Goal: Task Accomplishment & Management: Manage account settings

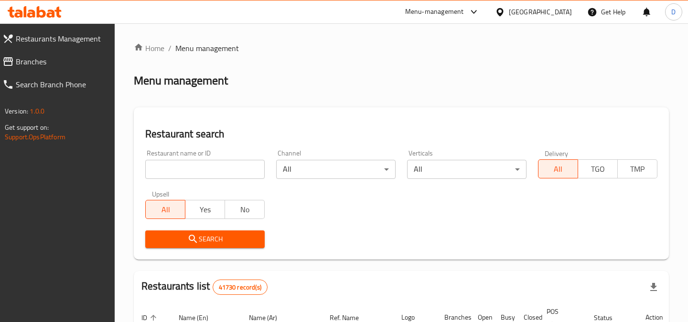
click at [49, 70] on link "Branches" at bounding box center [55, 61] width 120 height 23
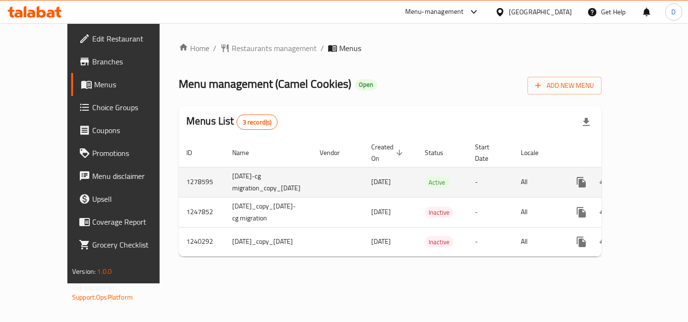
click at [649, 177] on icon "enhanced table" at bounding box center [649, 182] width 11 height 11
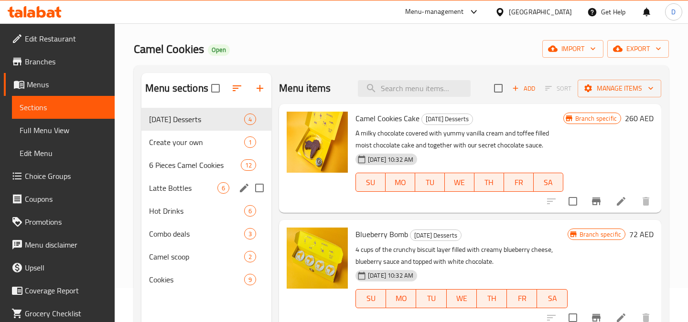
scroll to position [50, 0]
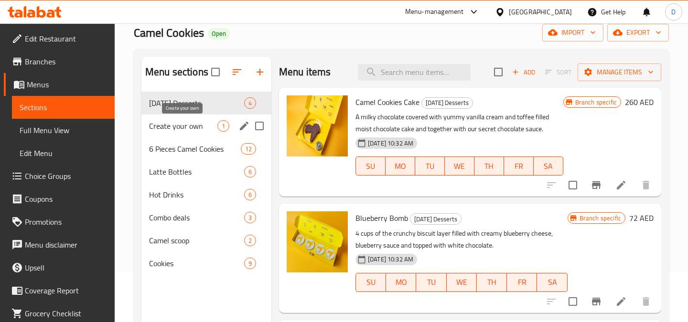
click at [196, 127] on span "Create your own" at bounding box center [183, 125] width 68 height 11
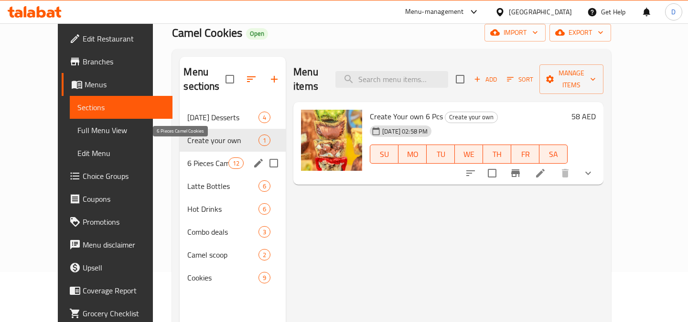
click at [193, 158] on span "6 Pieces Camel Cookies" at bounding box center [207, 163] width 41 height 11
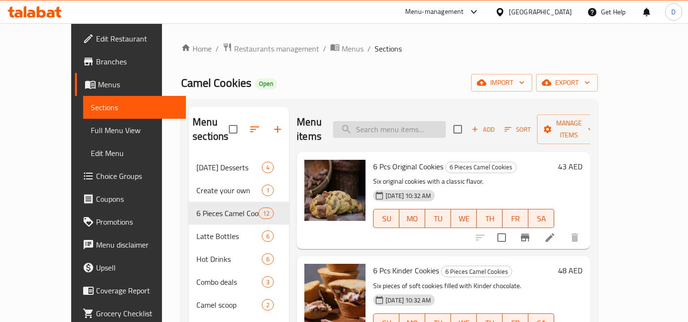
click at [423, 124] on input "search" at bounding box center [389, 129] width 113 height 17
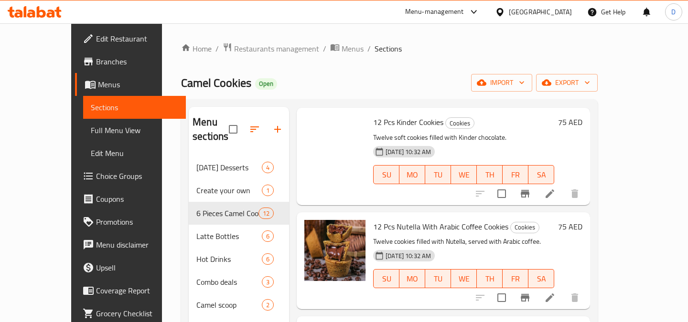
scroll to position [161, 0]
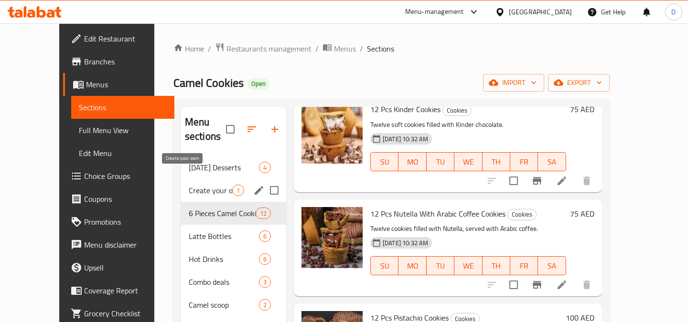
click at [192, 185] on span "Create your own" at bounding box center [210, 190] width 43 height 11
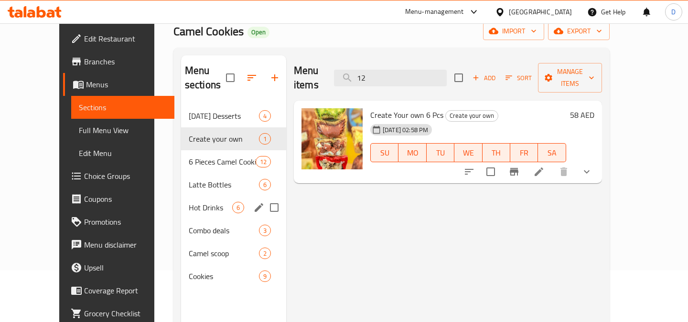
scroll to position [78, 0]
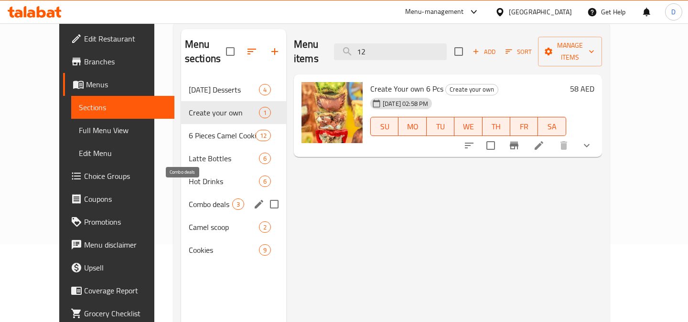
click at [192, 199] on span "Combo deals" at bounding box center [210, 204] width 43 height 11
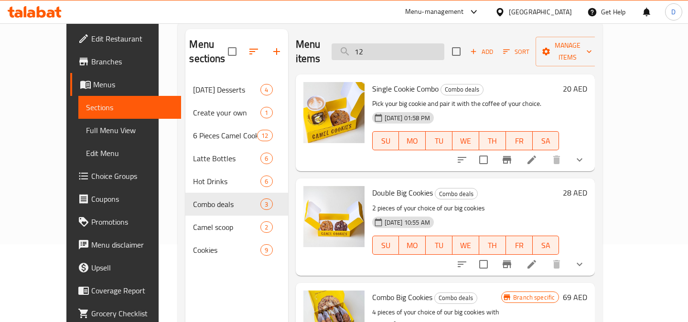
click at [402, 46] on input "12" at bounding box center [388, 51] width 113 height 17
type input "1"
type input "12"
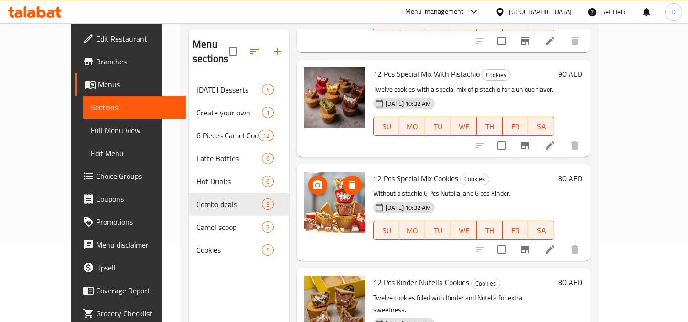
scroll to position [134, 0]
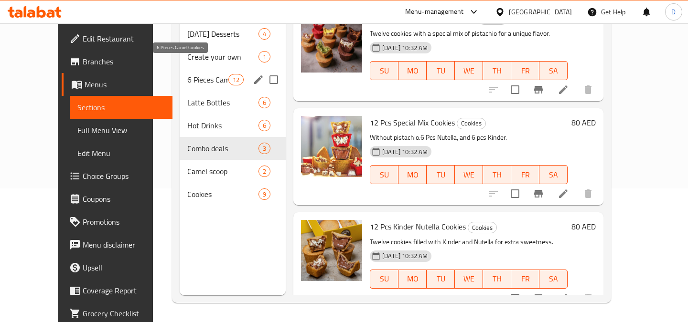
click at [191, 74] on span "6 Pieces Camel Cookies" at bounding box center [207, 79] width 41 height 11
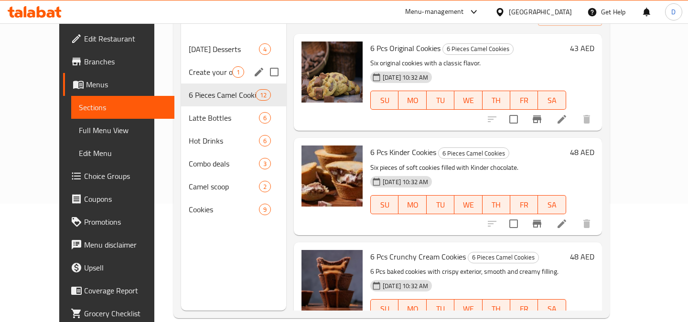
scroll to position [92, 0]
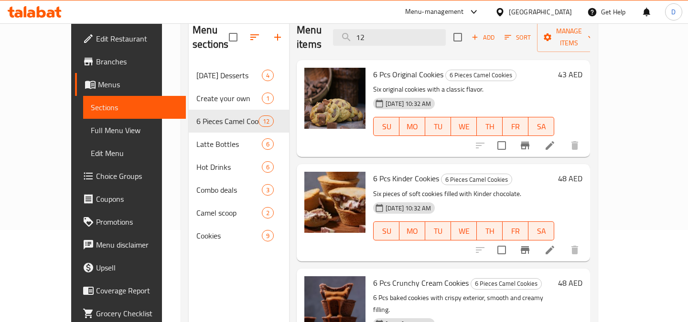
click at [96, 174] on span "Choice Groups" at bounding box center [137, 176] width 82 height 11
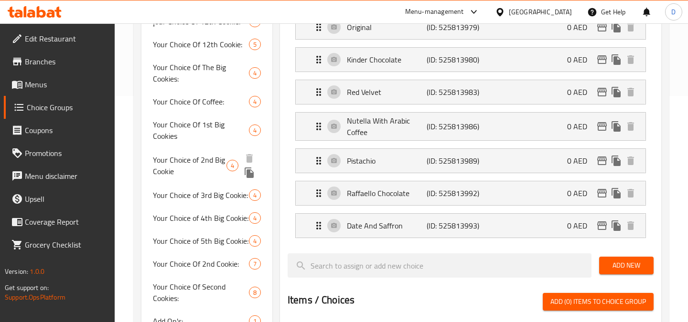
scroll to position [227, 0]
click at [196, 157] on span "Your Choice of 2nd Big Cookie" at bounding box center [190, 165] width 74 height 23
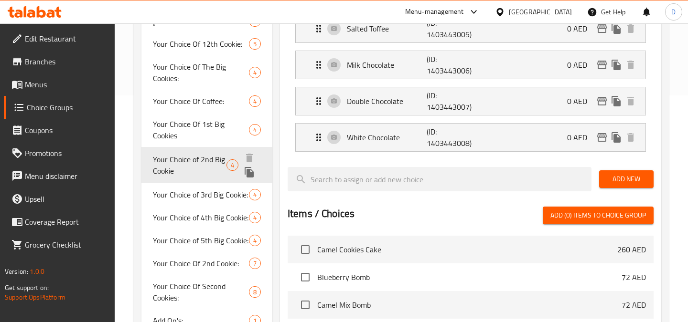
type input "Your Choice of 2nd Big Cookie"
type input "اختيارك للكوكي الثاني الكبير"
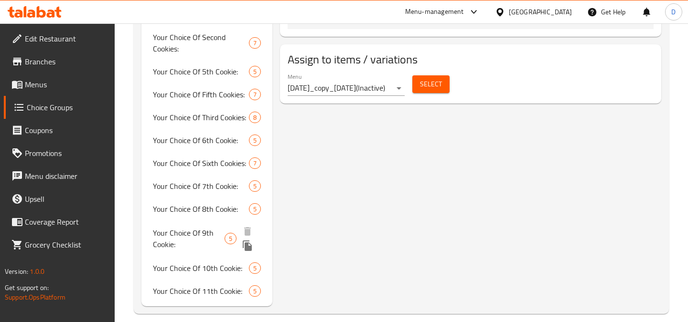
scroll to position [634, 0]
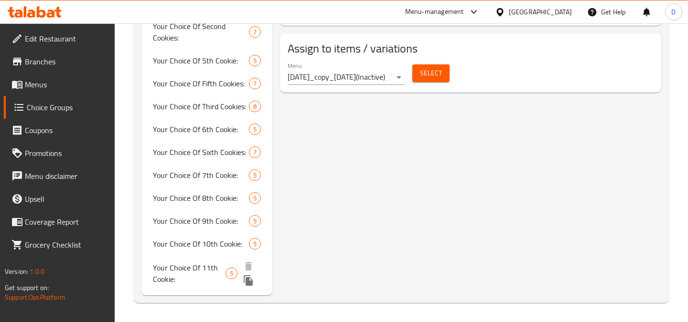
click at [203, 278] on span "Your Choice Of 11th Cookie:" at bounding box center [189, 273] width 73 height 23
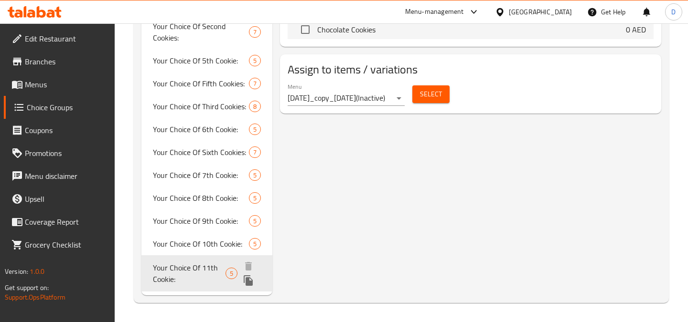
type input "Your Choice Of 11th Cookie:"
type input "إختيارك من البسكويت الحادي عشر:"
click at [246, 283] on icon "duplicate" at bounding box center [248, 281] width 9 height 11
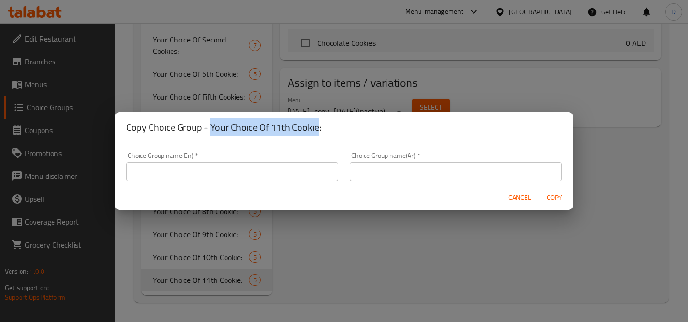
drag, startPoint x: 316, startPoint y: 124, endPoint x: 210, endPoint y: 130, distance: 106.7
click at [210, 130] on h2 "Copy Choice Group - Your Choice Of 11th Cookie:" at bounding box center [344, 127] width 436 height 15
copy h2 "Your Choice Of 11th Cookie"
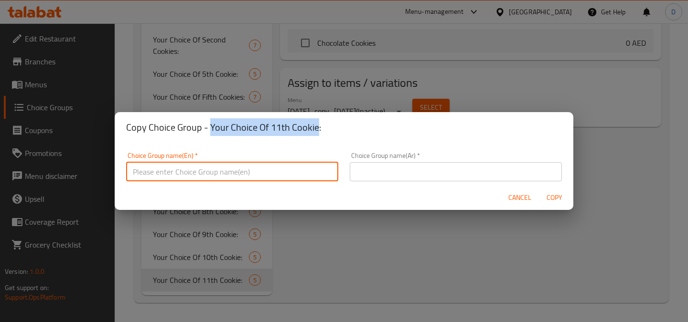
click at [195, 171] on input "text" at bounding box center [232, 171] width 212 height 19
paste input "Your Choice Of 11th Cookie"
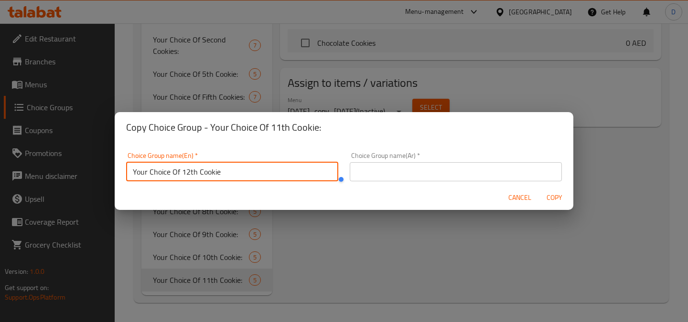
type input "Your Choice Of 12th Cookie"
click at [463, 172] on input "text" at bounding box center [456, 171] width 212 height 19
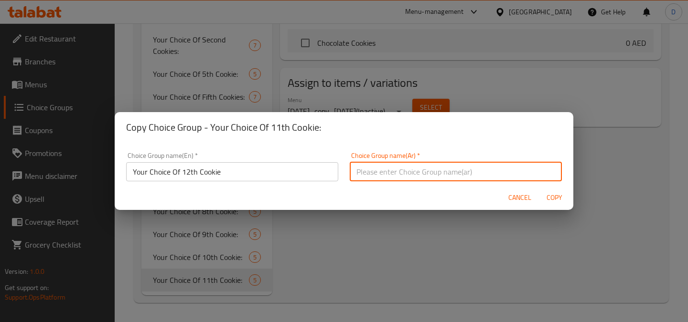
paste input "اختيارك من الكوكيز رقم 12"
type input "اختيارك من الكوكيز رقم 12"
click at [555, 197] on span "Copy" at bounding box center [554, 198] width 23 height 12
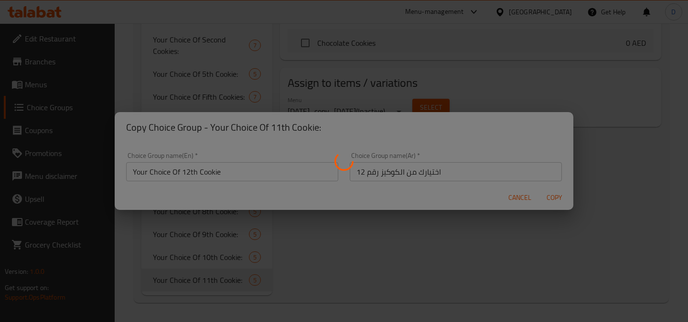
type input "Your Choice Of 12th Cookie"
type input "اختيارك من الكوكيز رقم 12"
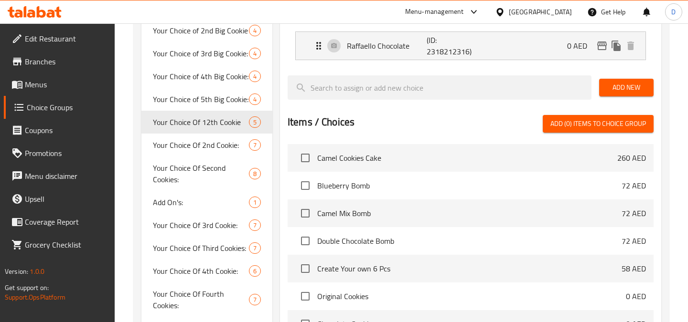
scroll to position [348, 0]
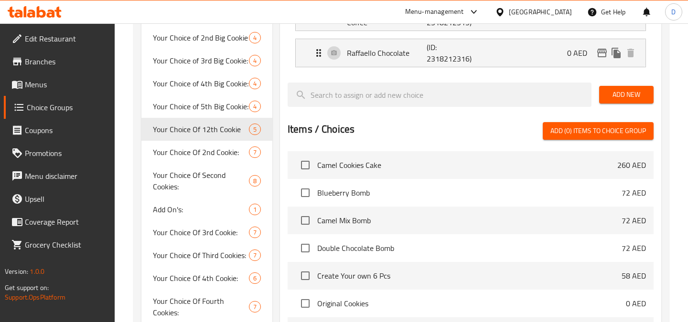
click at [50, 85] on span "Menus" at bounding box center [66, 84] width 82 height 11
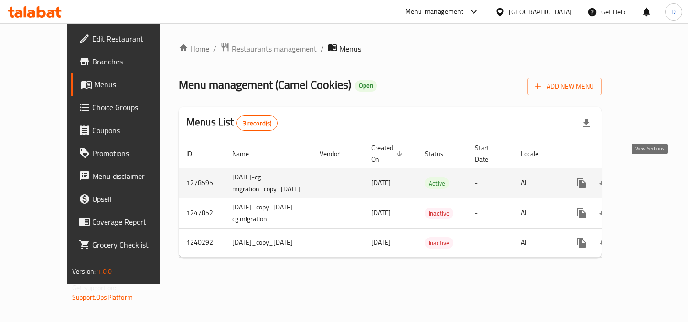
click at [644, 178] on icon "enhanced table" at bounding box center [649, 183] width 11 height 11
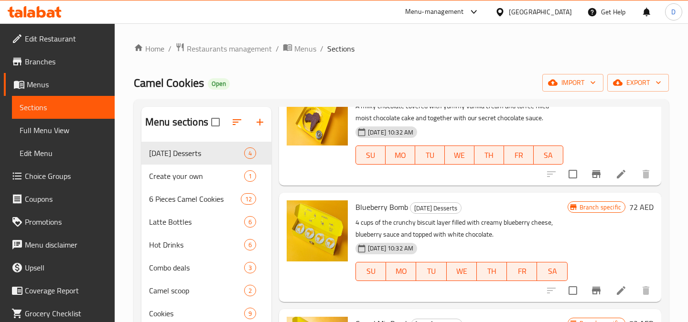
scroll to position [66, 0]
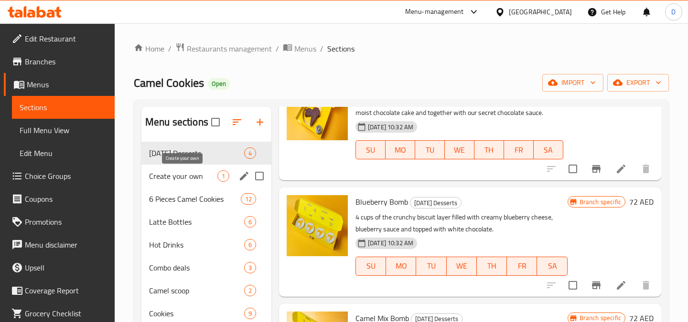
click at [187, 179] on span "Create your own" at bounding box center [183, 176] width 68 height 11
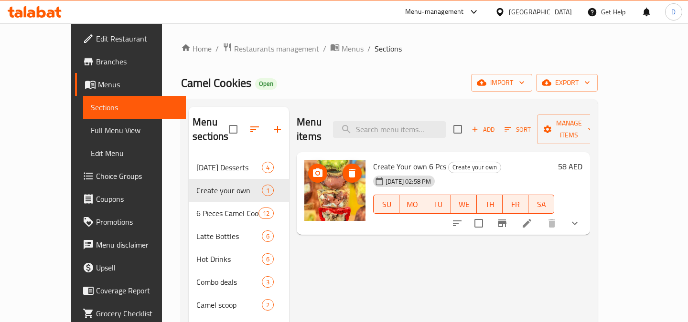
click at [324, 173] on img at bounding box center [334, 190] width 61 height 61
click at [533, 218] on icon at bounding box center [526, 223] width 11 height 11
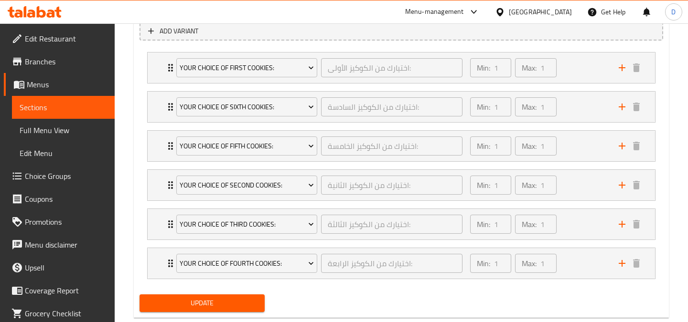
scroll to position [555, 0]
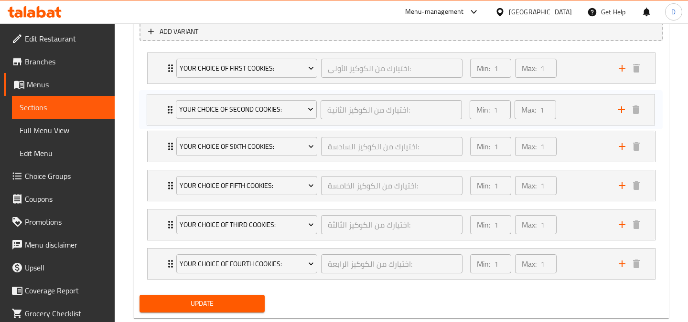
drag, startPoint x: 170, startPoint y: 188, endPoint x: 169, endPoint y: 108, distance: 79.3
click at [169, 108] on div "Your Choice Of First Cookies: اختيارك من الكوكيز الأولى: ​ Min: 1 ​ Max: 1 ​ Or…" at bounding box center [401, 166] width 524 height 235
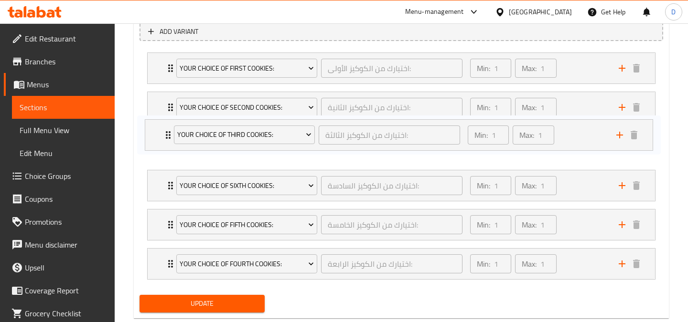
drag, startPoint x: 168, startPoint y: 225, endPoint x: 165, endPoint y: 131, distance: 94.2
click at [165, 131] on div "Your Choice Of First Cookies: اختيارك من الكوكيز الأولى: ​ Min: 1 ​ Max: 1 ​ Or…" at bounding box center [401, 166] width 524 height 235
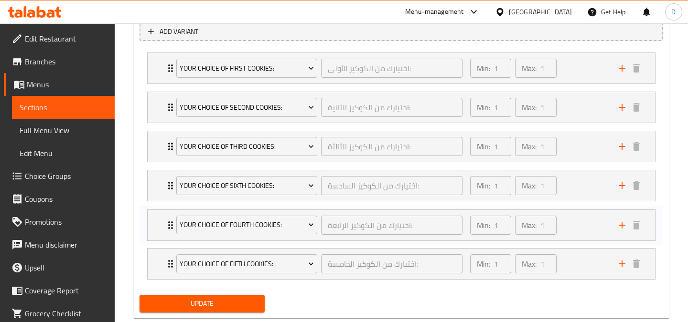
scroll to position [556, 0]
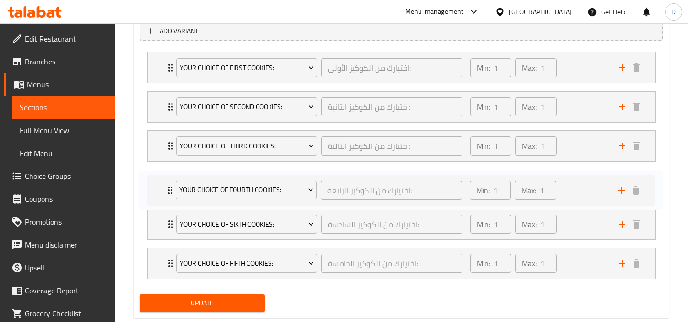
drag, startPoint x: 171, startPoint y: 262, endPoint x: 170, endPoint y: 184, distance: 77.9
click at [170, 184] on div "Your Choice Of First Cookies: اختيارك من الكوكيز الأولى: ​ Min: 1 ​ Max: 1 ​ Or…" at bounding box center [401, 165] width 524 height 235
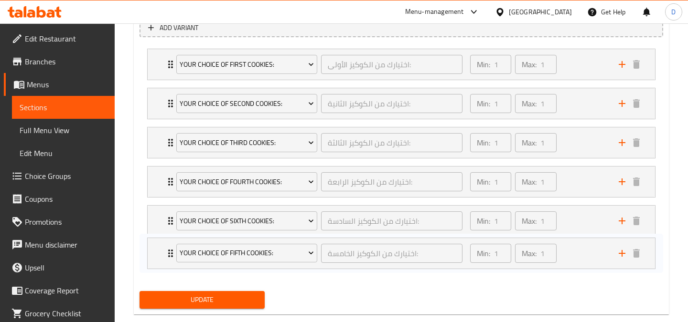
scroll to position [562, 0]
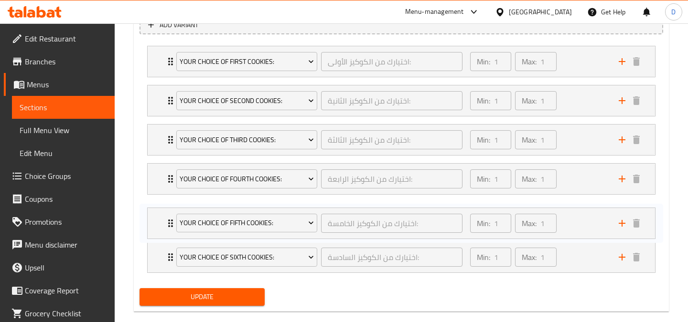
drag, startPoint x: 169, startPoint y: 263, endPoint x: 169, endPoint y: 219, distance: 44.0
click at [169, 219] on div "Your Choice Of First Cookies: اختيارك من الكوكيز الأولى: ​ Min: 1 ​ Max: 1 ​ Or…" at bounding box center [401, 159] width 524 height 235
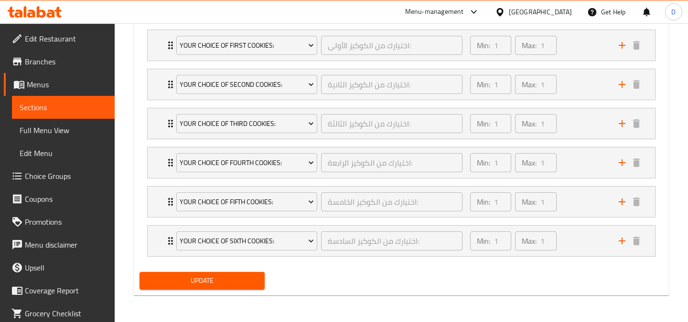
click at [255, 276] on span "Update" at bounding box center [202, 281] width 110 height 12
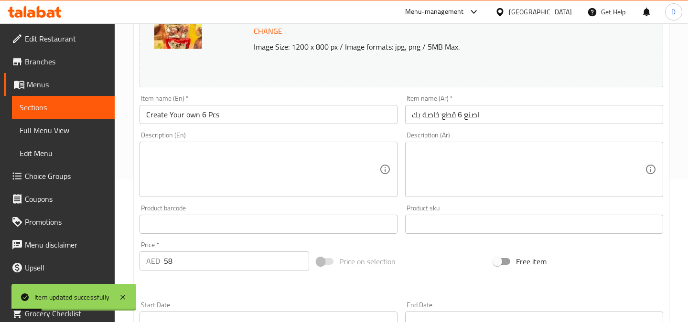
scroll to position [0, 0]
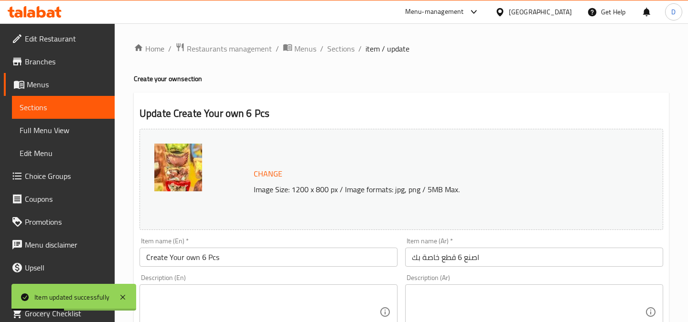
click at [86, 113] on link "Sections" at bounding box center [63, 107] width 103 height 23
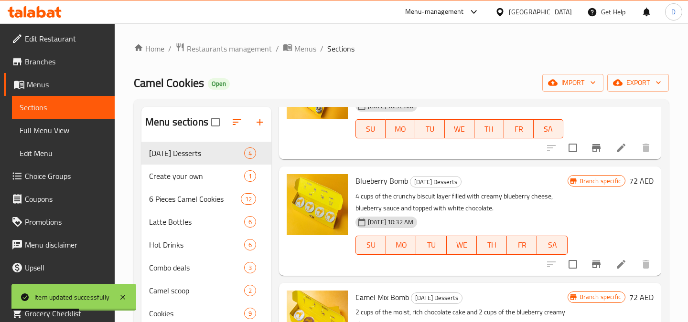
scroll to position [88, 0]
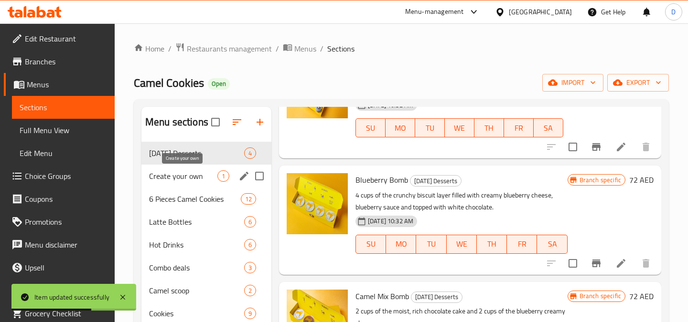
click at [195, 175] on span "Create your own" at bounding box center [183, 176] width 68 height 11
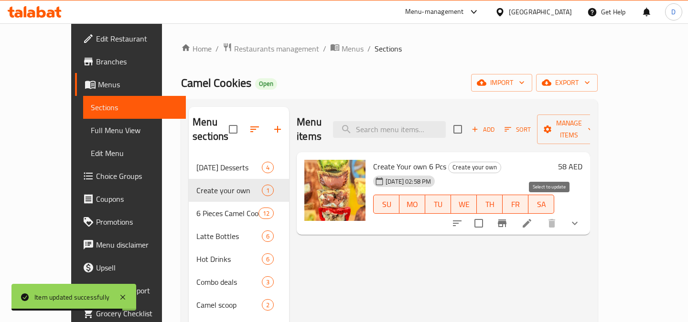
click at [489, 214] on input "checkbox" at bounding box center [479, 224] width 20 height 20
checkbox input "true"
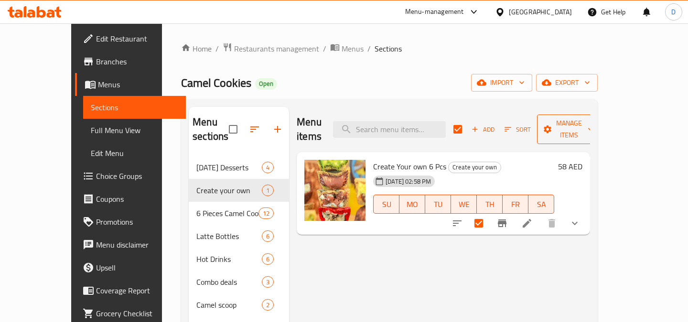
click at [593, 126] on span "Manage items" at bounding box center [569, 130] width 49 height 24
click at [608, 149] on span "Copy items" at bounding box center [633, 145] width 61 height 11
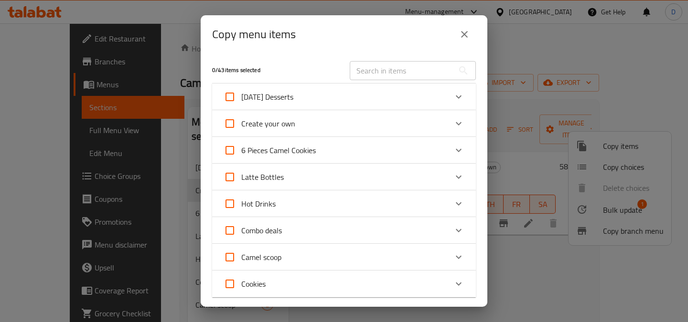
click at [308, 126] on div "Create your own" at bounding box center [336, 123] width 224 height 23
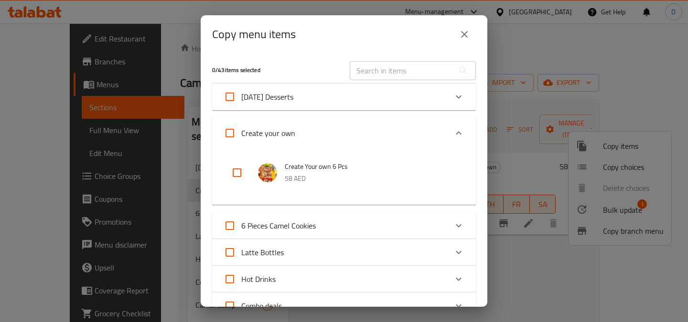
click at [236, 174] on input "checkbox" at bounding box center [236, 172] width 23 height 23
checkbox input "true"
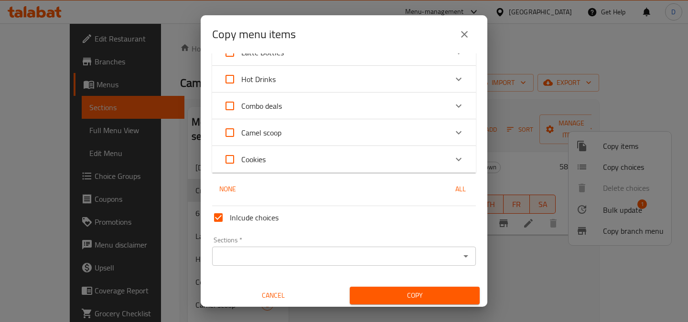
scroll to position [204, 0]
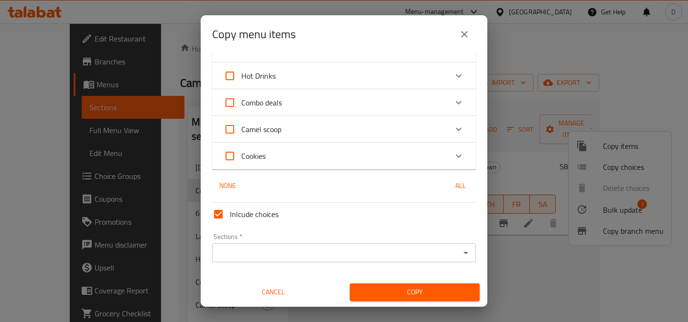
click at [373, 247] on input "Sections   *" at bounding box center [336, 252] width 242 height 13
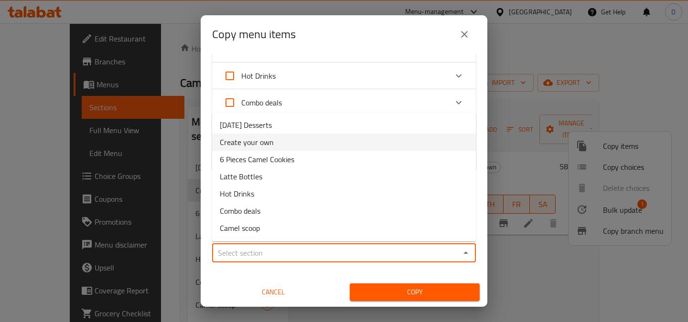
click at [321, 145] on li "Create your own" at bounding box center [344, 142] width 264 height 17
type input "Create your own"
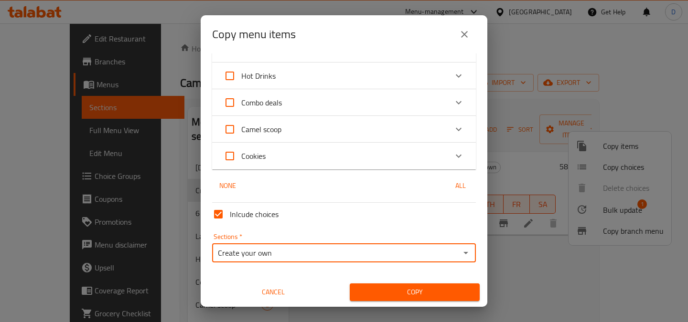
click at [383, 291] on span "Copy" at bounding box center [414, 293] width 115 height 12
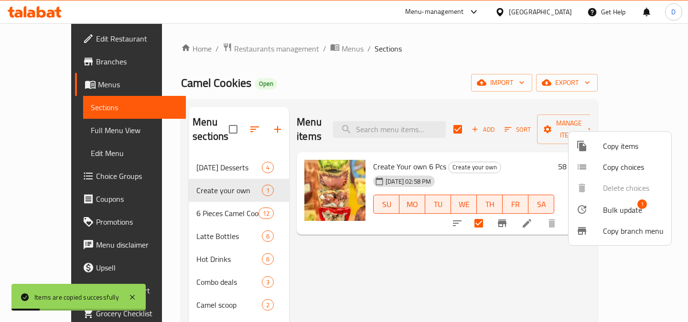
checkbox input "false"
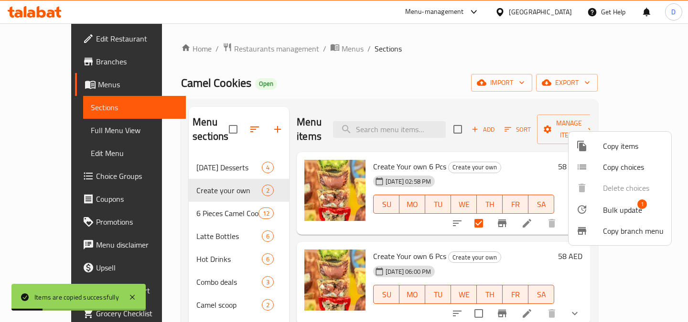
click at [470, 73] on div at bounding box center [344, 161] width 688 height 322
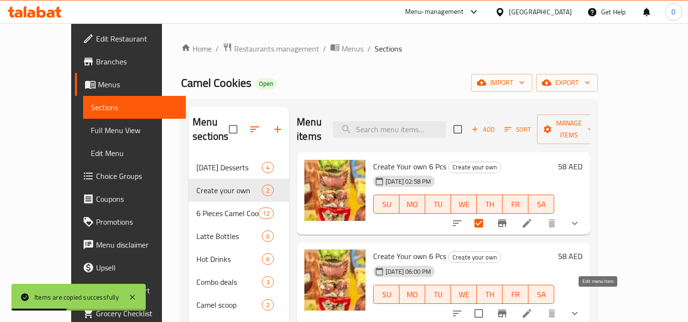
click at [531, 310] on icon at bounding box center [527, 314] width 9 height 9
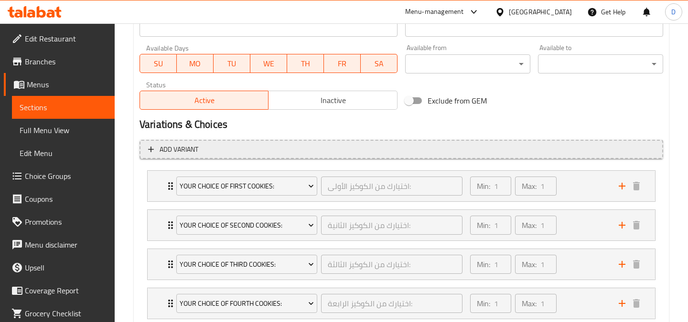
scroll to position [459, 0]
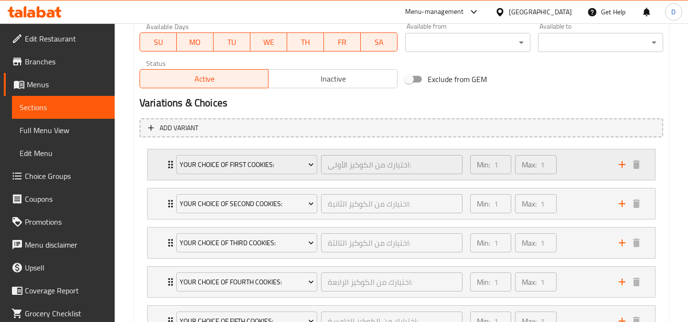
click at [585, 165] on div "Min: 1 ​ Max: 1 ​" at bounding box center [538, 165] width 149 height 31
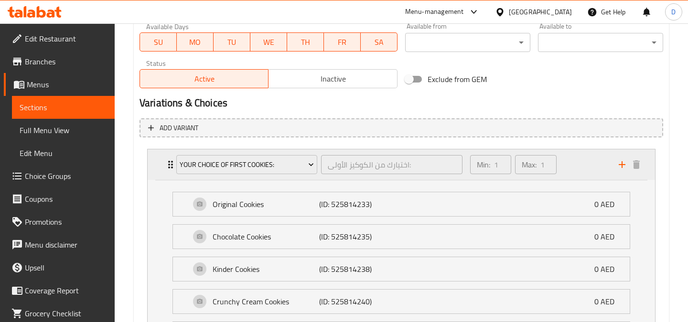
click at [585, 165] on div "Min: 1 ​ Max: 1 ​" at bounding box center [538, 165] width 149 height 31
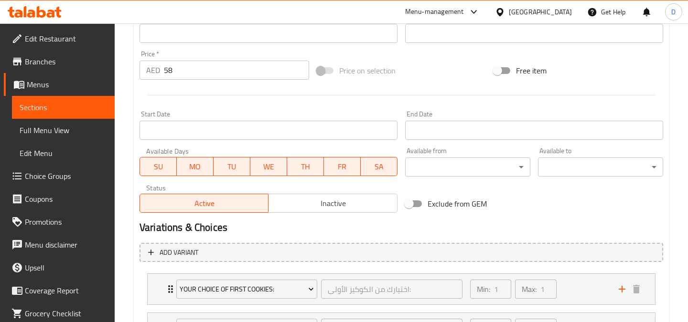
scroll to position [335, 0]
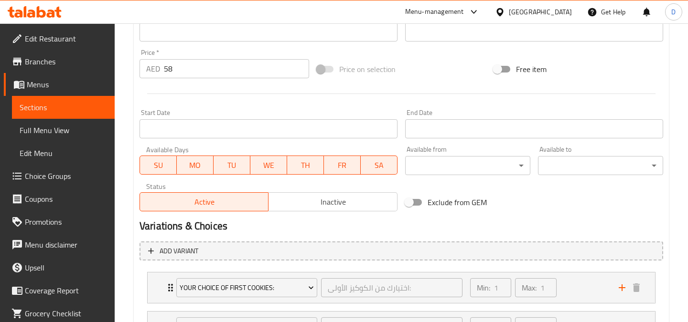
click at [336, 202] on span "Inactive" at bounding box center [332, 202] width 121 height 14
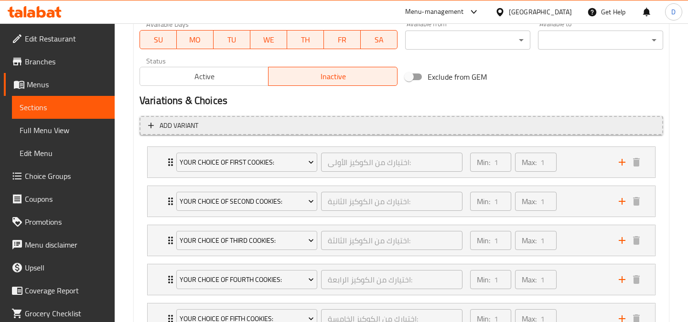
scroll to position [578, 0]
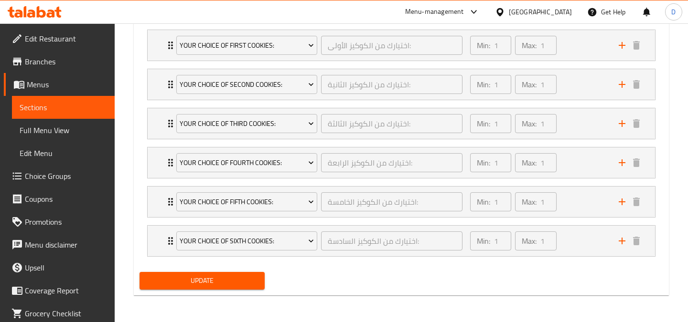
click at [238, 275] on span "Update" at bounding box center [202, 281] width 110 height 12
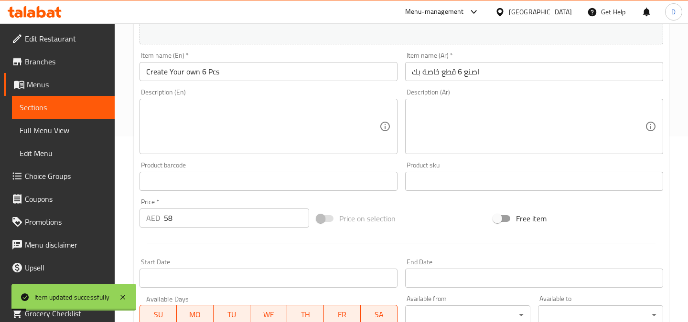
scroll to position [57, 0]
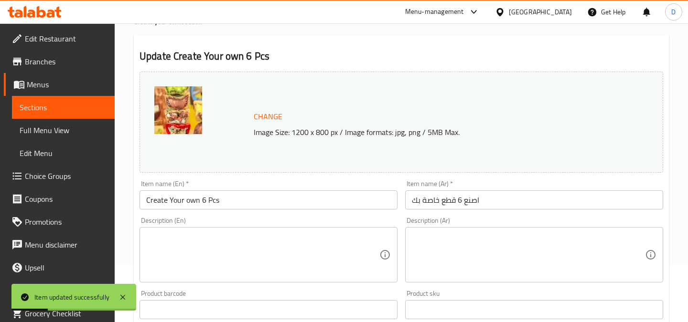
click at [84, 111] on span "Sections" at bounding box center [63, 107] width 87 height 11
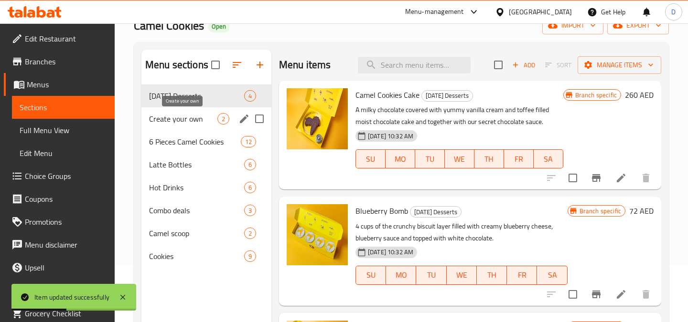
click at [207, 117] on span "Create your own" at bounding box center [183, 118] width 68 height 11
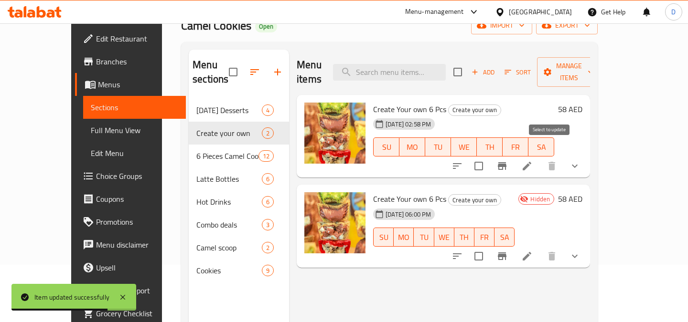
click at [489, 156] on input "checkbox" at bounding box center [479, 166] width 20 height 20
checkbox input "true"
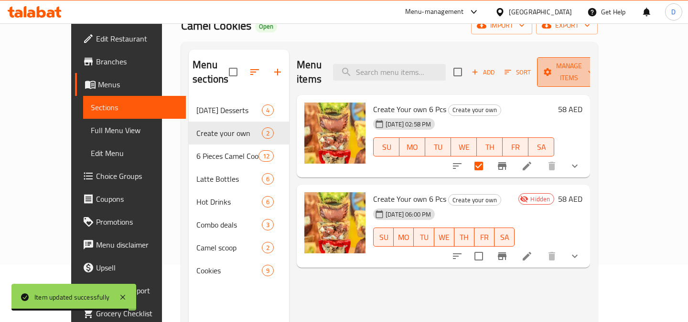
click at [593, 68] on span "Manage items" at bounding box center [569, 72] width 49 height 24
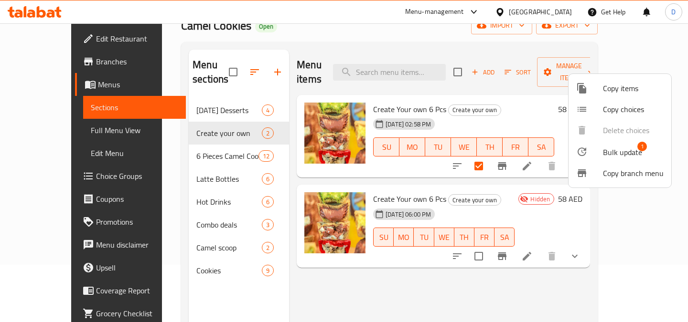
click at [630, 93] on span "Copy items" at bounding box center [633, 88] width 61 height 11
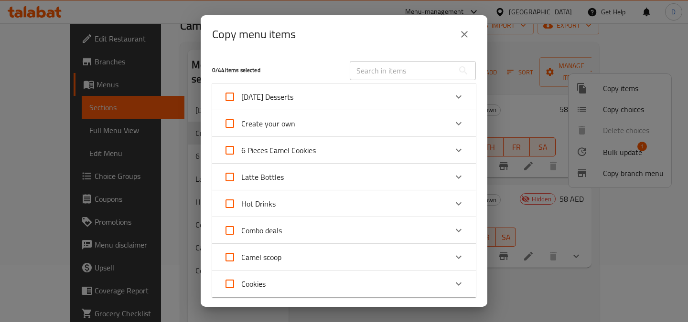
click at [267, 122] on span "Create your own" at bounding box center [268, 124] width 54 height 14
click at [241, 122] on input "Create your own" at bounding box center [229, 123] width 23 height 23
checkbox input "true"
click at [344, 125] on div "Create your own" at bounding box center [336, 123] width 224 height 23
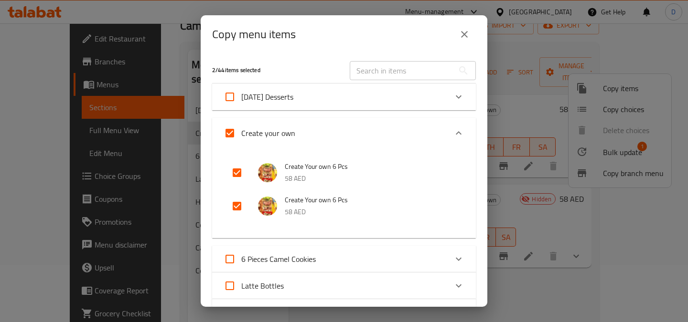
click at [236, 205] on input "checkbox" at bounding box center [236, 206] width 23 height 23
checkbox input "false"
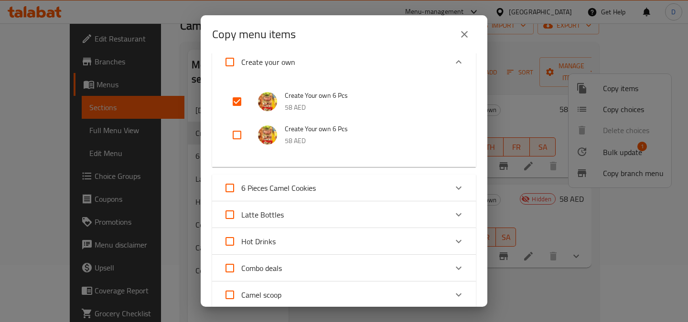
scroll to position [237, 0]
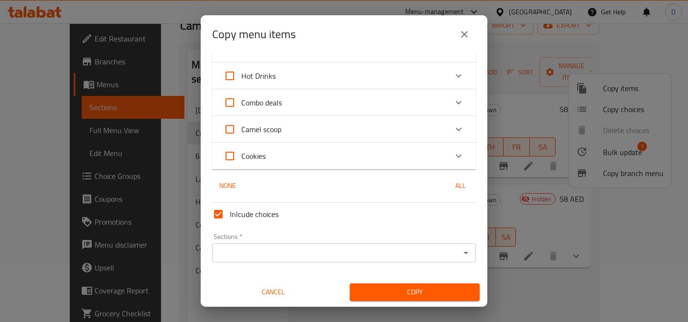
click at [260, 247] on input "Sections   *" at bounding box center [336, 252] width 242 height 13
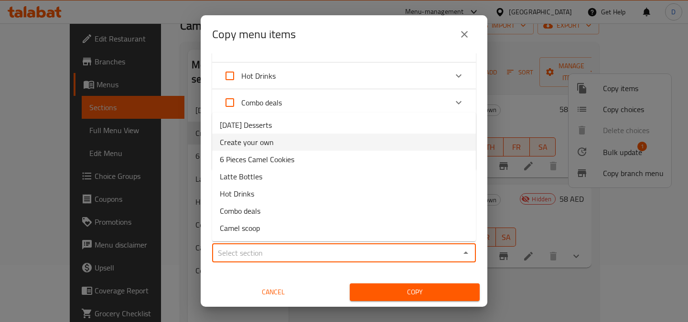
click at [304, 142] on li "Create your own" at bounding box center [344, 142] width 264 height 17
type input "Create your own"
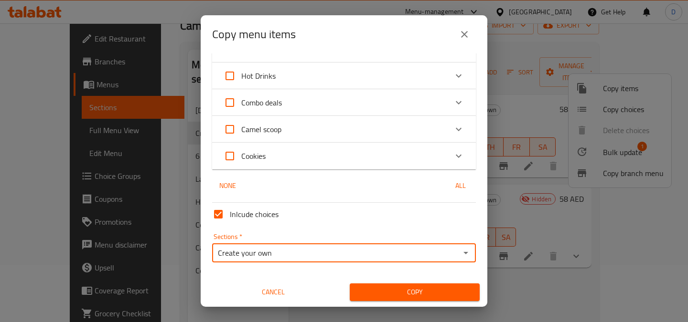
click at [215, 218] on input "Inlcude choices" at bounding box center [218, 214] width 23 height 23
checkbox input "false"
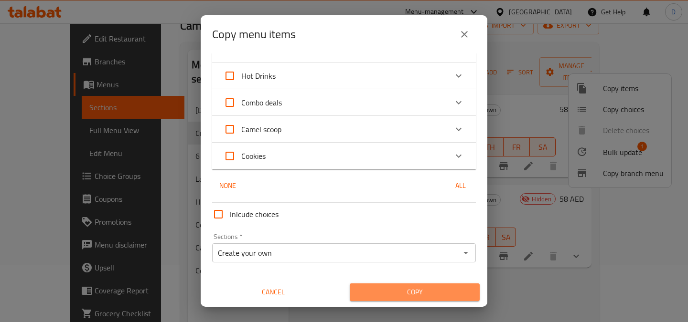
click at [375, 292] on span "Copy" at bounding box center [414, 293] width 115 height 12
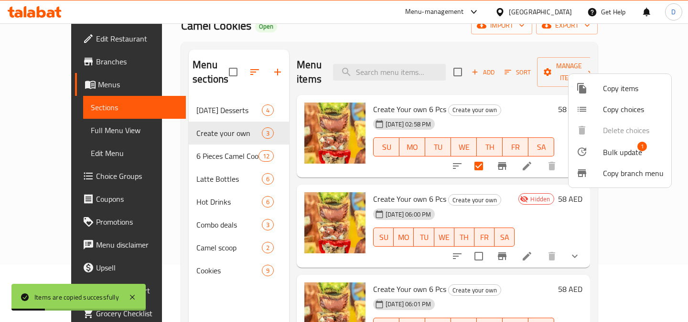
click at [550, 273] on div at bounding box center [344, 161] width 688 height 322
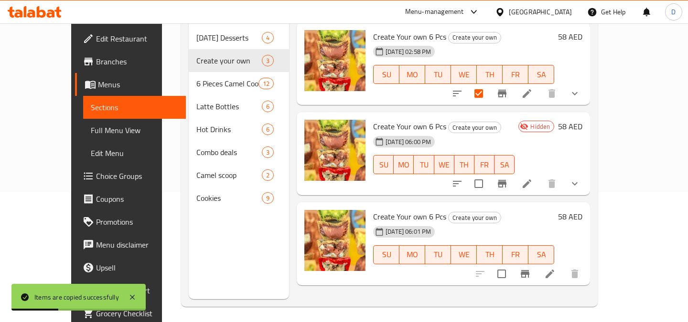
scroll to position [134, 0]
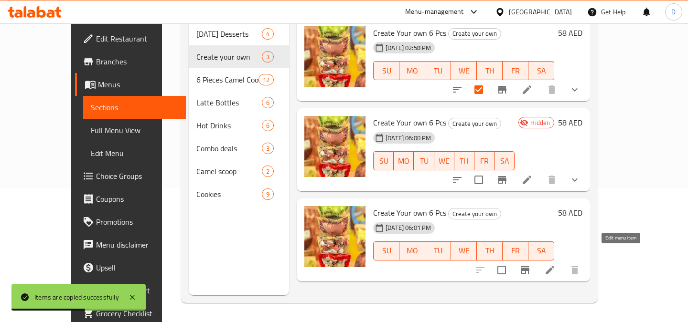
click at [556, 265] on icon at bounding box center [549, 270] width 11 height 11
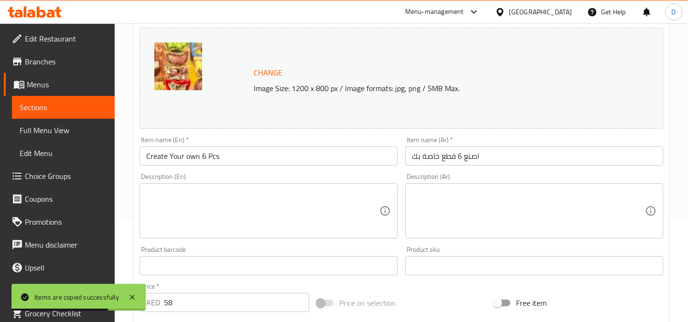
scroll to position [105, 0]
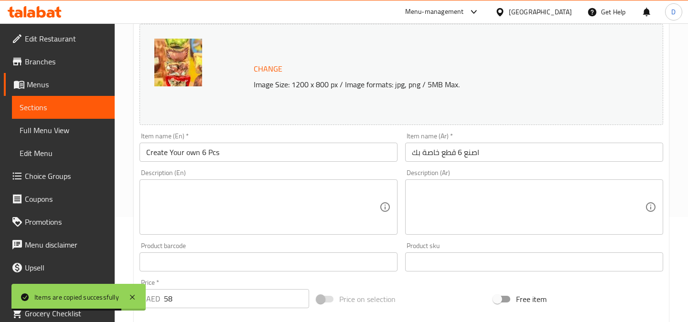
click at [208, 152] on input "Create Your own 6 Pcs" at bounding box center [268, 152] width 258 height 19
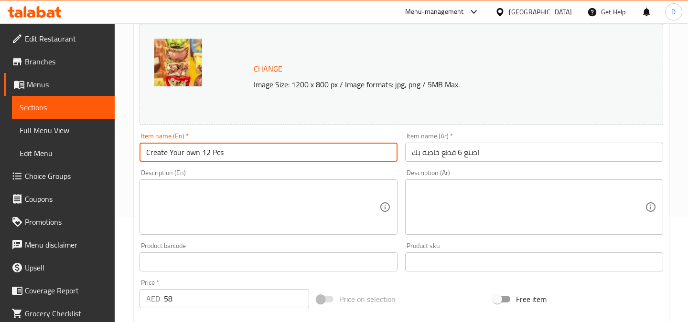
type input "Create Your own 12 Pcs"
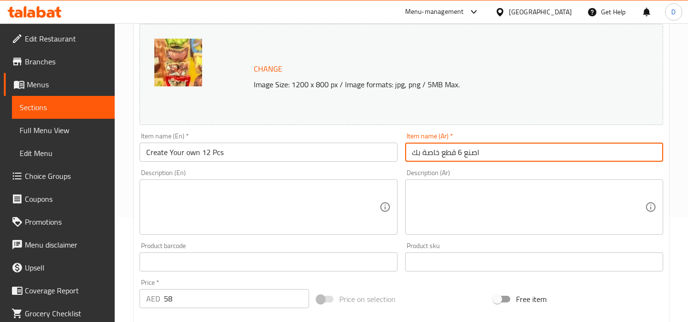
click at [458, 154] on input "اصنع 6 قطع خاصة بك" at bounding box center [534, 152] width 258 height 19
type input "اصنع 12 قطع خاصة بك"
click at [526, 132] on div "Item name (Ar)   * اصنع 12 قطع خاصة بك Item name (Ar) *" at bounding box center [534, 147] width 266 height 37
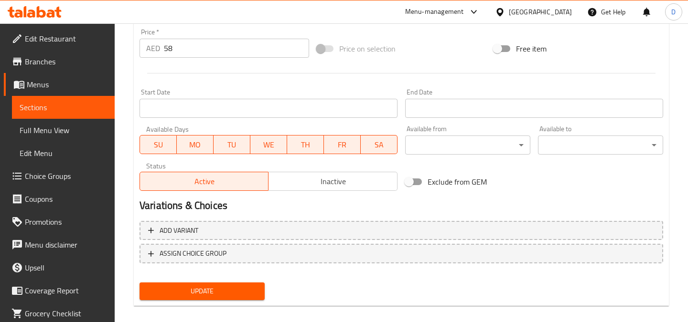
scroll to position [366, 0]
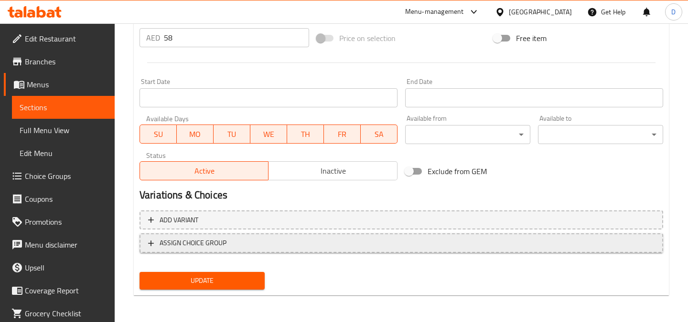
click at [240, 243] on span "ASSIGN CHOICE GROUP" at bounding box center [401, 243] width 506 height 12
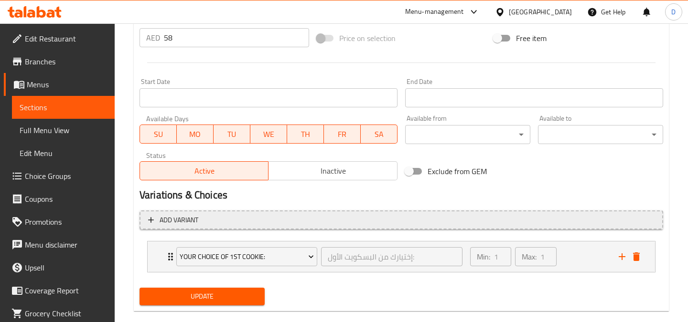
scroll to position [382, 0]
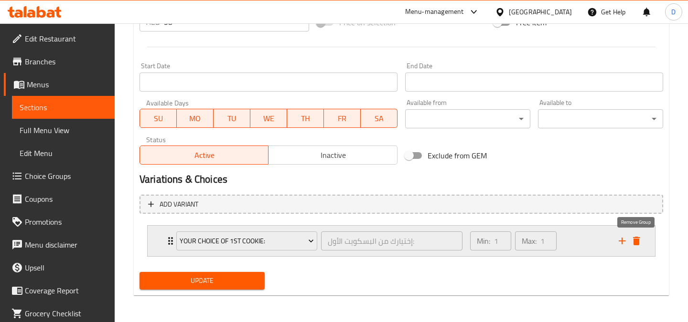
click at [640, 242] on icon "delete" at bounding box center [636, 241] width 11 height 11
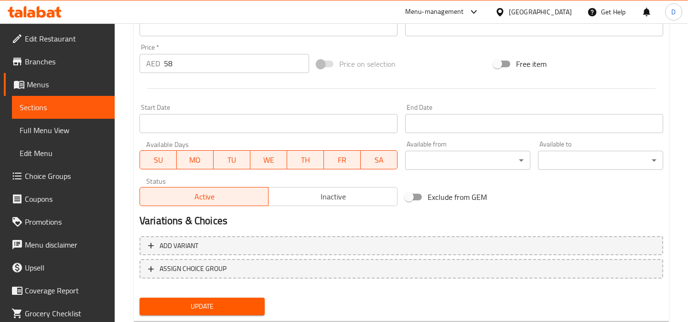
scroll to position [366, 0]
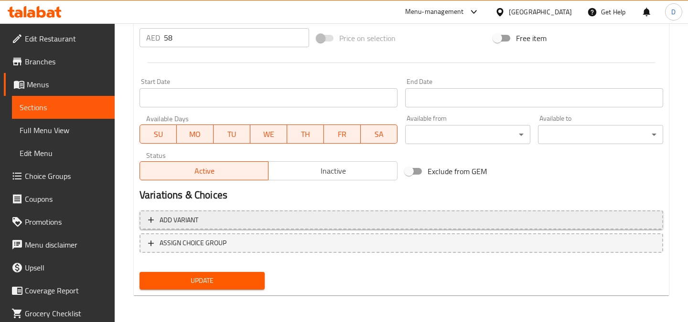
click at [303, 214] on span "Add variant" at bounding box center [401, 220] width 506 height 12
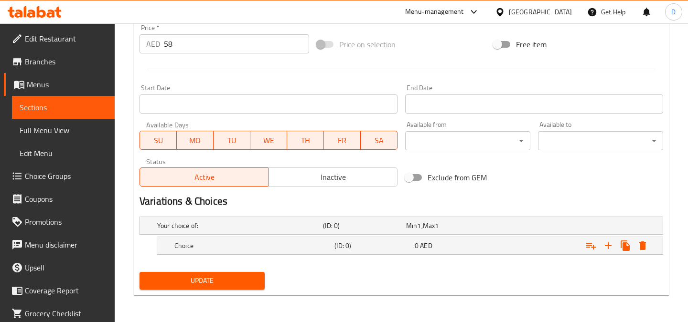
scroll to position [360, 0]
click at [642, 242] on icon "Expand" at bounding box center [642, 246] width 7 height 9
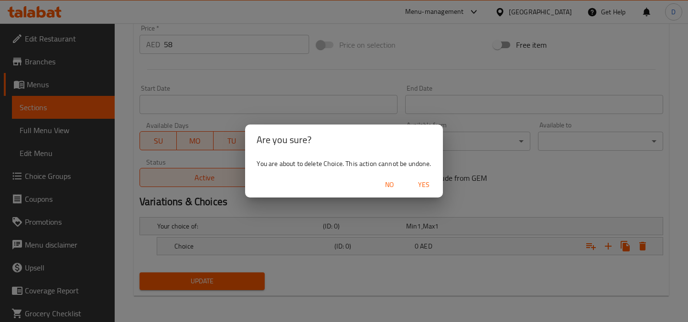
click at [421, 191] on button "Yes" at bounding box center [423, 185] width 31 height 18
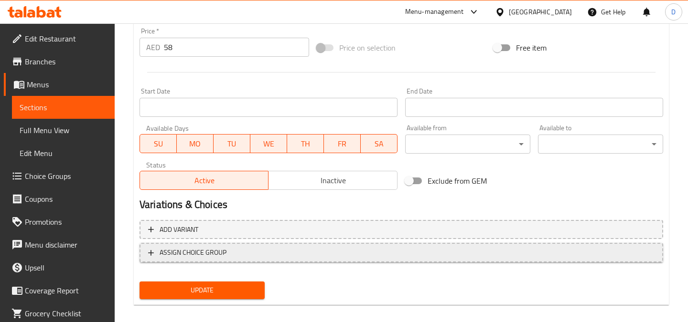
click at [281, 248] on span "ASSIGN CHOICE GROUP" at bounding box center [401, 253] width 506 height 12
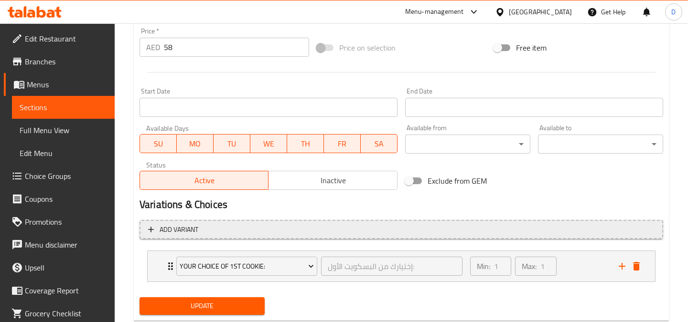
scroll to position [382, 0]
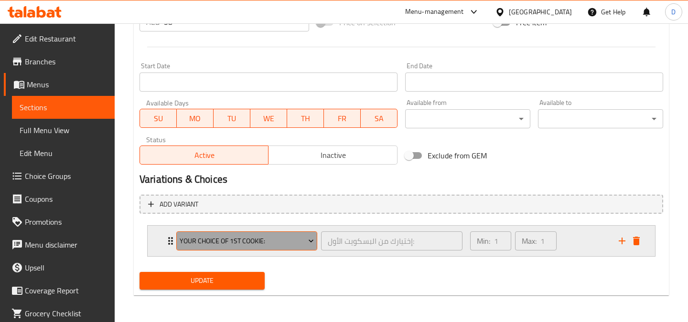
click at [297, 243] on span "Your Choice Of 1st Cookie:" at bounding box center [247, 242] width 134 height 12
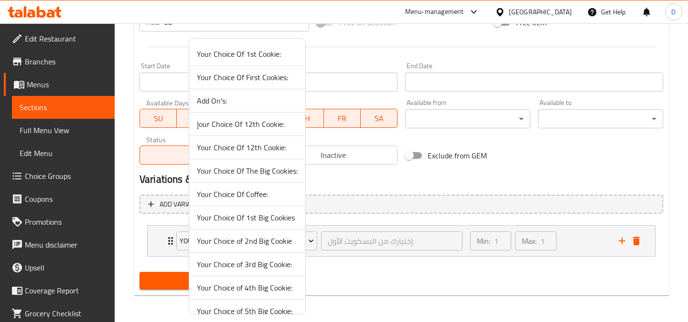
click at [267, 57] on span "Your Choice Of 1st Cookie:" at bounding box center [247, 53] width 101 height 11
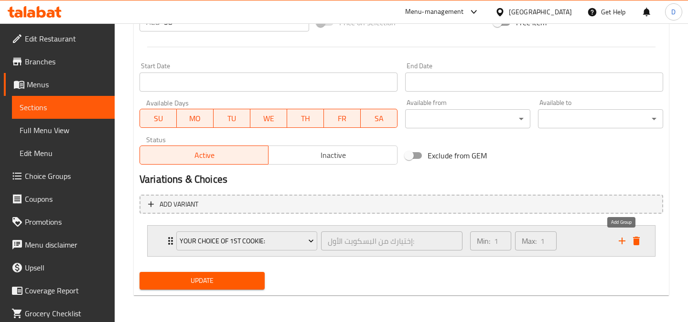
click at [621, 238] on icon "add" at bounding box center [621, 241] width 11 height 11
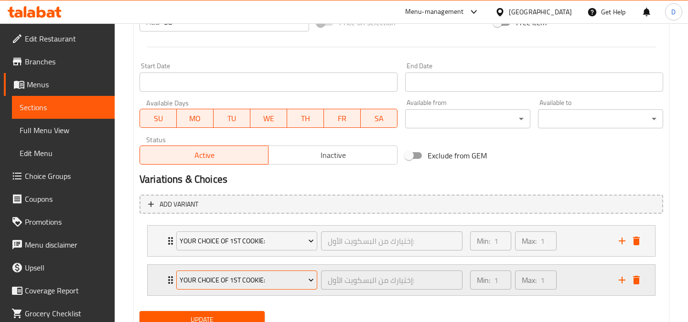
click at [268, 276] on span "Your Choice Of 1st Cookie:" at bounding box center [247, 281] width 134 height 12
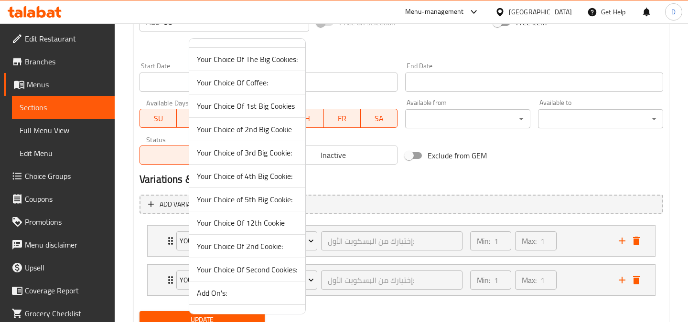
scroll to position [112, 0]
click at [245, 248] on span "Your Choice Of 2nd Cookie:" at bounding box center [247, 245] width 101 height 11
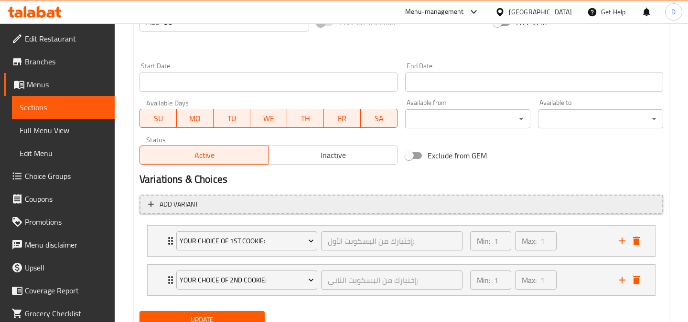
scroll to position [421, 0]
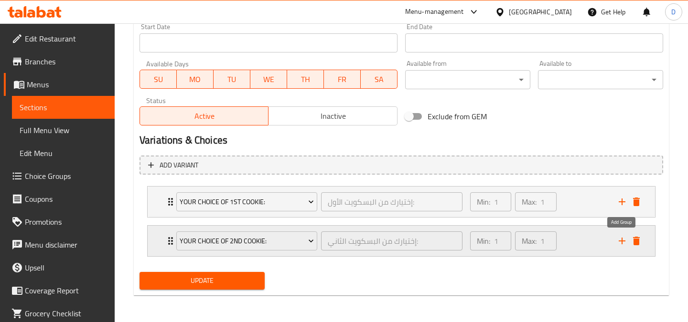
click at [621, 243] on icon "add" at bounding box center [621, 241] width 11 height 11
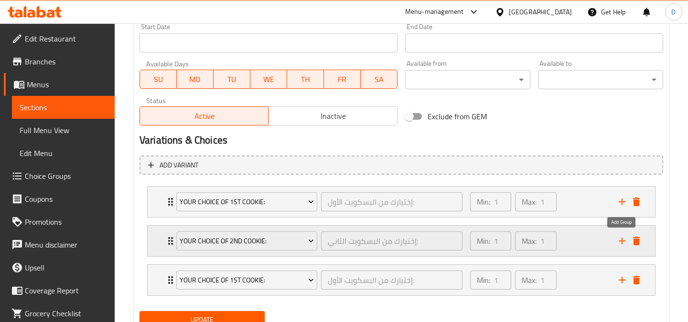
click at [621, 243] on icon "add" at bounding box center [621, 241] width 11 height 11
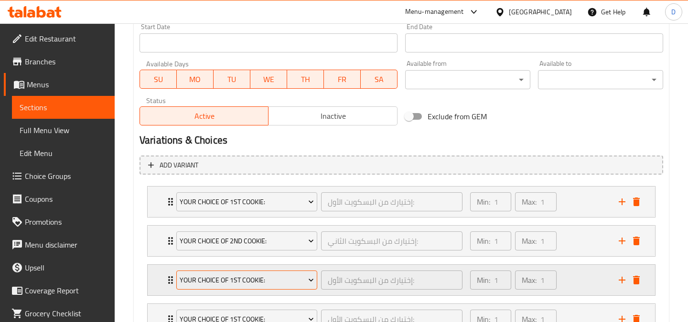
click at [272, 280] on span "Your Choice Of 1st Cookie:" at bounding box center [247, 281] width 134 height 12
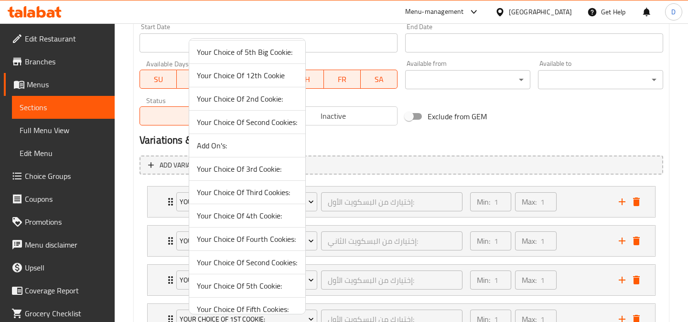
scroll to position [269, 0]
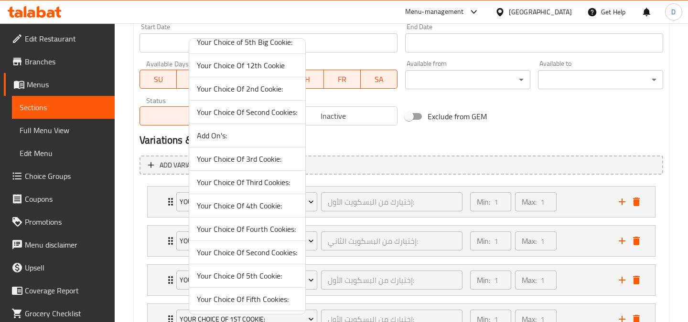
click at [260, 161] on span "Your Choice Of 3rd Cookie:" at bounding box center [247, 158] width 101 height 11
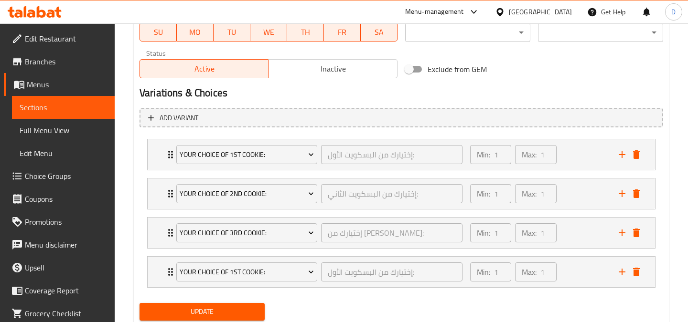
scroll to position [500, 0]
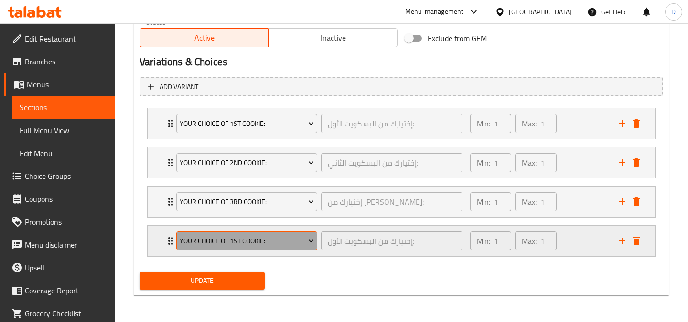
click at [269, 239] on span "Your Choice Of 1st Cookie:" at bounding box center [247, 242] width 134 height 12
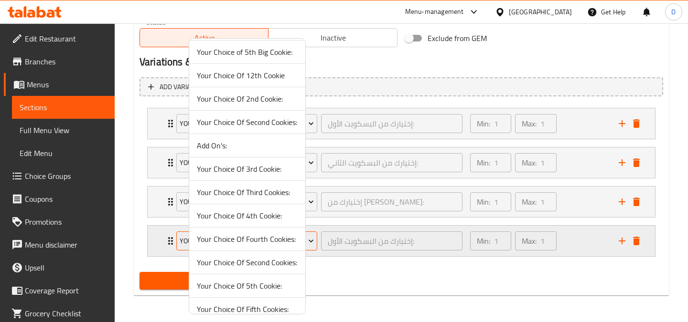
scroll to position [282, 0]
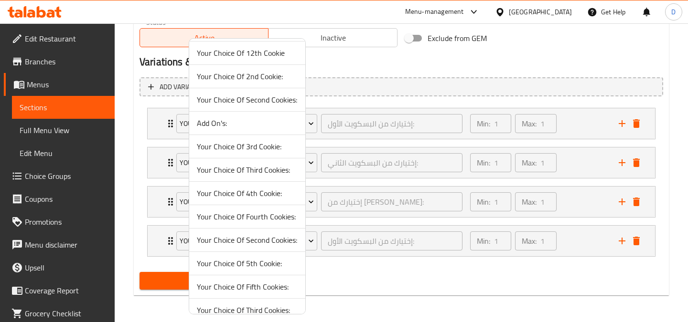
click at [247, 194] on span "Your Choice Of 4th Cookie:" at bounding box center [247, 193] width 101 height 11
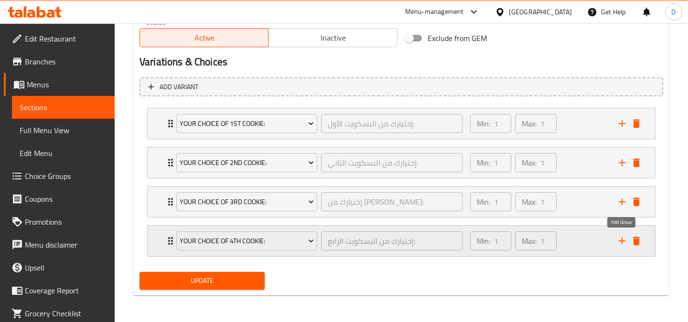
click at [621, 241] on icon "add" at bounding box center [622, 241] width 7 height 7
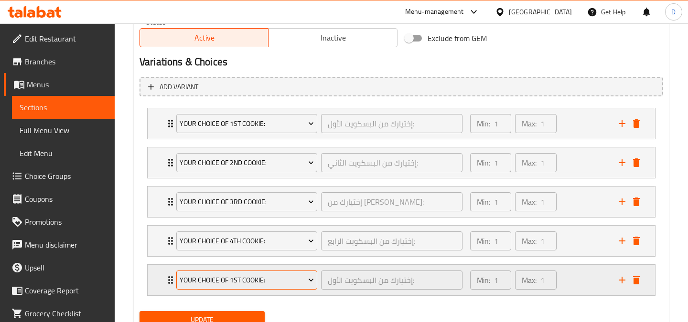
click at [282, 283] on span "Your Choice Of 1st Cookie:" at bounding box center [247, 281] width 134 height 12
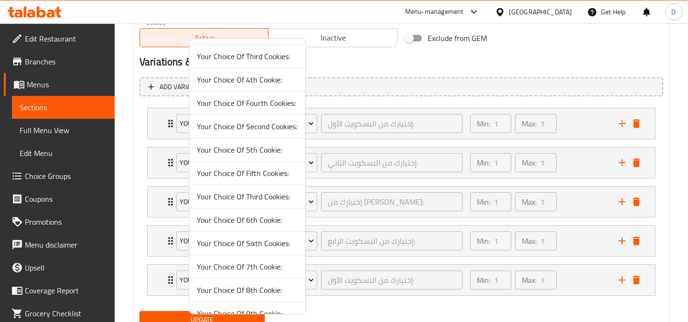
scroll to position [395, 0]
click at [262, 156] on span "Your Choice Of 5th Cookie:" at bounding box center [247, 150] width 101 height 11
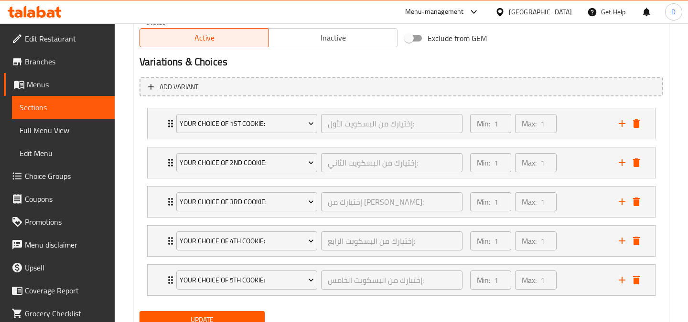
scroll to position [539, 0]
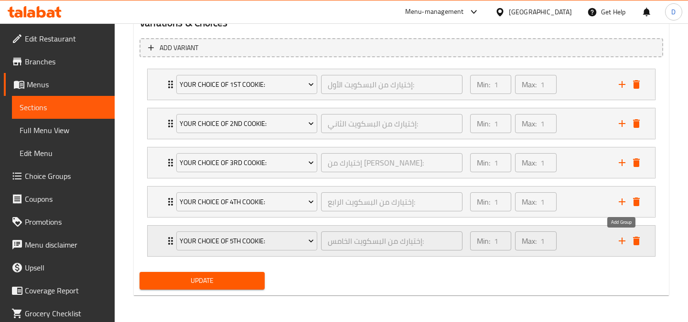
click at [621, 245] on icon "add" at bounding box center [621, 241] width 11 height 11
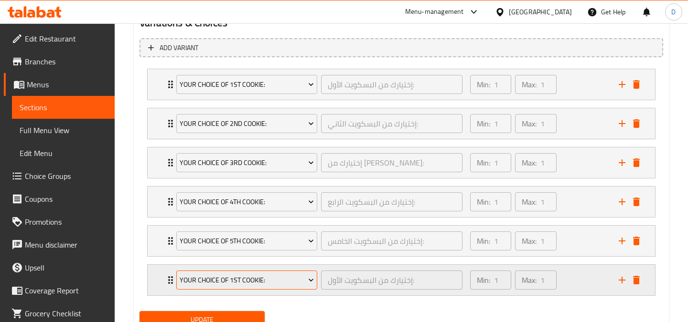
click at [270, 286] on span "Your Choice Of 1st Cookie:" at bounding box center [247, 281] width 134 height 12
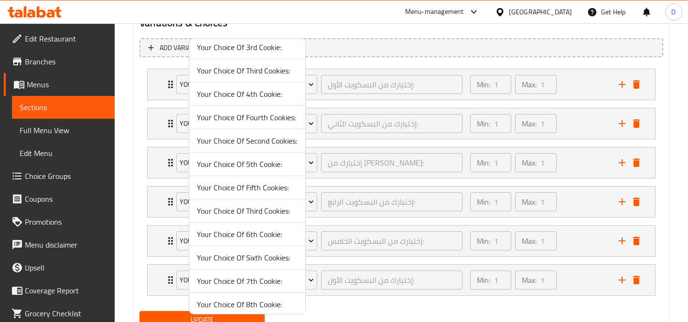
scroll to position [383, 0]
click at [258, 238] on span "Your Choice Of 6th Cookie:" at bounding box center [247, 232] width 101 height 11
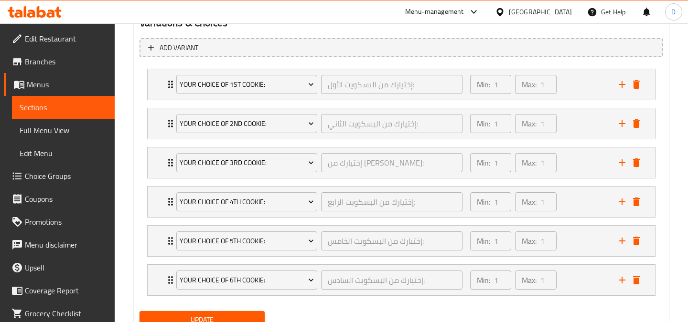
scroll to position [578, 0]
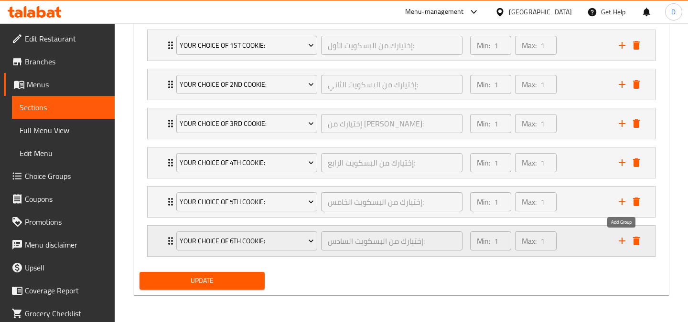
click at [618, 244] on icon "add" at bounding box center [621, 241] width 11 height 11
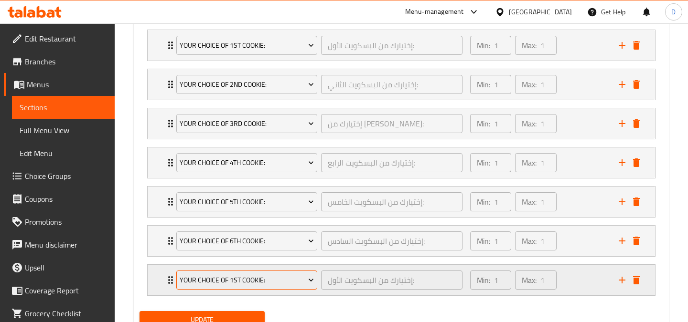
click at [268, 287] on button "Your Choice Of 1st Cookie:" at bounding box center [246, 280] width 141 height 19
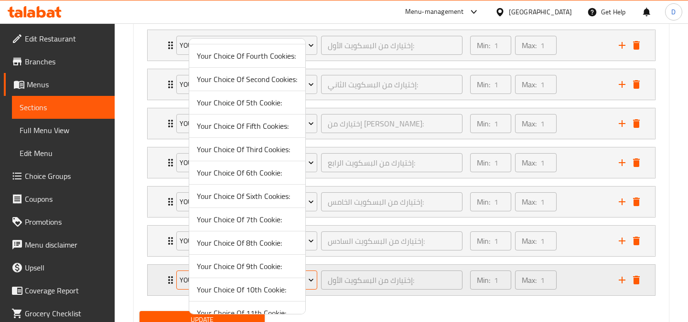
scroll to position [446, 0]
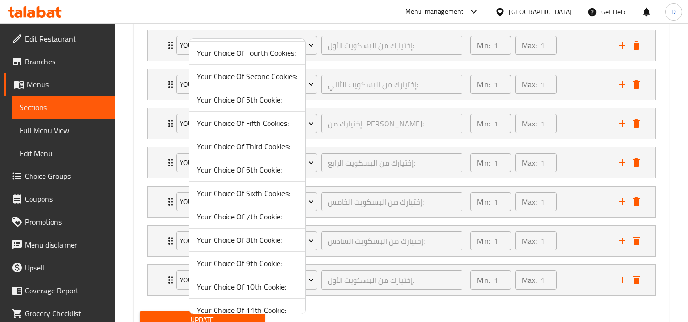
click at [258, 218] on span "Your Choice Of 7th Cookie:" at bounding box center [247, 216] width 101 height 11
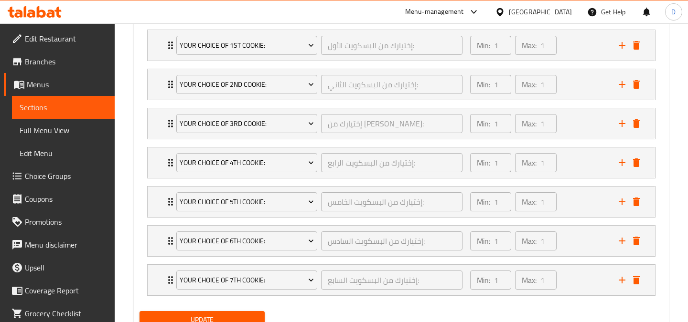
scroll to position [617, 0]
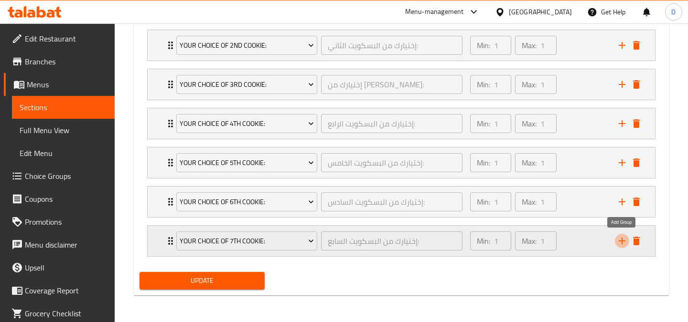
click at [619, 245] on icon "add" at bounding box center [621, 241] width 11 height 11
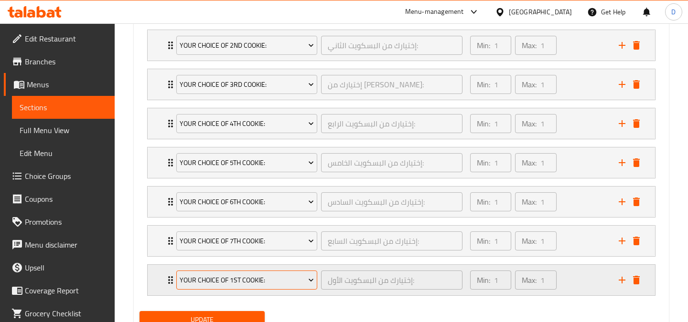
click at [272, 287] on button "Your Choice Of 1st Cookie:" at bounding box center [246, 280] width 141 height 19
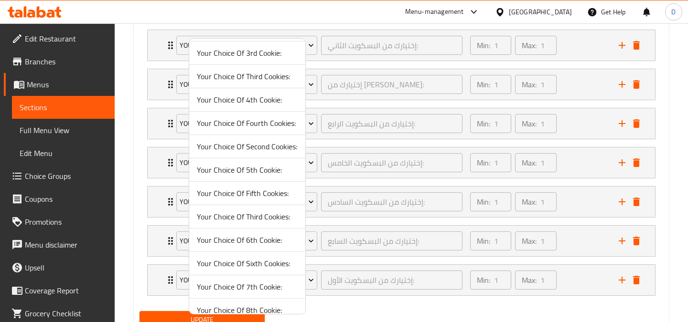
scroll to position [409, 0]
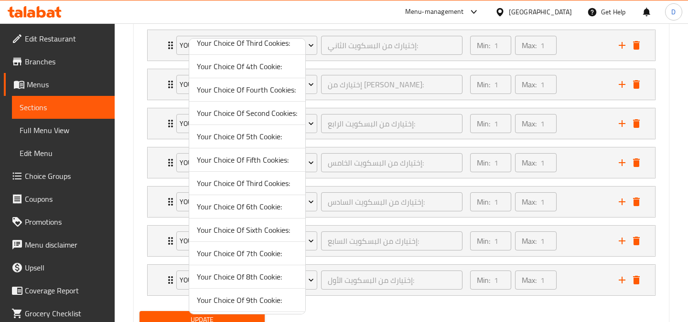
click at [259, 278] on span "Your Choice Of 8th Cookie:" at bounding box center [247, 276] width 101 height 11
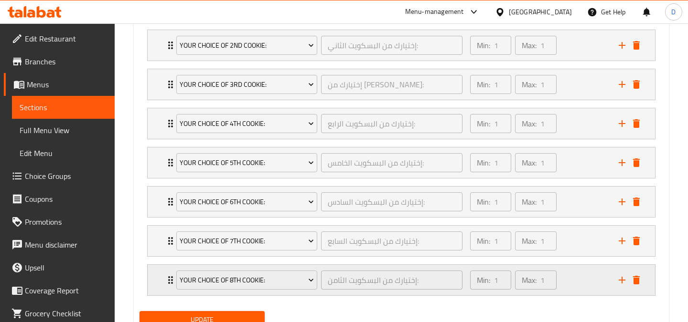
scroll to position [656, 0]
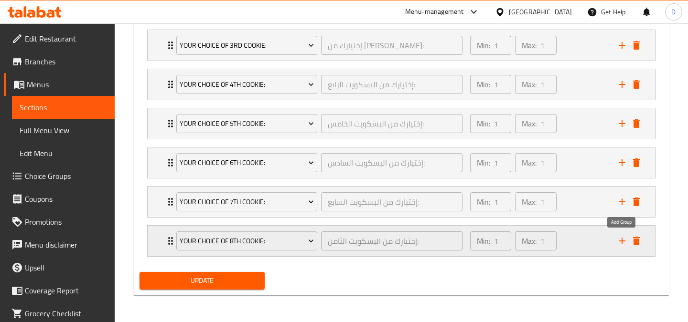
click at [624, 242] on icon "add" at bounding box center [621, 241] width 11 height 11
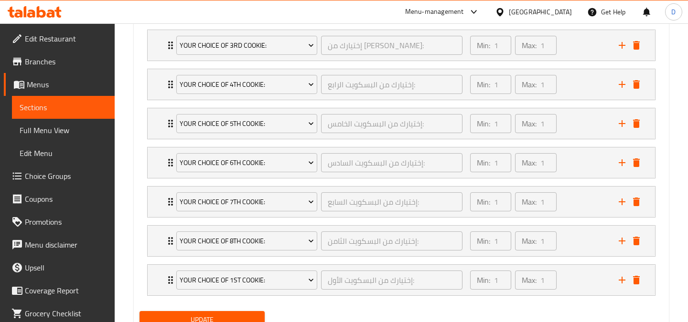
scroll to position [696, 0]
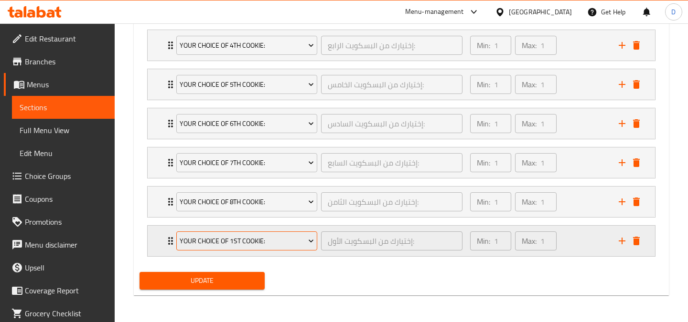
click at [280, 244] on span "Your Choice Of 1st Cookie:" at bounding box center [247, 242] width 134 height 12
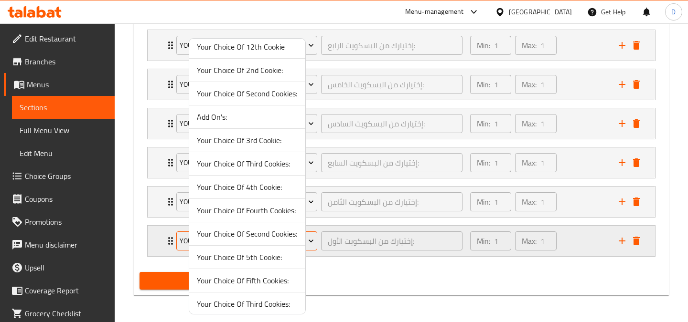
scroll to position [457, 0]
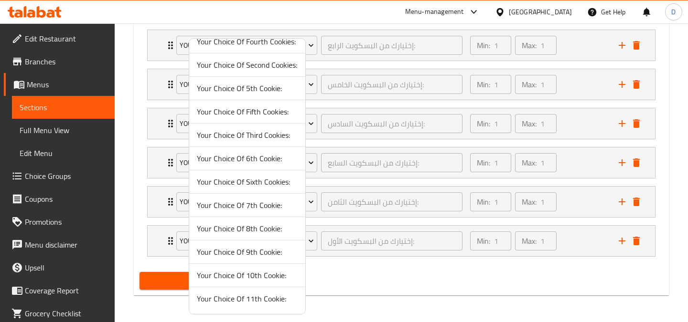
click at [252, 253] on span "Your Choice Of 9th Cookie:" at bounding box center [247, 251] width 101 height 11
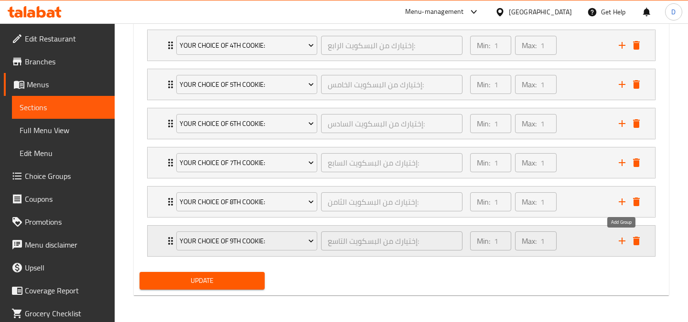
click at [619, 242] on icon "add" at bounding box center [621, 241] width 11 height 11
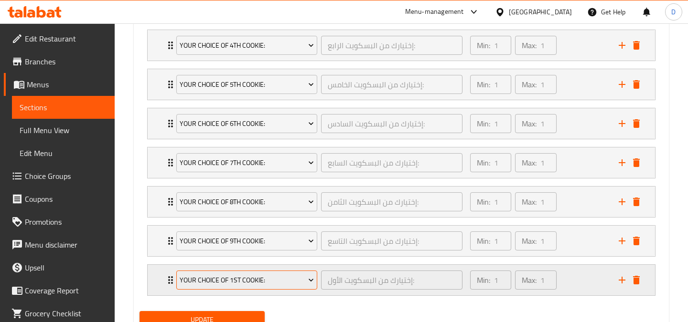
click at [298, 277] on span "Your Choice Of 1st Cookie:" at bounding box center [247, 281] width 134 height 12
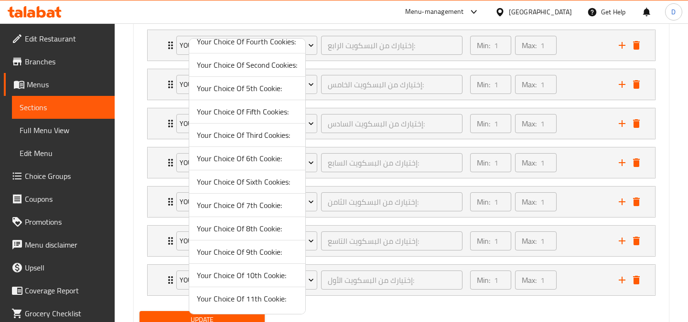
click at [263, 273] on span "Your Choice Of 10th Cookie:" at bounding box center [247, 275] width 101 height 11
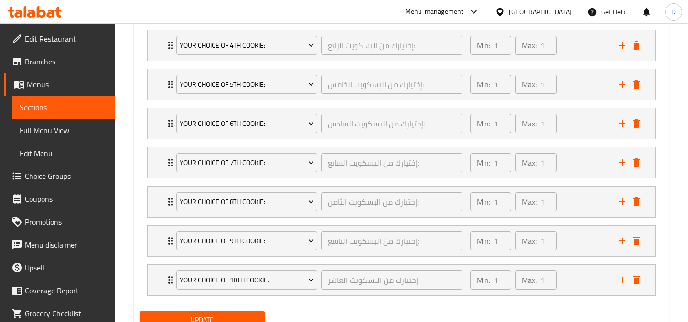
scroll to position [735, 0]
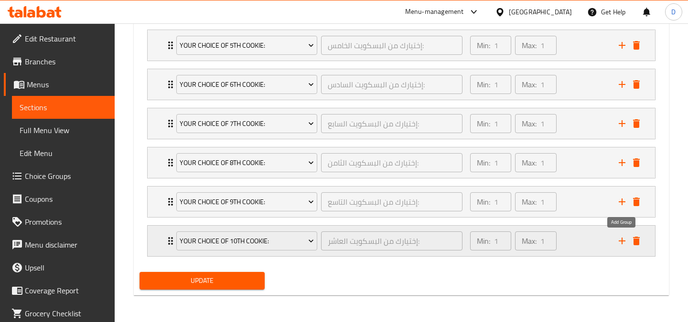
click at [623, 244] on icon "add" at bounding box center [621, 241] width 11 height 11
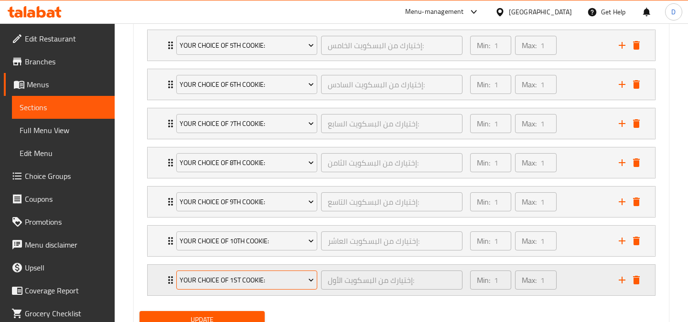
click at [294, 280] on span "Your Choice Of 1st Cookie:" at bounding box center [247, 281] width 134 height 12
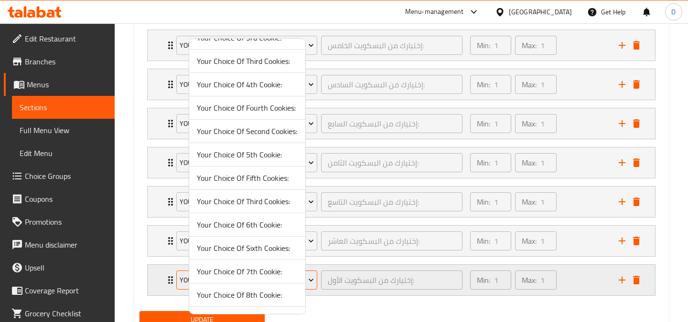
scroll to position [457, 0]
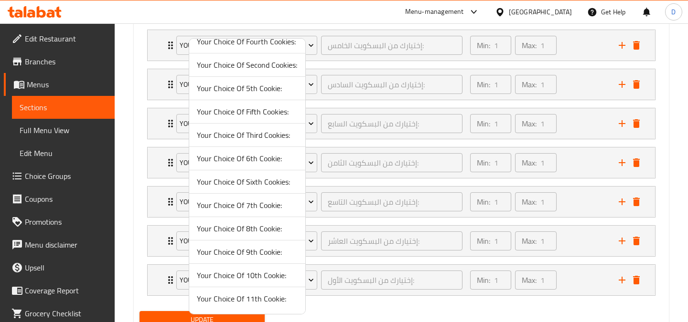
click at [268, 297] on span "Your Choice Of 11th Cookie:" at bounding box center [247, 298] width 101 height 11
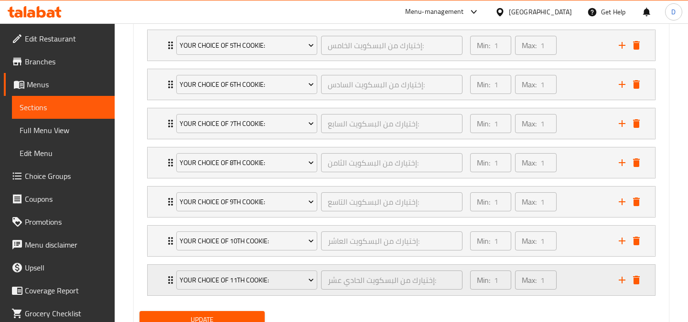
scroll to position [774, 0]
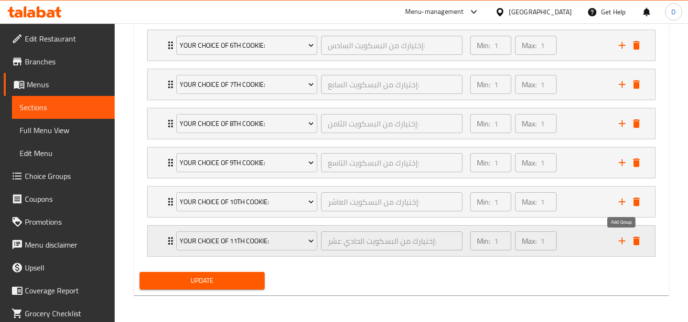
click at [622, 245] on icon "add" at bounding box center [621, 241] width 11 height 11
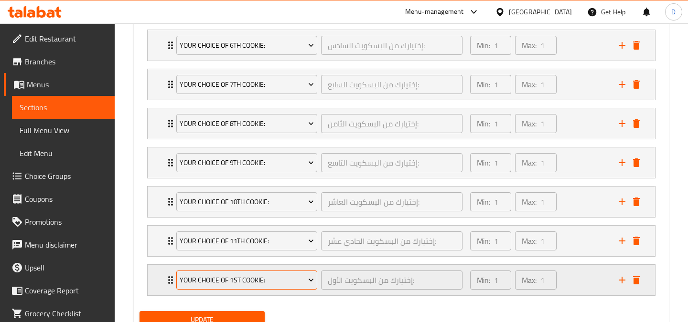
scroll to position [813, 0]
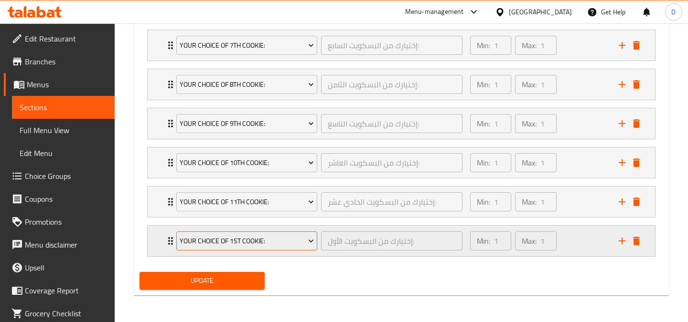
click at [292, 236] on span "Your Choice Of 1st Cookie:" at bounding box center [247, 242] width 134 height 12
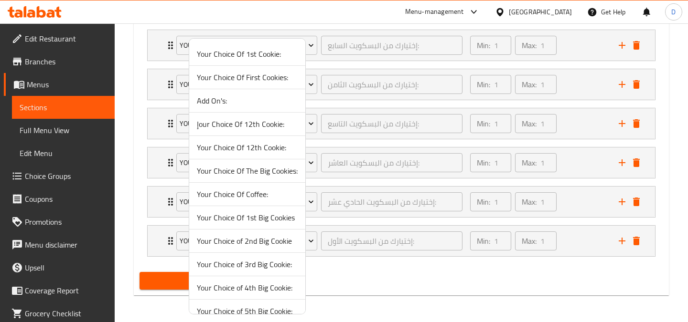
click at [249, 150] on span "Your Choice Of 12th Cookie:" at bounding box center [247, 147] width 101 height 11
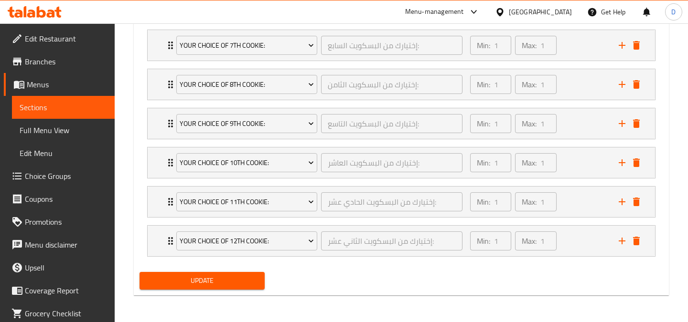
click at [225, 279] on span "Update" at bounding box center [202, 281] width 110 height 12
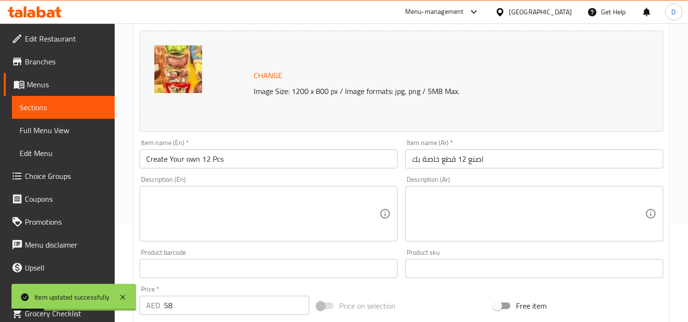
scroll to position [146, 0]
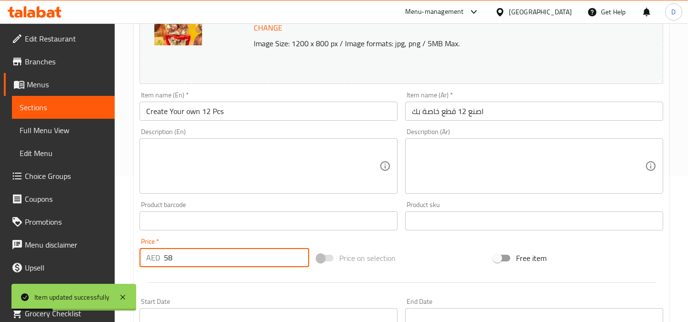
click at [209, 256] on input "58" at bounding box center [236, 257] width 145 height 19
type input "5"
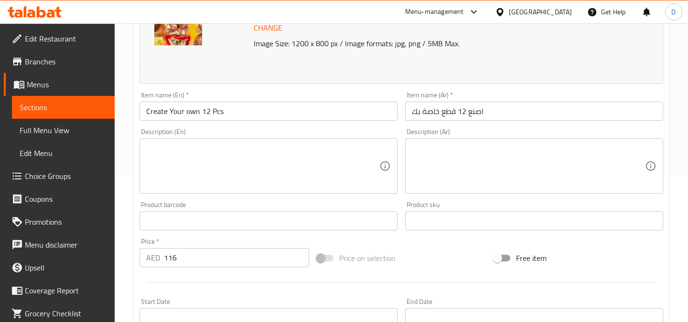
click at [319, 237] on div "Change Image Size: 1200 x 800 px / Image formats: jpg, png / 5MB Max. Item name…" at bounding box center [401, 192] width 531 height 426
click at [220, 263] on input "116" at bounding box center [236, 257] width 145 height 19
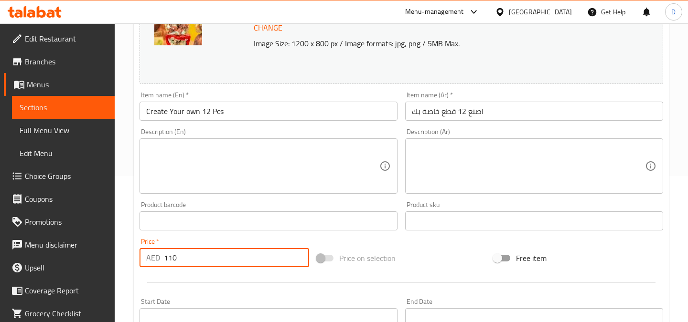
type input "110"
click at [358, 238] on div "Change Image Size: 1200 x 800 px / Image formats: jpg, png / 5MB Max. Item name…" at bounding box center [401, 192] width 531 height 426
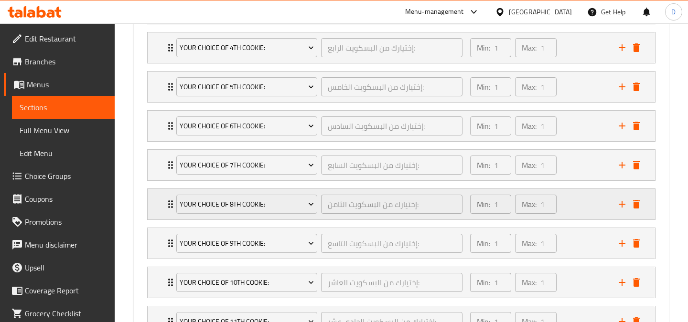
scroll to position [813, 0]
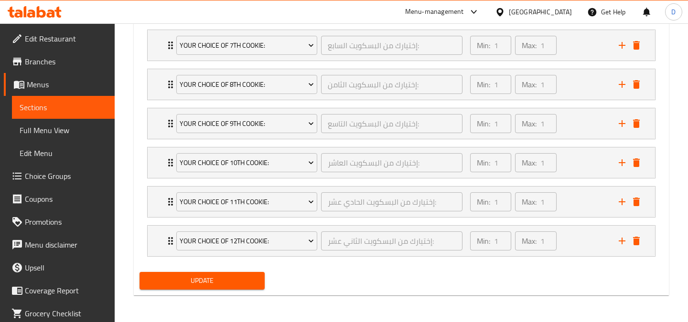
click at [230, 279] on span "Update" at bounding box center [202, 281] width 110 height 12
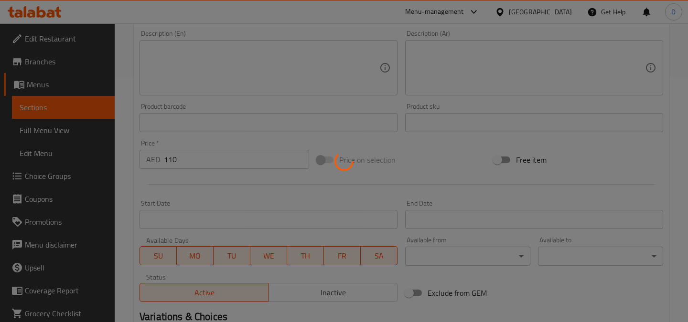
scroll to position [0, 0]
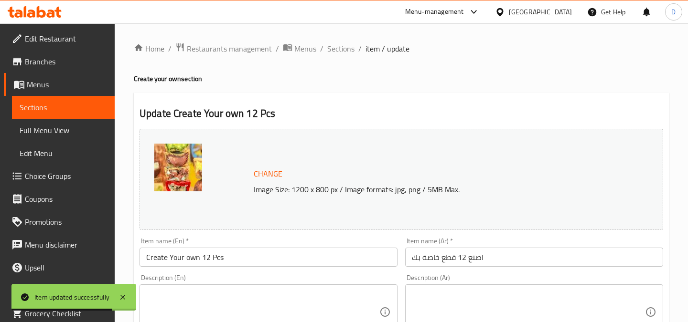
click at [64, 106] on span "Sections" at bounding box center [63, 107] width 87 height 11
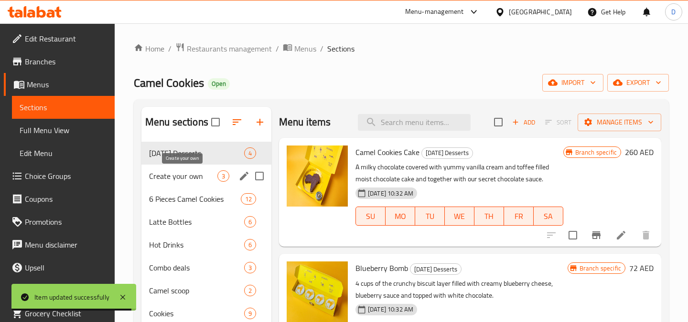
click at [179, 181] on span "Create your own" at bounding box center [183, 176] width 68 height 11
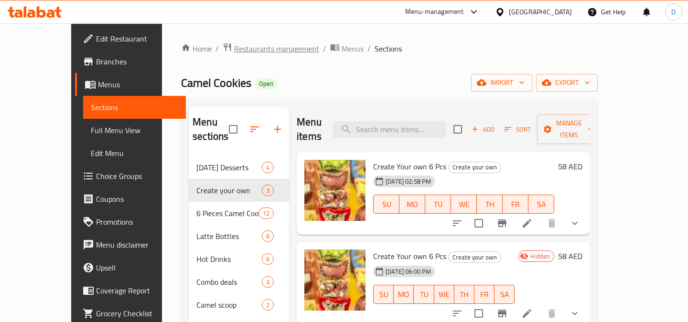
click at [253, 52] on span "Restaurants management" at bounding box center [276, 48] width 85 height 11
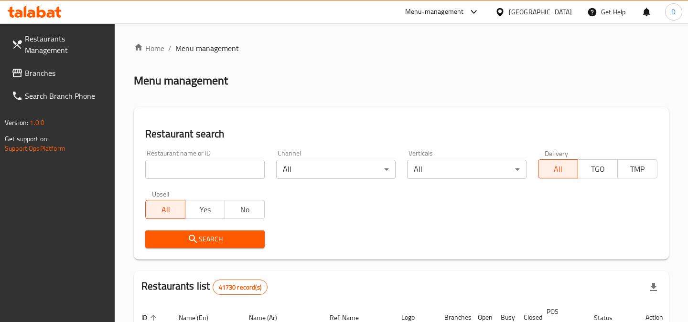
click at [74, 77] on span "Branches" at bounding box center [66, 72] width 82 height 11
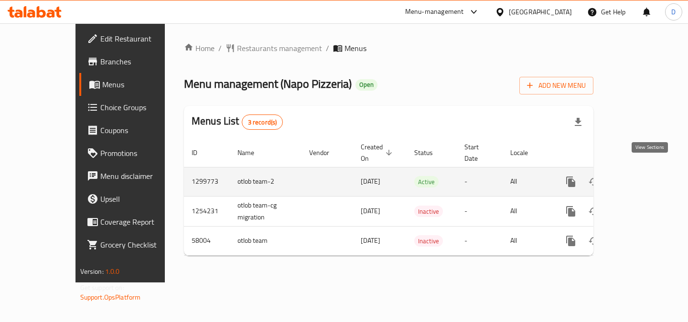
click at [645, 176] on icon "enhanced table" at bounding box center [639, 181] width 11 height 11
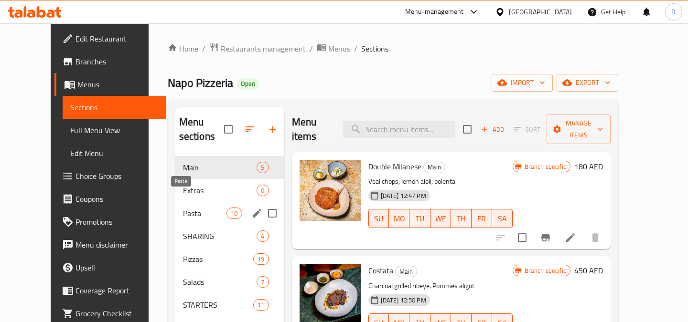
click at [190, 208] on span "Pasta" at bounding box center [204, 213] width 43 height 11
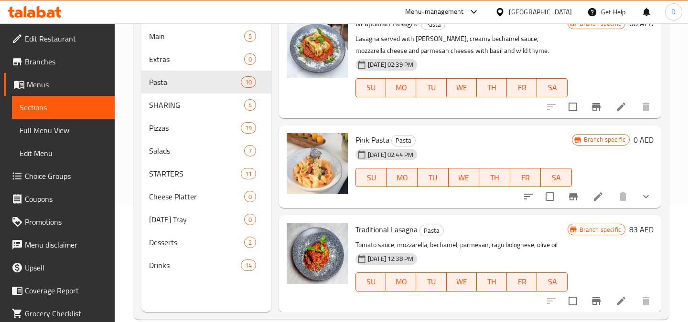
scroll to position [127, 0]
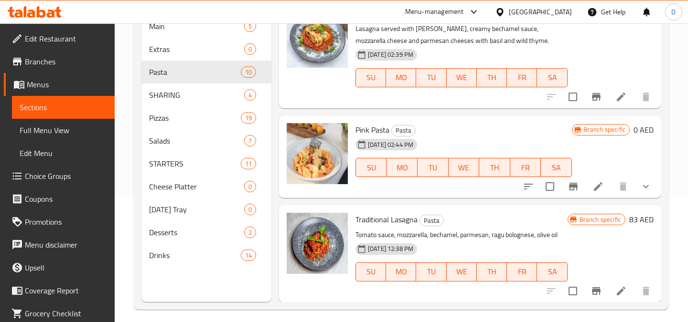
click at [599, 187] on icon at bounding box center [598, 186] width 9 height 9
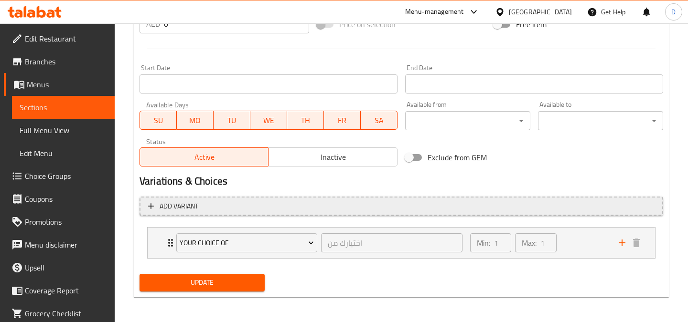
scroll to position [381, 0]
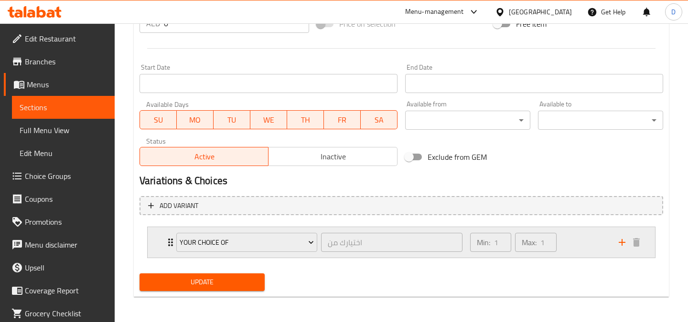
click at [594, 248] on div "Min: 1 ​ Max: 1 ​" at bounding box center [538, 242] width 149 height 31
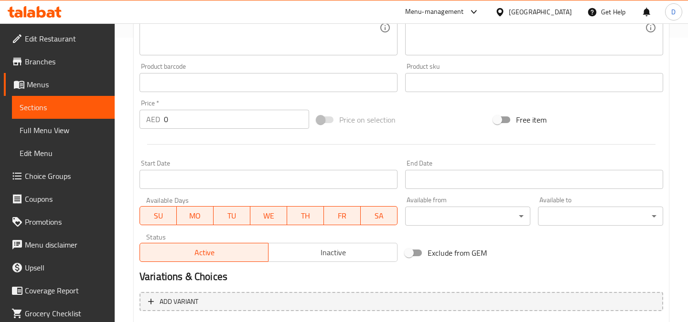
scroll to position [266, 0]
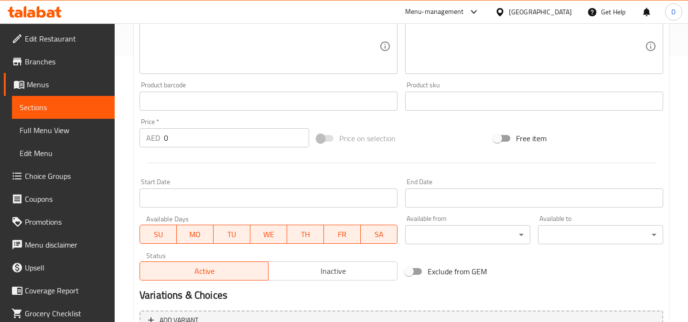
click at [327, 139] on span at bounding box center [325, 138] width 16 height 7
click at [316, 138] on span at bounding box center [325, 138] width 28 height 18
click at [267, 139] on input "0" at bounding box center [236, 138] width 145 height 19
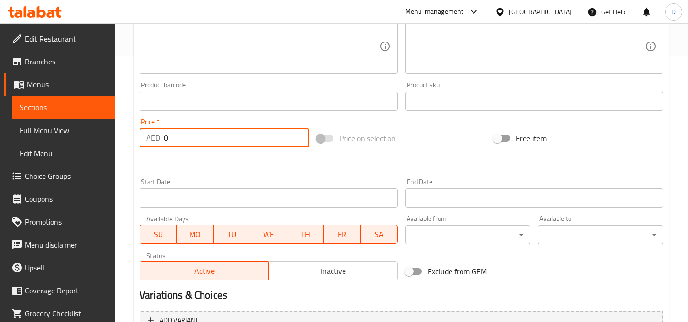
click at [322, 138] on span at bounding box center [325, 138] width 16 height 7
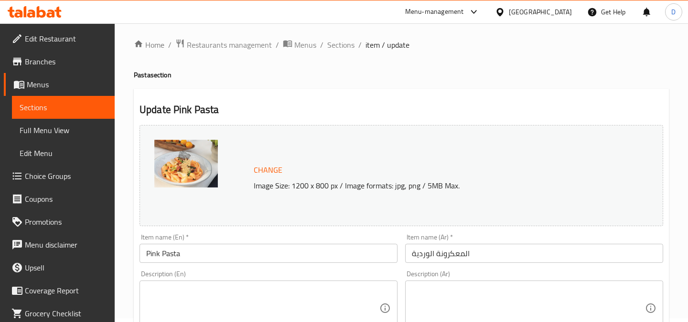
scroll to position [0, 0]
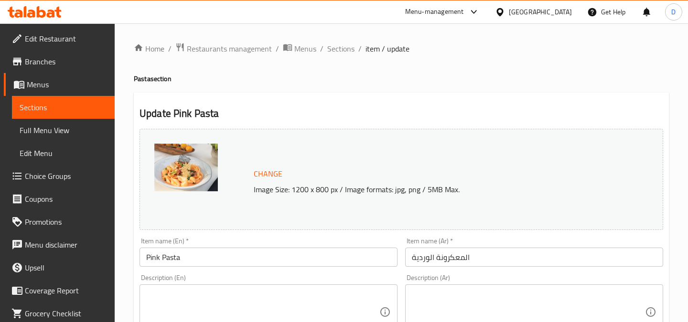
click at [45, 54] on link "Branches" at bounding box center [59, 61] width 111 height 23
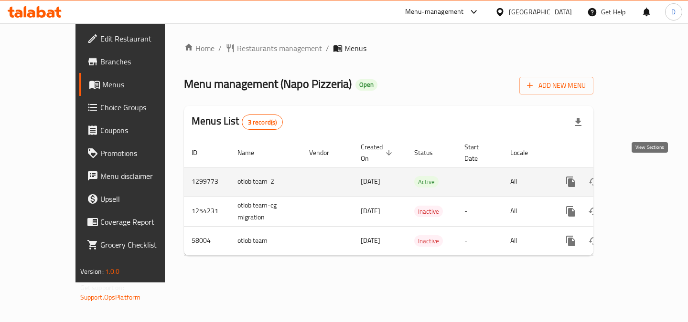
click at [651, 171] on link "enhanced table" at bounding box center [639, 182] width 23 height 23
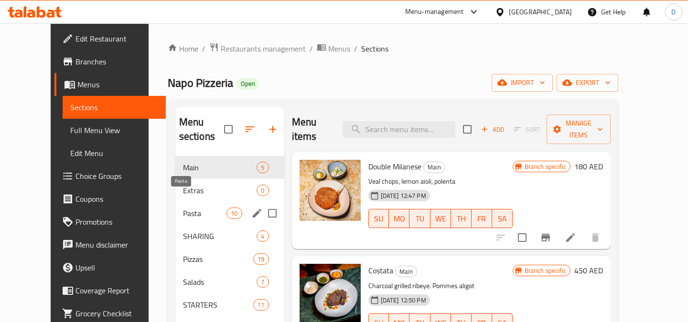
click at [203, 208] on span "Pasta" at bounding box center [204, 213] width 43 height 11
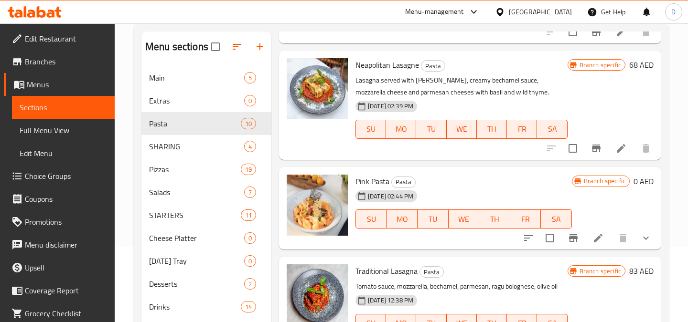
scroll to position [104, 0]
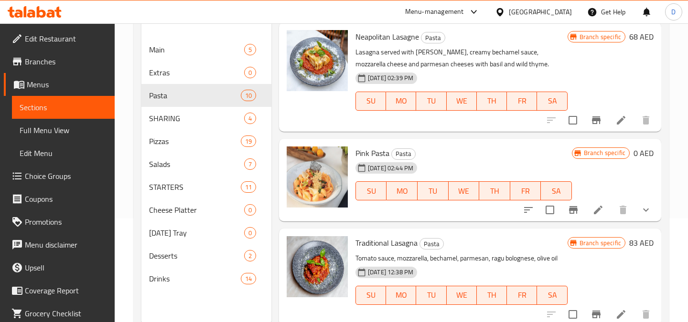
click at [592, 209] on li at bounding box center [598, 210] width 27 height 17
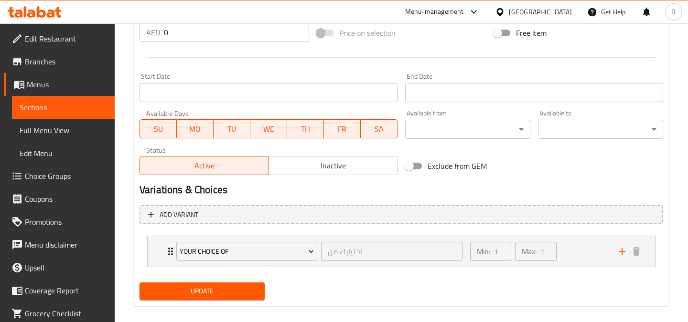
scroll to position [382, 0]
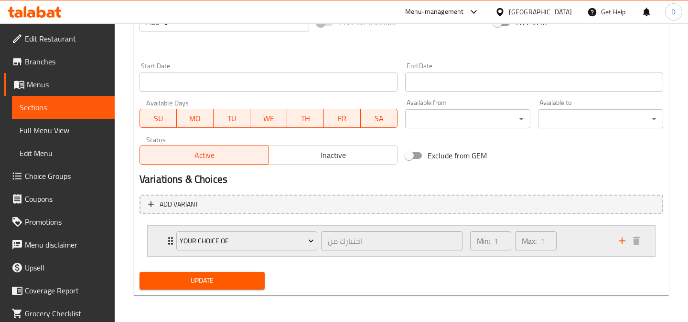
click at [575, 246] on div "Min: 1 ​ Max: 1 ​" at bounding box center [538, 241] width 149 height 31
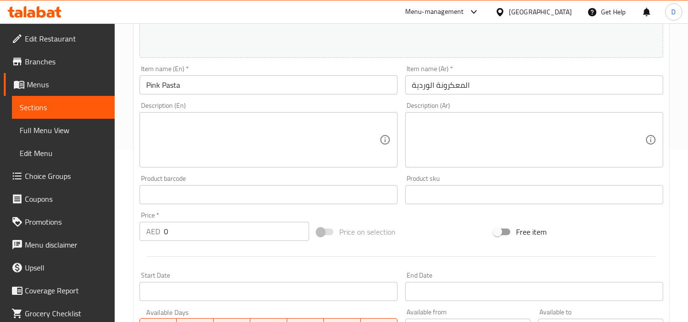
scroll to position [170, 0]
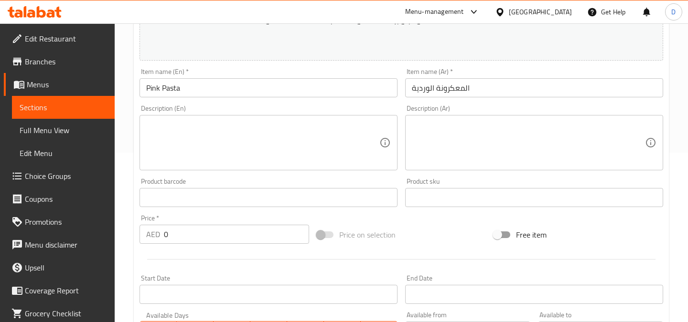
click at [327, 234] on span at bounding box center [325, 235] width 16 height 7
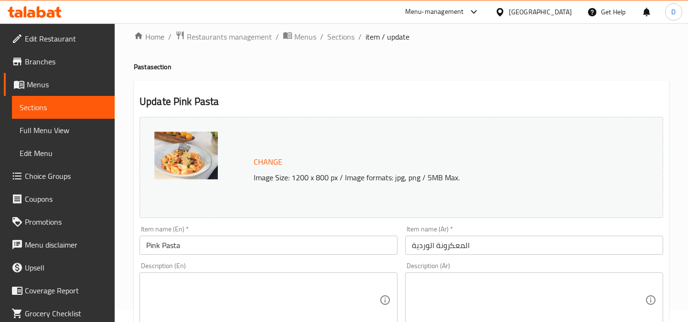
scroll to position [0, 0]
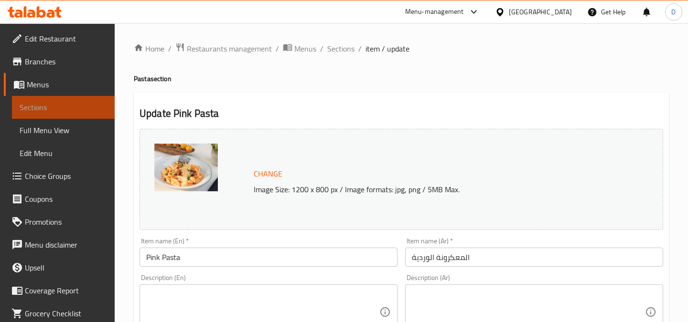
click at [100, 105] on span "Sections" at bounding box center [63, 107] width 87 height 11
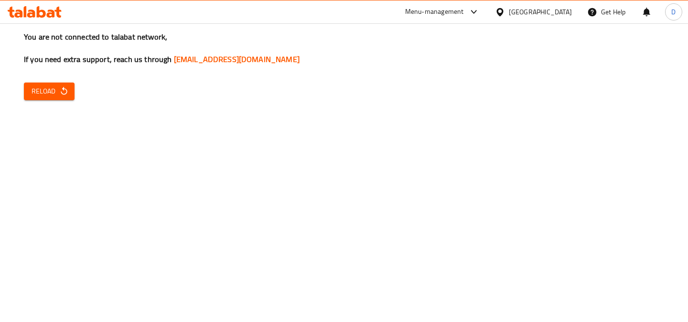
click at [53, 81] on div "You are not connected to talabat network, If you need extra support, reach us t…" at bounding box center [344, 161] width 688 height 322
click at [51, 94] on span "Reload" at bounding box center [49, 92] width 35 height 12
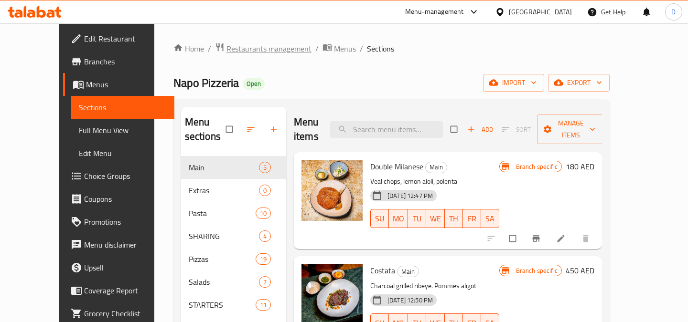
click at [237, 46] on span "Restaurants management" at bounding box center [268, 48] width 85 height 11
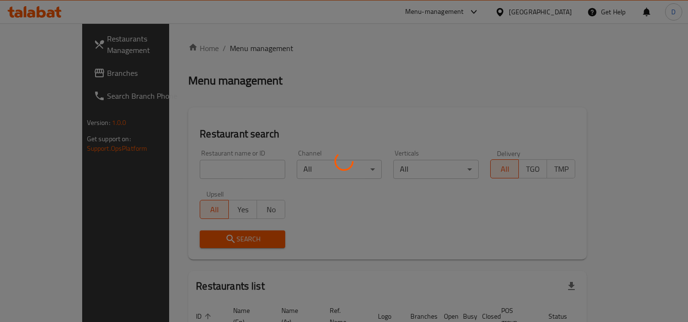
click at [224, 173] on div at bounding box center [344, 161] width 688 height 322
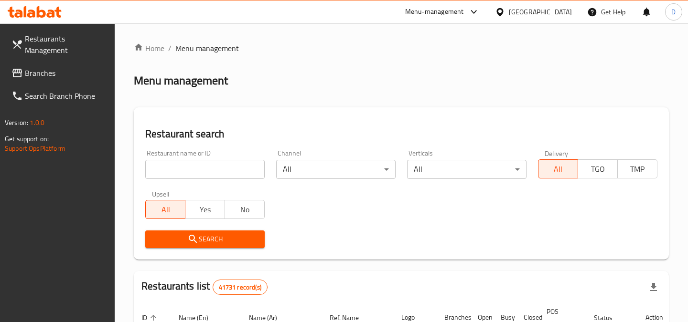
click at [65, 77] on span "Branches" at bounding box center [66, 72] width 82 height 11
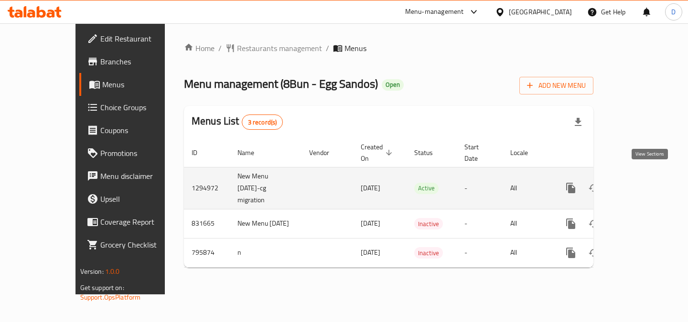
click at [645, 182] on icon "enhanced table" at bounding box center [639, 187] width 11 height 11
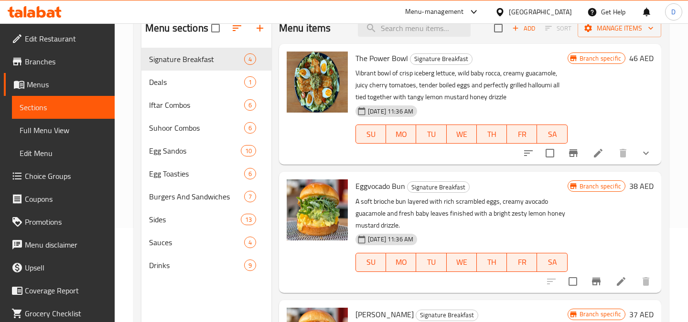
scroll to position [98, 0]
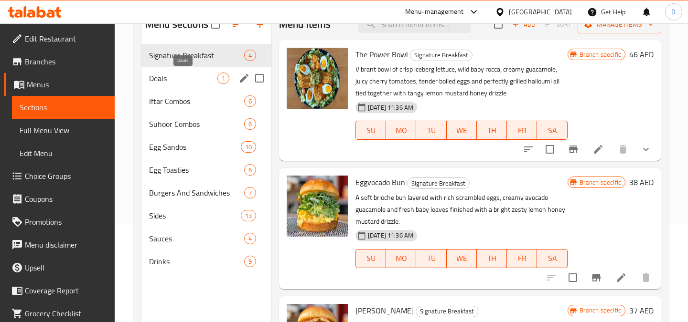
click at [177, 80] on span "Deals" at bounding box center [183, 78] width 68 height 11
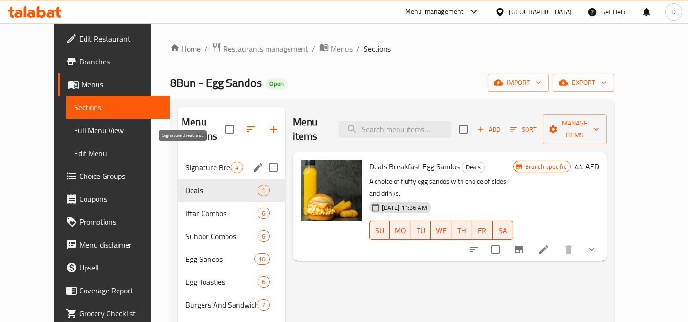
click at [205, 162] on span "Signature Breakfast" at bounding box center [207, 167] width 45 height 11
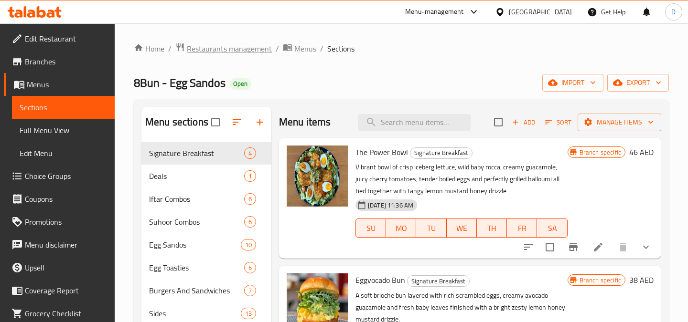
click at [267, 46] on span "Restaurants management" at bounding box center [229, 48] width 85 height 11
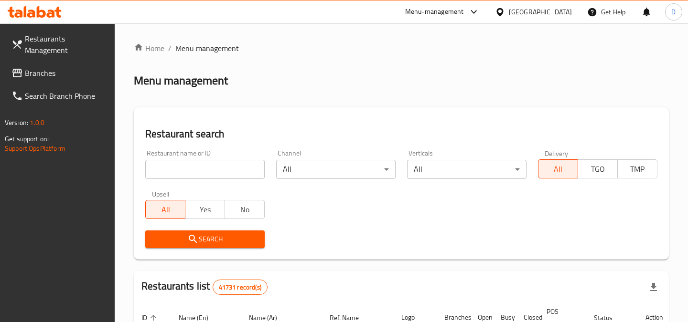
click at [72, 79] on link "Branches" at bounding box center [59, 73] width 111 height 23
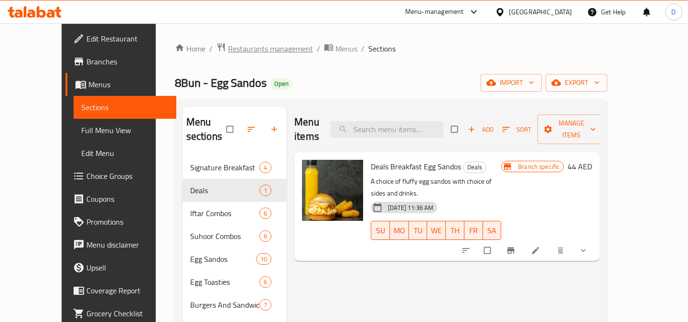
click at [228, 47] on span "Restaurants management" at bounding box center [270, 48] width 85 height 11
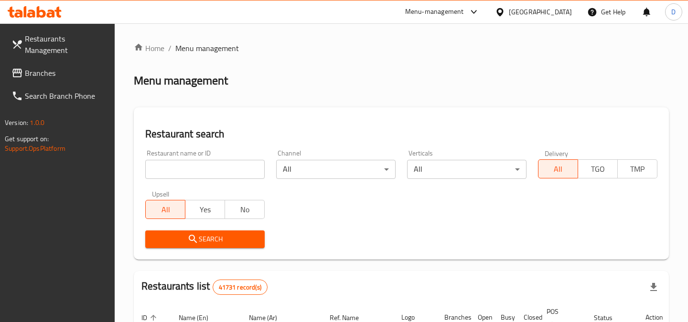
click at [190, 172] on input "search" at bounding box center [204, 169] width 119 height 19
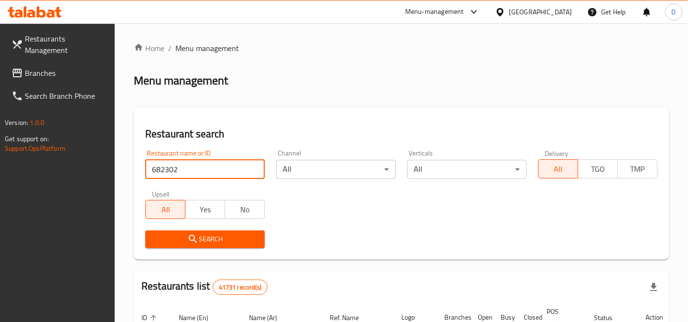
type input "682302"
click button "Search" at bounding box center [204, 240] width 119 height 18
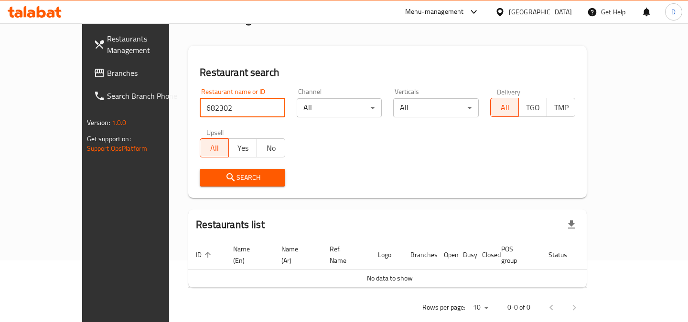
scroll to position [66, 0]
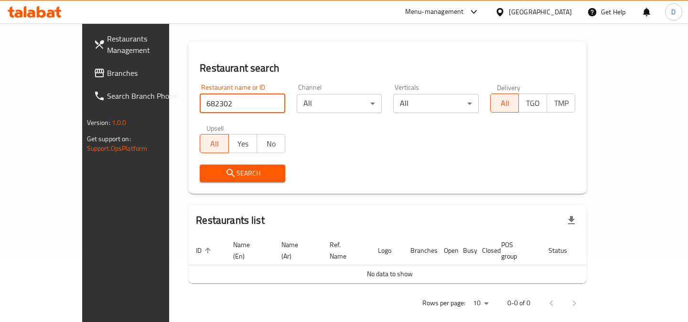
click at [107, 69] on span "Branches" at bounding box center [148, 72] width 82 height 11
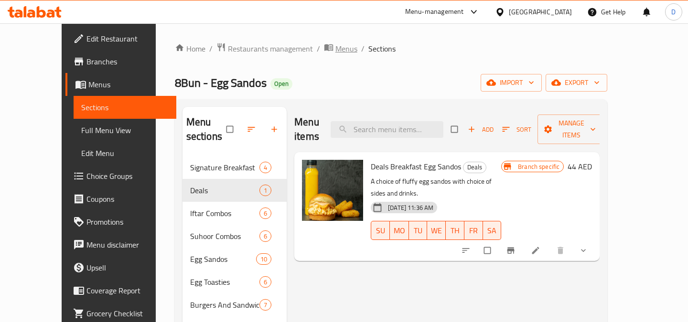
click at [324, 52] on span "breadcrumb" at bounding box center [329, 49] width 11 height 12
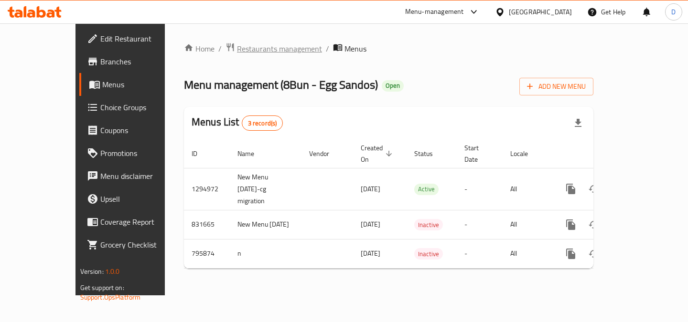
click at [237, 54] on span "Restaurants management" at bounding box center [279, 48] width 85 height 11
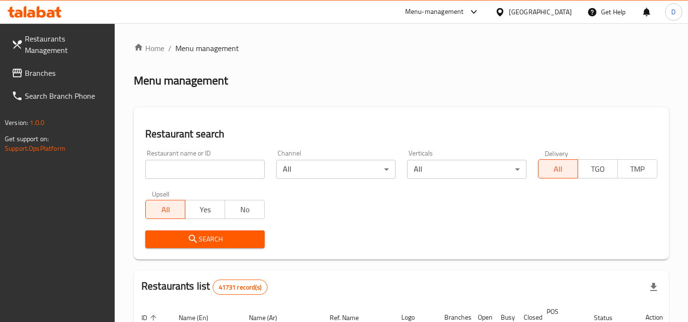
click at [198, 165] on input "search" at bounding box center [204, 169] width 119 height 19
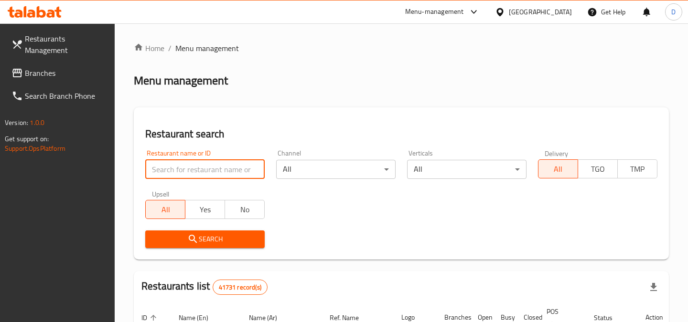
click at [70, 73] on span "Branches" at bounding box center [66, 72] width 82 height 11
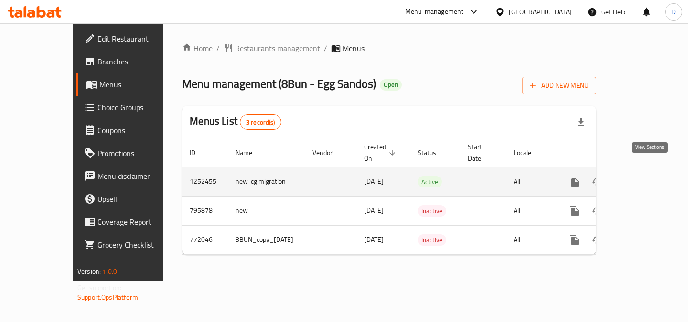
click at [649, 176] on icon "enhanced table" at bounding box center [642, 181] width 11 height 11
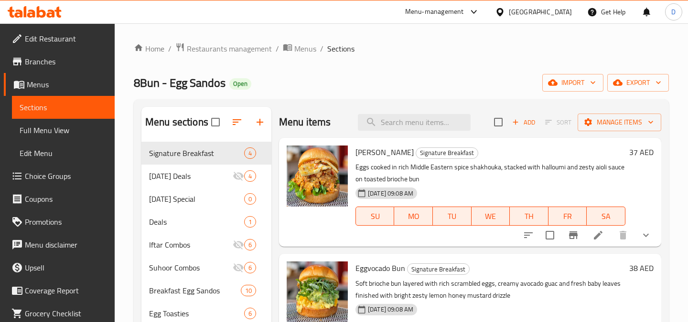
click at [64, 68] on link "Branches" at bounding box center [59, 61] width 111 height 23
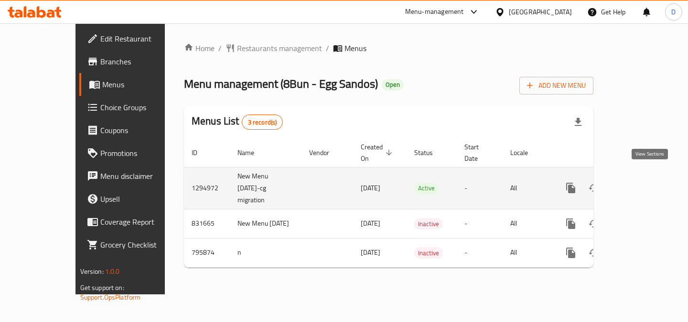
click at [645, 182] on icon "enhanced table" at bounding box center [639, 187] width 11 height 11
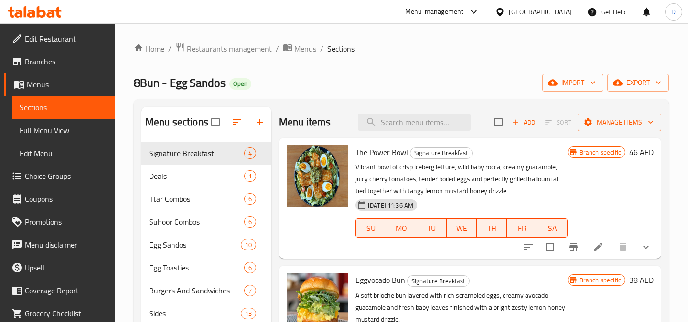
click at [257, 46] on span "Restaurants management" at bounding box center [229, 48] width 85 height 11
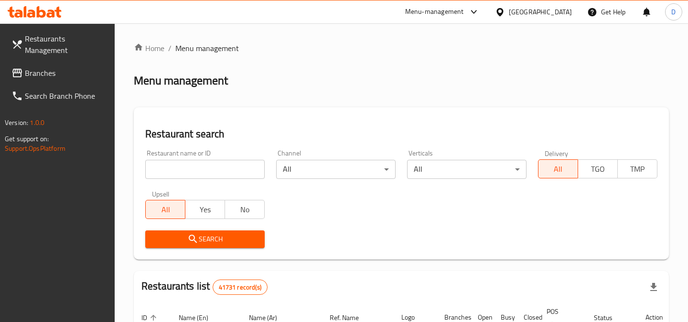
click at [49, 74] on span "Branches" at bounding box center [66, 72] width 82 height 11
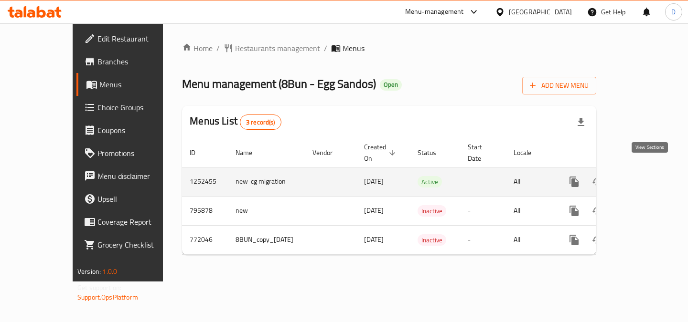
click at [649, 176] on icon "enhanced table" at bounding box center [642, 181] width 11 height 11
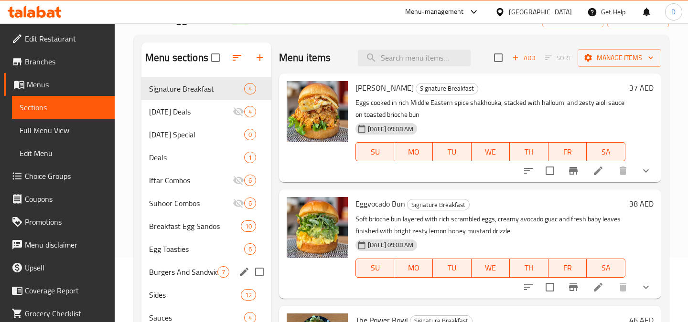
scroll to position [134, 0]
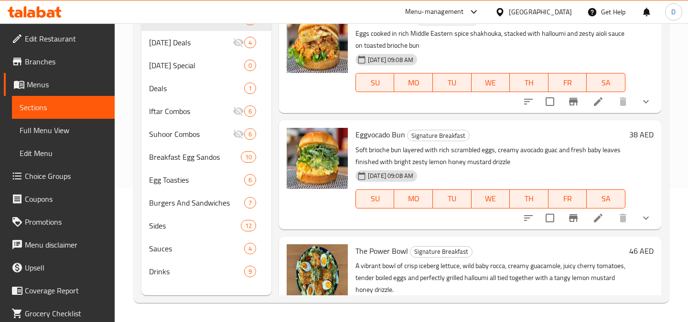
click at [72, 169] on link "Choice Groups" at bounding box center [59, 176] width 111 height 23
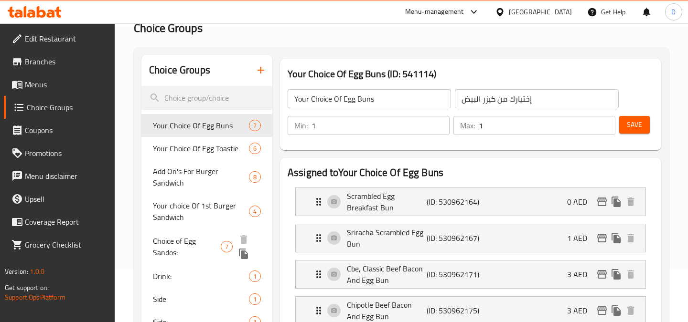
scroll to position [64, 0]
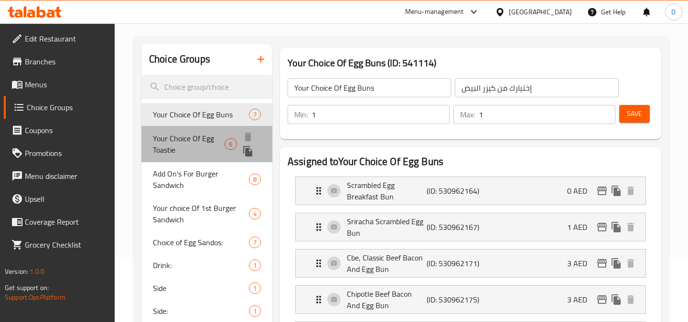
click at [214, 141] on span "Your Choice Of Egg Toastie" at bounding box center [189, 144] width 72 height 23
type input "Your Choice Of Egg Toastie"
type input "إختيارك من [PERSON_NAME]"
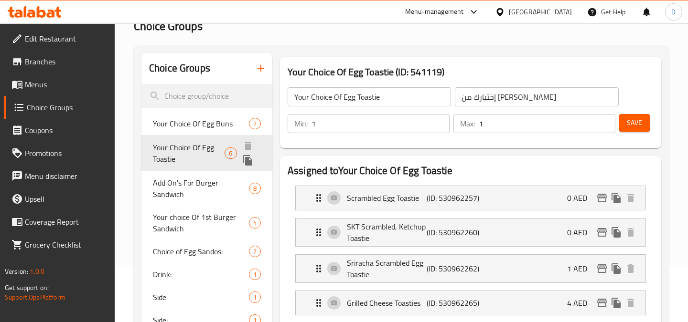
scroll to position [44, 0]
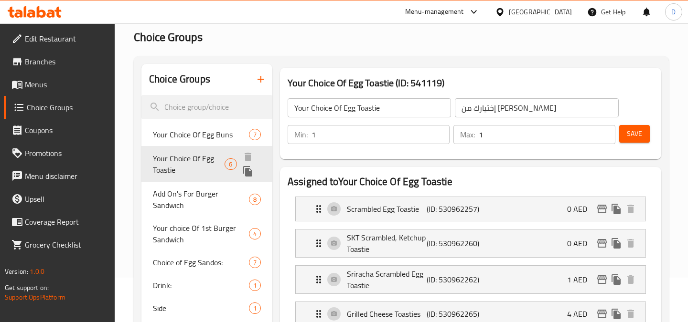
click at [200, 168] on span "Your Choice Of Egg Toastie" at bounding box center [189, 164] width 72 height 23
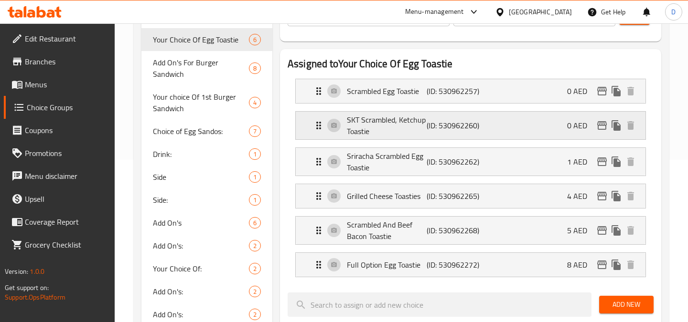
scroll to position [191, 0]
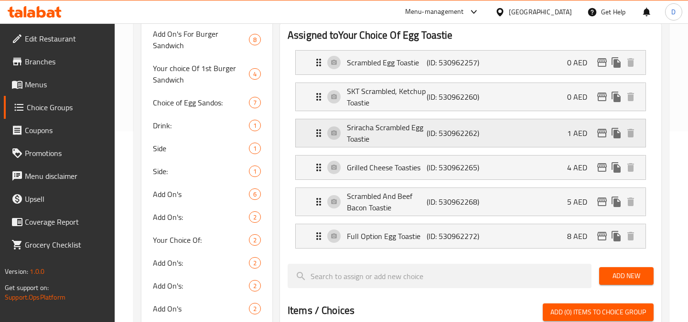
click at [536, 137] on div "Sriracha Scrambled Egg Toastie (ID: 530962262) 1 AED" at bounding box center [473, 133] width 321 height 28
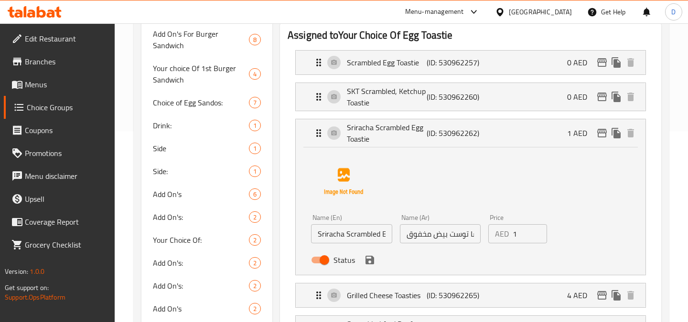
click at [528, 236] on input "1" at bounding box center [530, 234] width 34 height 19
type input "2"
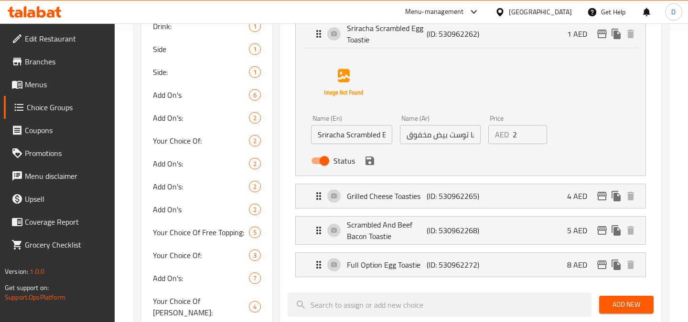
scroll to position [291, 0]
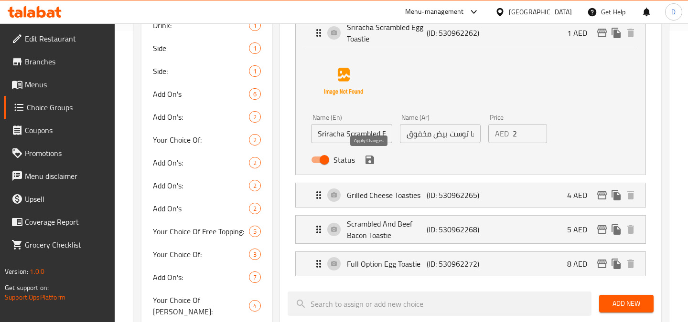
click at [369, 161] on icon "save" at bounding box center [369, 159] width 11 height 11
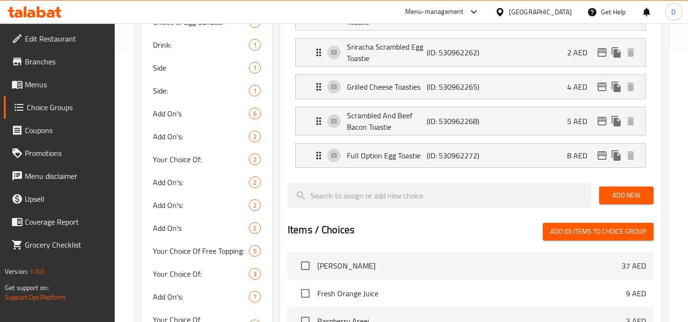
scroll to position [270, 0]
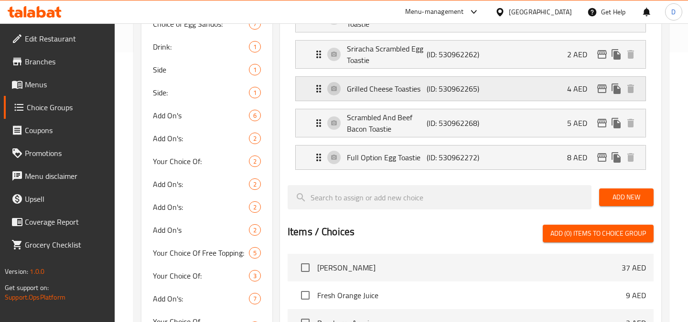
click at [419, 84] on p "Grilled Cheese Toasties" at bounding box center [387, 88] width 80 height 11
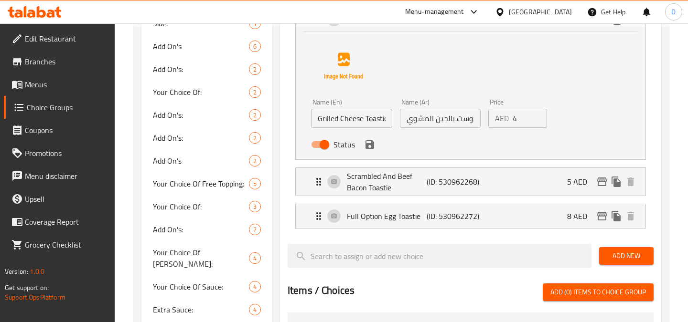
scroll to position [349, 0]
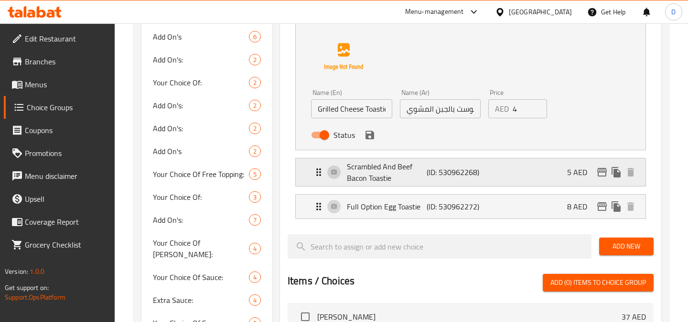
click at [398, 185] on div "Scrambled And Beef Bacon Toastie (ID: 530962268) 5 AED" at bounding box center [473, 173] width 321 height 28
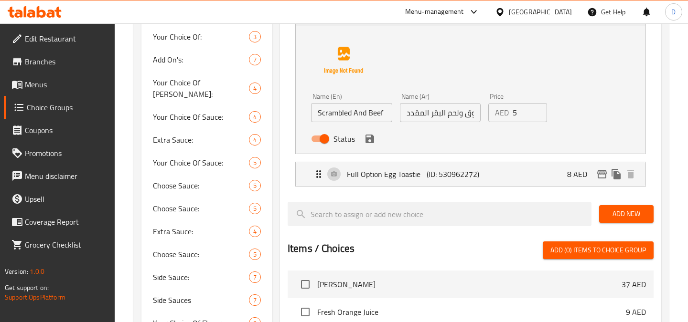
scroll to position [513, 0]
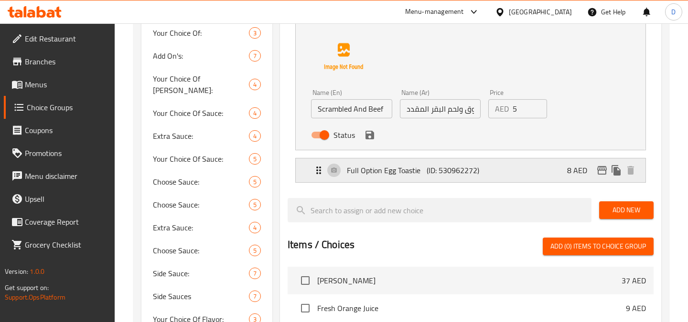
click at [400, 181] on div "Full Option Egg Toastie (ID: 530962272) 8 AED" at bounding box center [473, 171] width 321 height 24
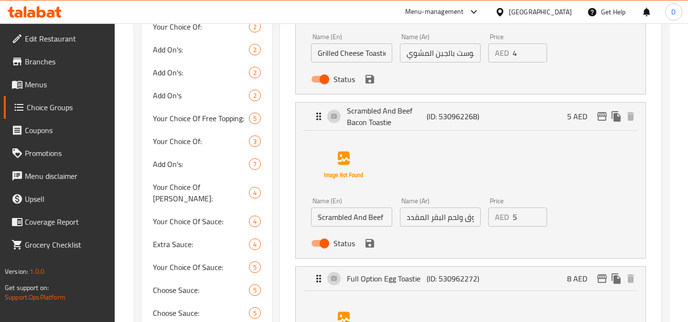
scroll to position [401, 0]
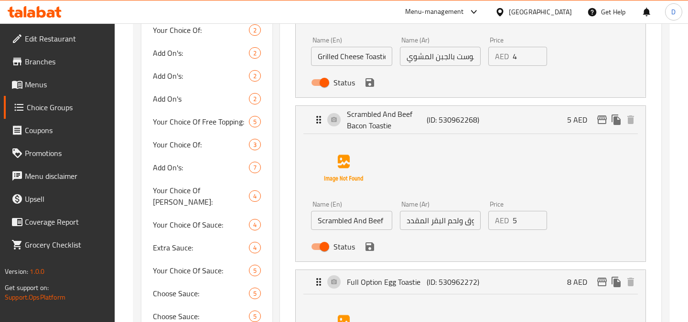
click at [524, 227] on input "5" at bounding box center [530, 220] width 34 height 19
click at [364, 248] on icon "save" at bounding box center [369, 246] width 11 height 11
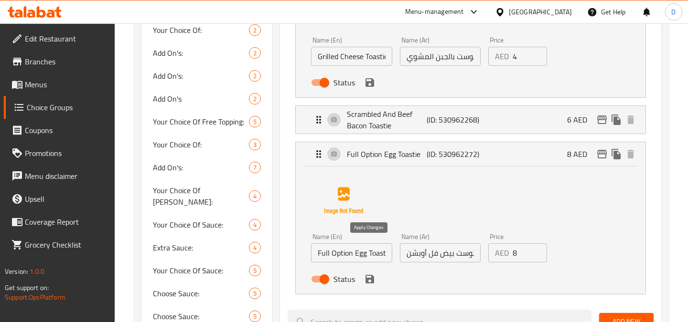
type input "6"
click at [530, 251] on input "8" at bounding box center [530, 253] width 34 height 19
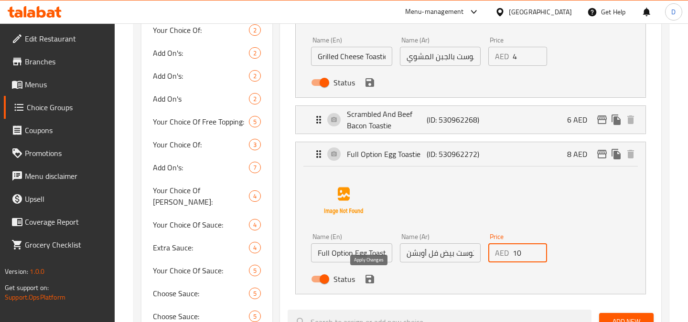
click at [371, 280] on icon "save" at bounding box center [369, 279] width 9 height 9
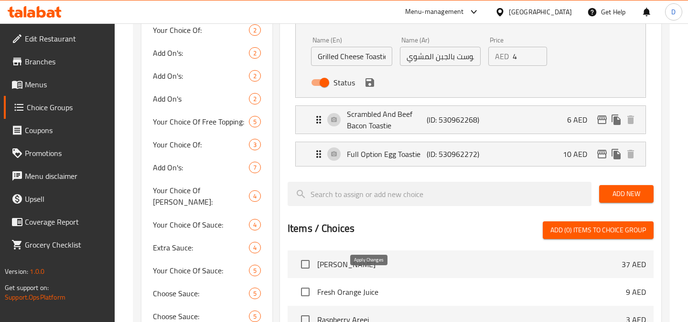
type input "10"
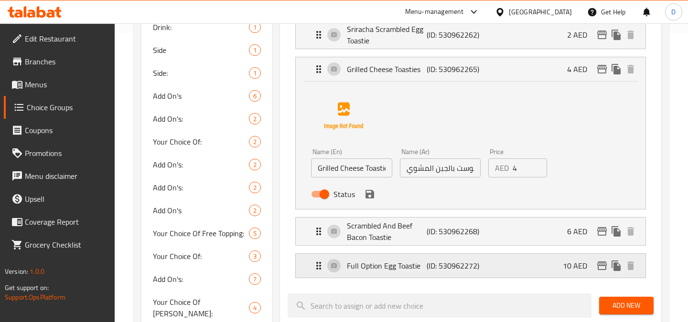
scroll to position [283, 0]
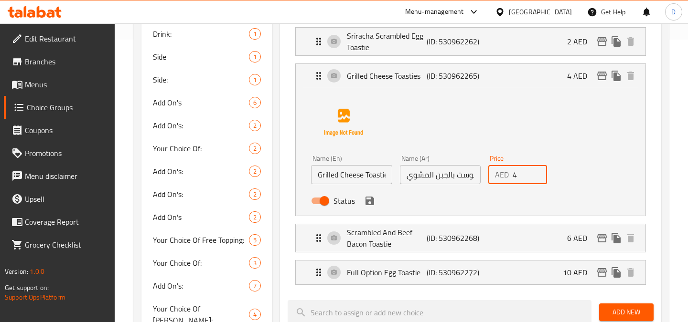
click at [522, 179] on input "4" at bounding box center [530, 174] width 34 height 19
click at [369, 205] on icon "save" at bounding box center [369, 201] width 9 height 9
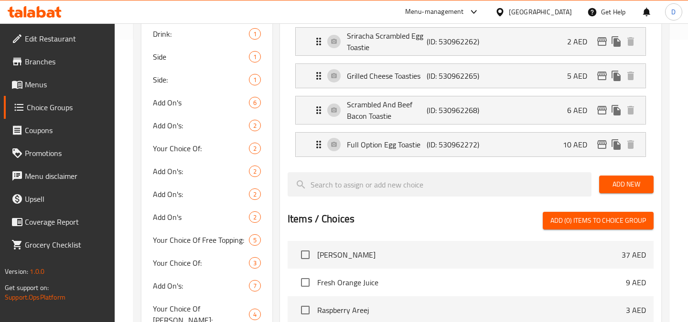
type input "5"
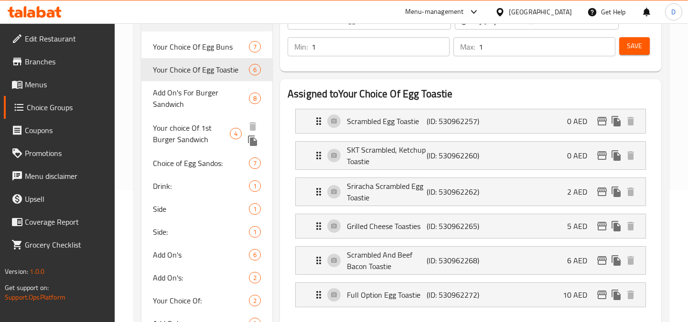
scroll to position [148, 0]
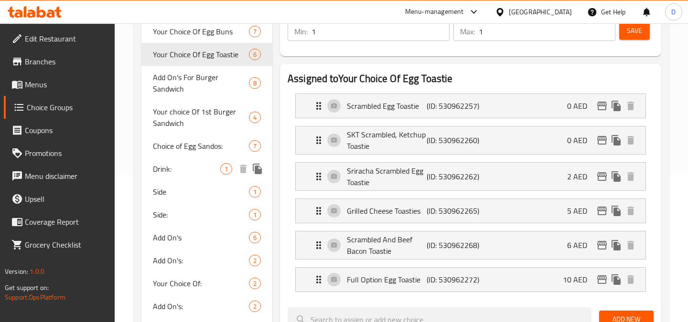
click at [195, 178] on div "Drink: 1" at bounding box center [206, 169] width 131 height 23
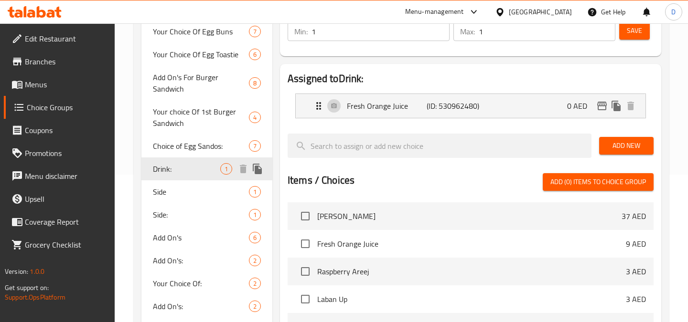
type input "Drink:"
type input "المشروب:"
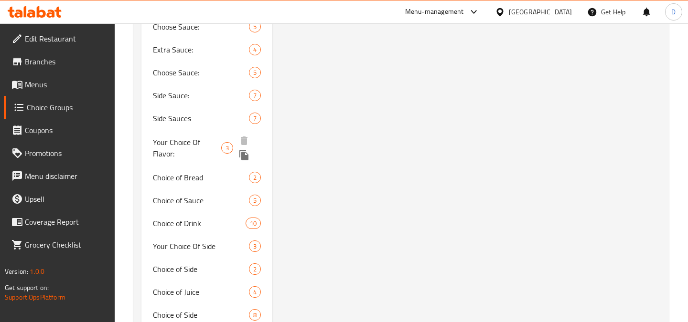
scroll to position [699, 0]
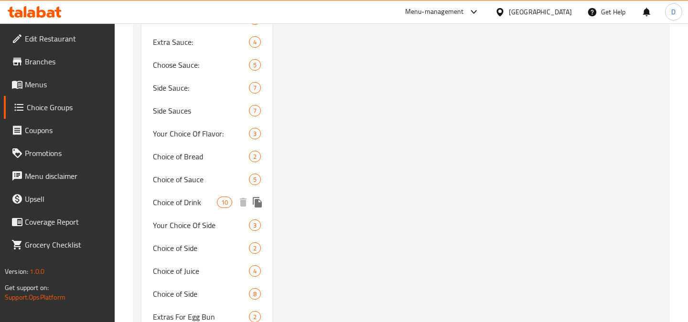
click at [199, 197] on span "Choice of Drink" at bounding box center [185, 202] width 64 height 11
type input "Choice of Drink"
type input "اختيار المشروب"
type input "0"
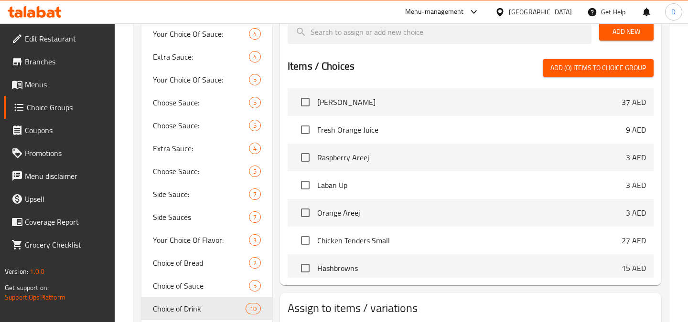
scroll to position [575, 0]
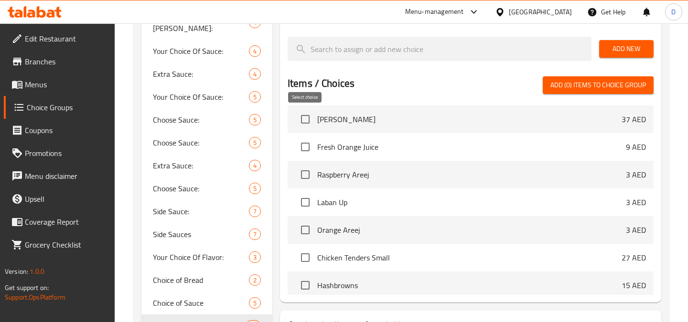
click at [309, 122] on input "checkbox" at bounding box center [305, 119] width 20 height 20
click at [367, 124] on span "[PERSON_NAME]" at bounding box center [469, 119] width 304 height 11
click at [419, 96] on div "Items / Choices Add (1) items to choice group Shakshouka Bun 37 AED Fresh Orang…" at bounding box center [471, 185] width 366 height 219
click at [302, 122] on input "checkbox" at bounding box center [305, 119] width 20 height 20
checkbox input "false"
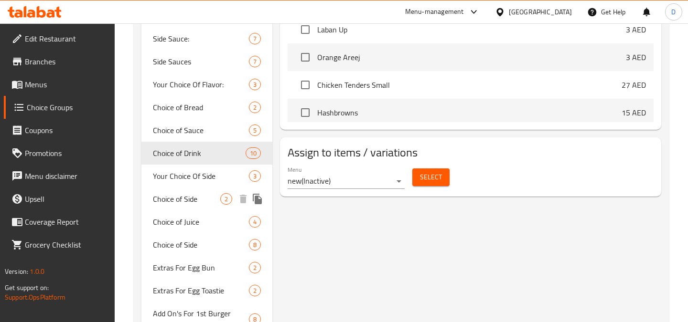
scroll to position [749, 0]
click at [189, 215] on span "Choice of Juice" at bounding box center [186, 220] width 67 height 11
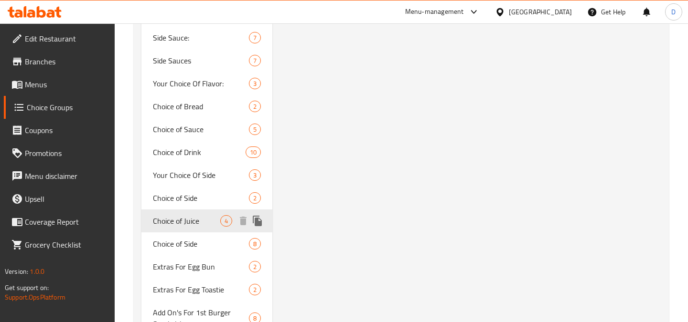
type input "Choice of Juice"
type input "اختيار عصير"
type input "4"
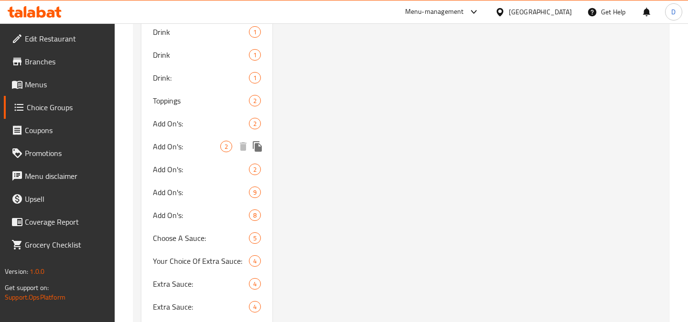
scroll to position [1134, 0]
click at [193, 186] on span "Add On's:" at bounding box center [186, 191] width 67 height 11
type input "Add On's:"
type input "الإضافات:"
type input "8"
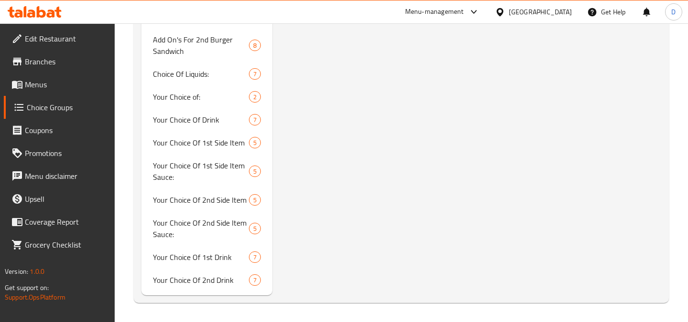
scroll to position [1618, 0]
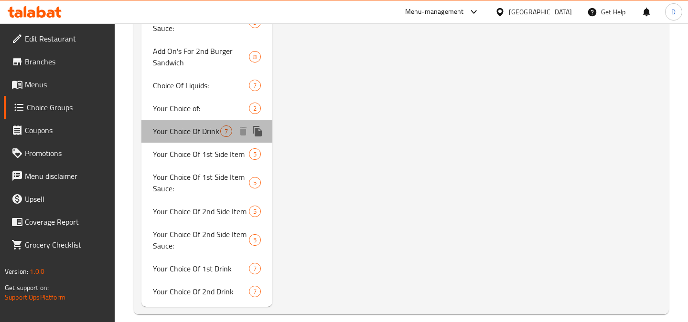
click at [202, 126] on span "Your Choice Of Drink" at bounding box center [186, 131] width 67 height 11
type input "Your Choice Of Drink"
type input "إختيارك من المشروب"
type input "1"
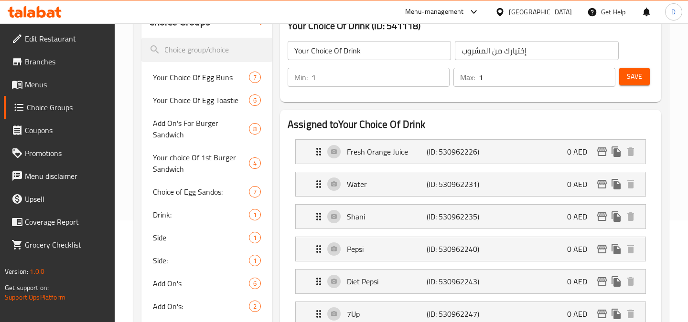
scroll to position [78, 0]
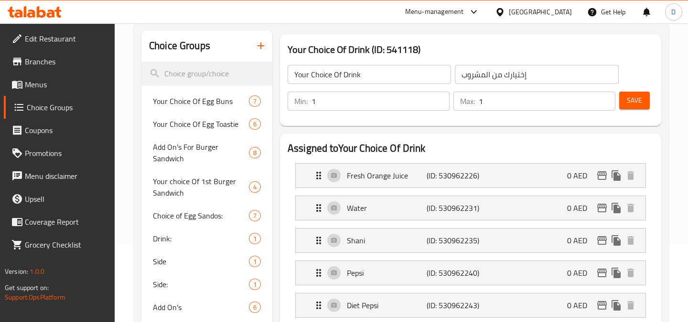
click at [370, 75] on input "Your Choice Of Drink" at bounding box center [369, 74] width 163 height 19
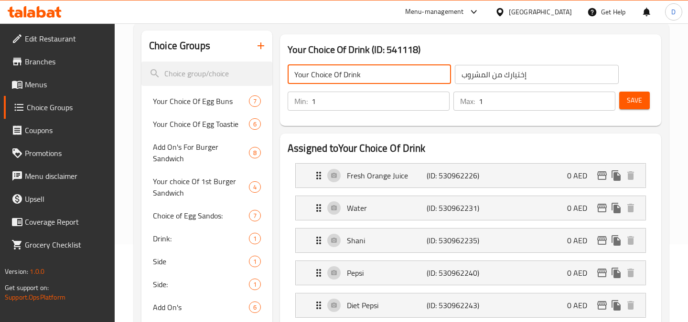
click at [329, 32] on div "Your Choice Of Drink (ID: 541118) Your Choice Of Drink ​ إختيارك من المشروب ​ M…" at bounding box center [470, 80] width 389 height 99
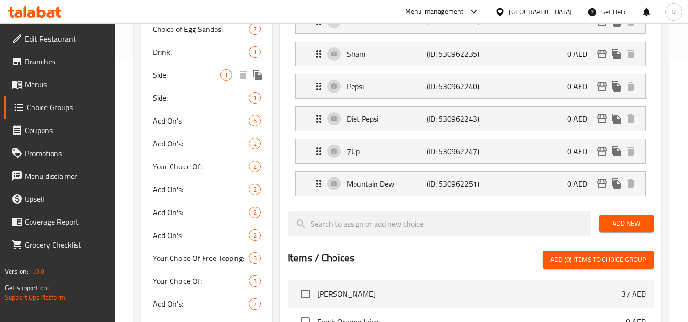
scroll to position [265, 0]
click at [190, 120] on span "Add On's" at bounding box center [186, 120] width 67 height 11
type input "Add On's"
type input "0"
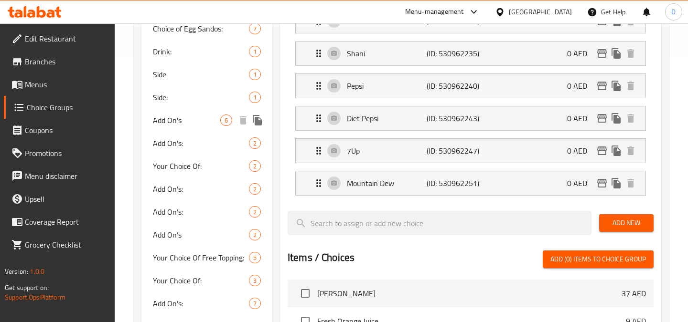
type input "6"
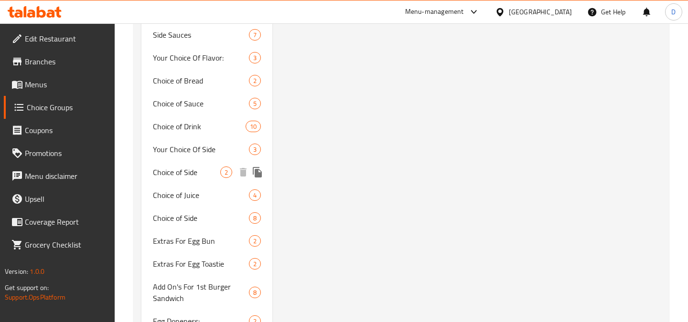
scroll to position [778, 0]
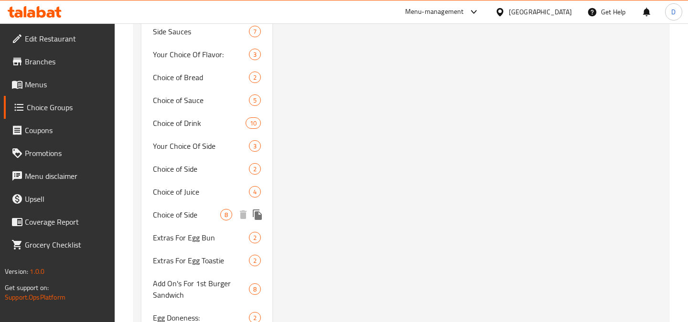
click at [192, 204] on div "Choice of Side 8" at bounding box center [206, 215] width 131 height 23
type input "Choice of Side"
type input "8"
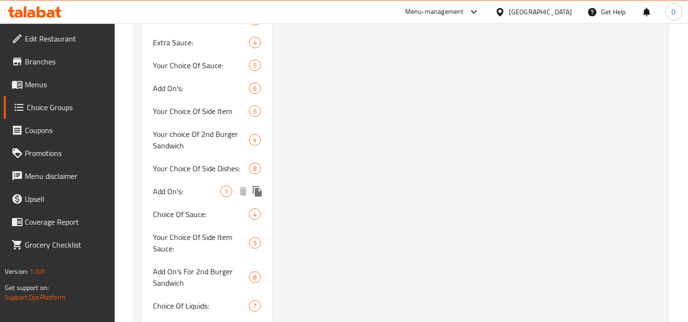
scroll to position [1390, 0]
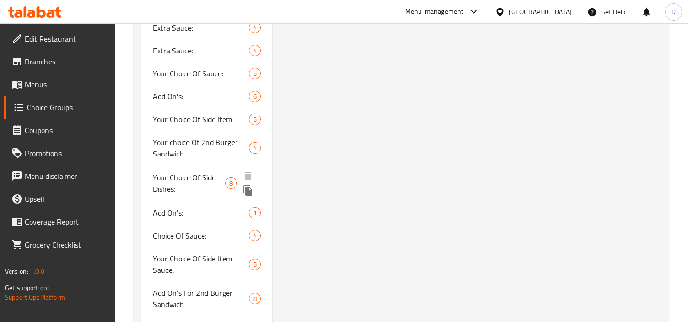
click at [191, 172] on span "Your Choice Of Side Dishes:" at bounding box center [189, 183] width 72 height 23
type input "Your Choice Of Side Dishes:"
type input "اختيارك من الاطباق الجانبية:"
type input "1"
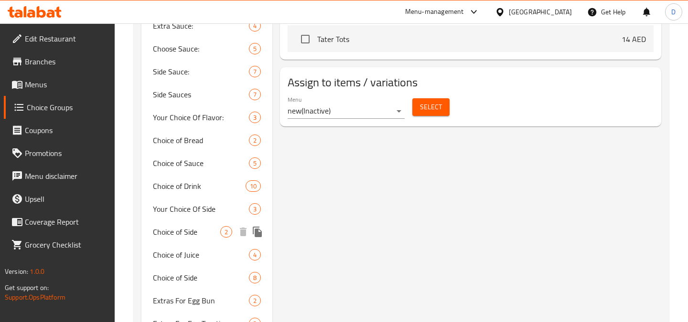
scroll to position [722, 0]
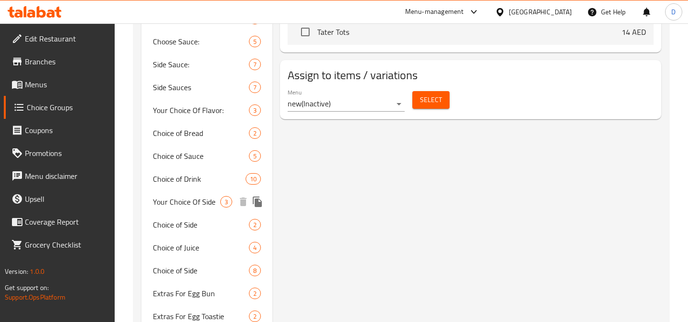
click at [186, 196] on span "Your Choice Of Side" at bounding box center [186, 201] width 67 height 11
type input "Your Choice Of Side"
type input "اختيارك من جانب"
type input "0"
type input "3"
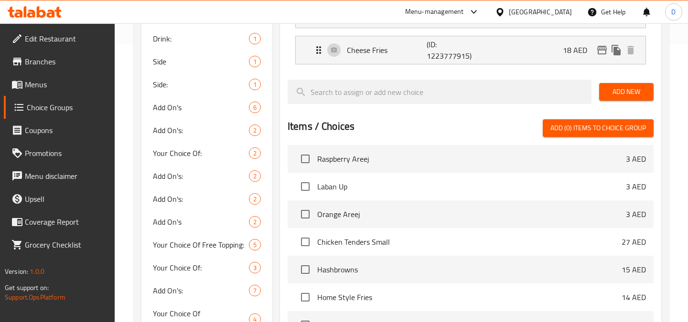
scroll to position [275, 0]
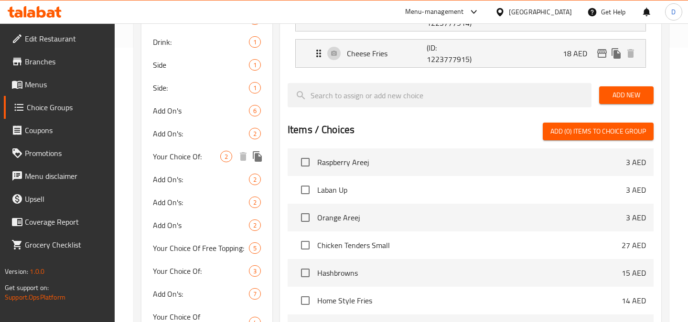
click at [190, 160] on span "Your Choice Of:" at bounding box center [186, 156] width 67 height 11
type input "Your Choice Of:"
type input "إختيارك من:"
type input "1"
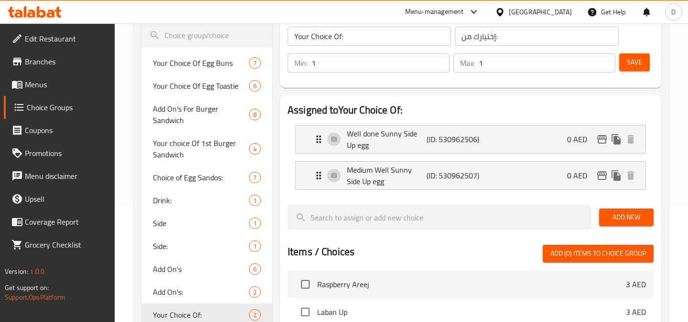
scroll to position [0, 0]
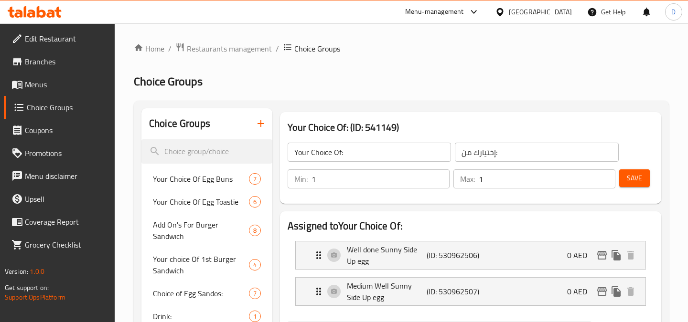
click at [264, 120] on icon "button" at bounding box center [260, 123] width 11 height 11
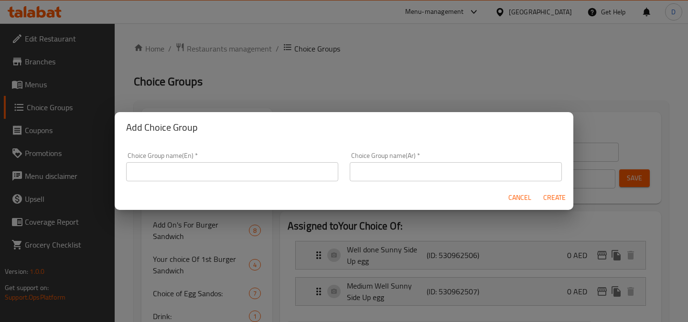
click at [237, 169] on input "text" at bounding box center [232, 171] width 212 height 19
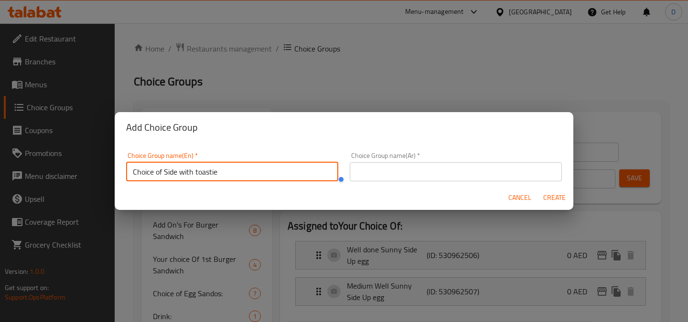
type input "Choice of Side with toastie"
click at [449, 168] on input "text" at bounding box center [456, 171] width 212 height 19
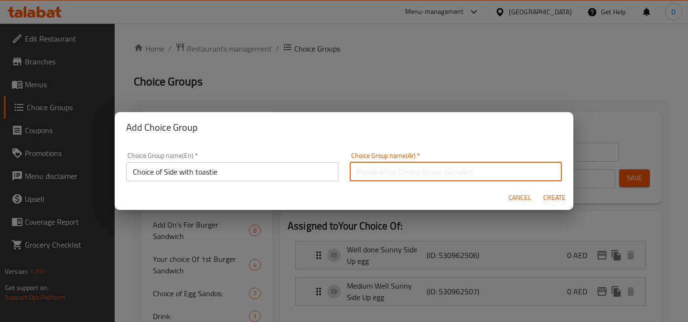
paste input "Choice of Side with toastie"
type input "Choice of Side with toastie"
click at [472, 150] on div "Choice Group name(Ar)   * Choice of Side with toastie Choice Group name(Ar) *" at bounding box center [456, 167] width 224 height 41
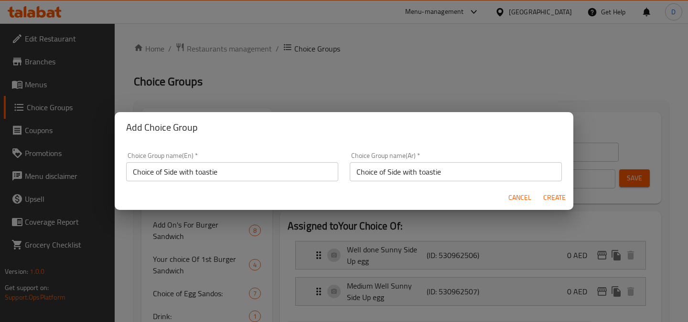
click at [523, 176] on input "Choice of Side with toastie" at bounding box center [456, 171] width 212 height 19
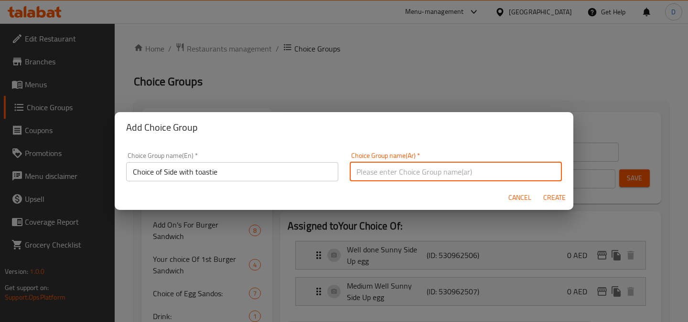
click at [453, 181] on input "text" at bounding box center [456, 171] width 212 height 19
paste input "Choice of Side with toastie"
type input "Choice of Side with toastie"
click at [549, 196] on span "Create" at bounding box center [554, 198] width 23 height 12
type input "Choice of Side with toastie"
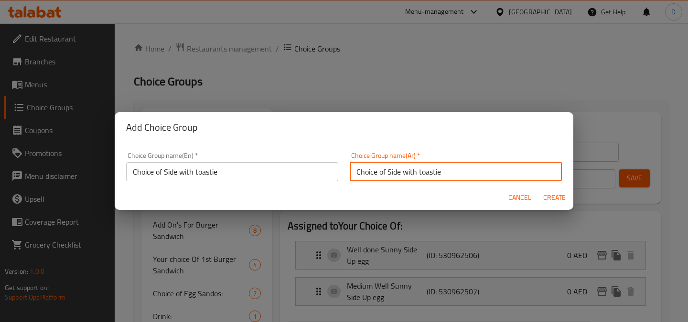
type input "Choice of Side with toastie"
type input "0"
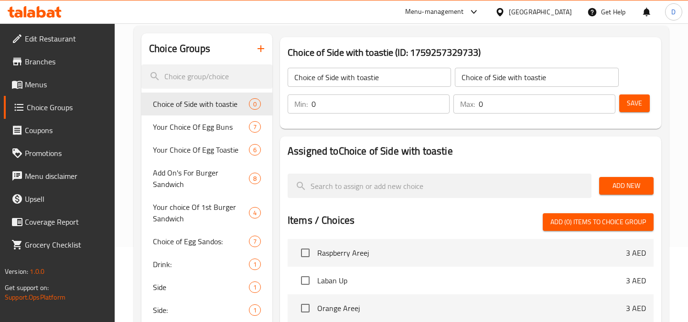
scroll to position [74, 0]
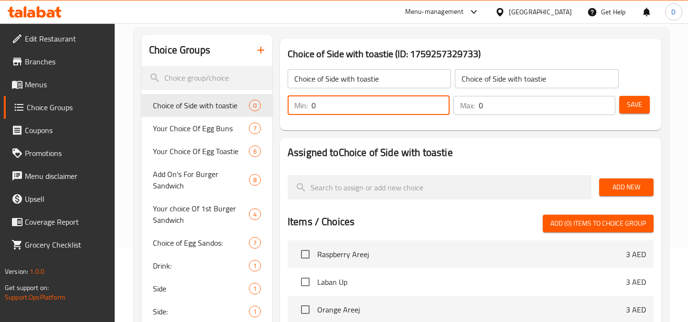
click at [363, 98] on input "0" at bounding box center [380, 105] width 138 height 19
type input "1"
click at [523, 102] on input "0" at bounding box center [547, 105] width 137 height 19
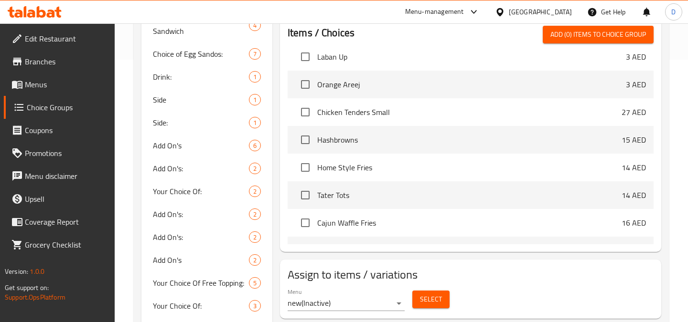
scroll to position [96, 0]
type input "1"
click at [308, 140] on input "checkbox" at bounding box center [305, 139] width 20 height 20
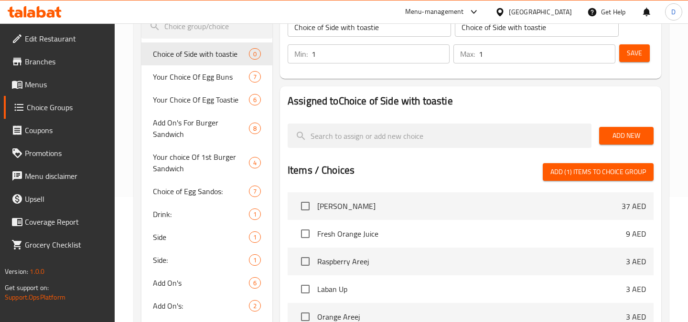
scroll to position [130, 0]
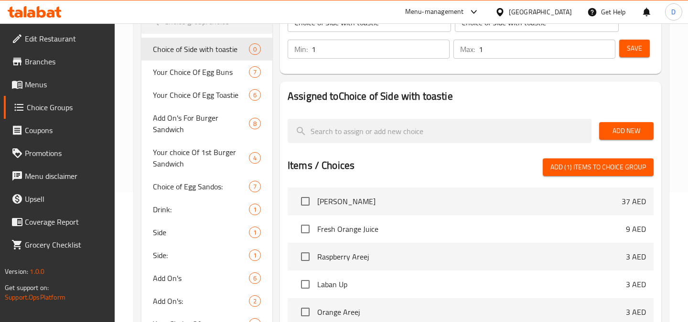
click at [637, 51] on span "Save" at bounding box center [634, 49] width 15 height 12
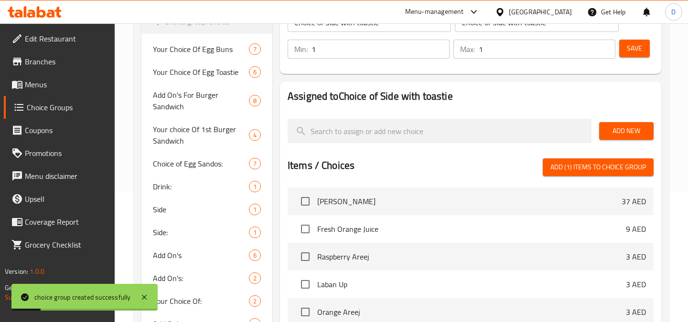
click at [584, 171] on span "Add (1) items to choice group" at bounding box center [598, 167] width 96 height 12
checkbox input "false"
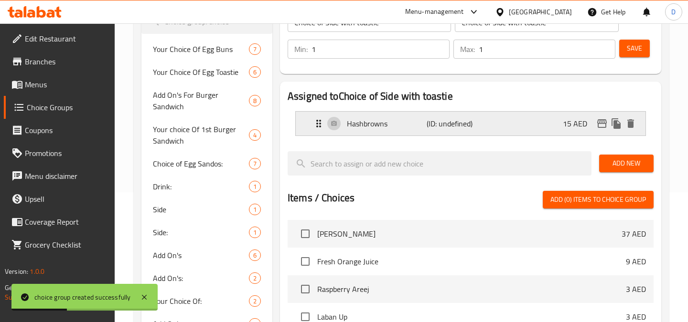
click at [519, 132] on div "Hashbrowns (ID: undefined) 15 AED" at bounding box center [473, 124] width 321 height 24
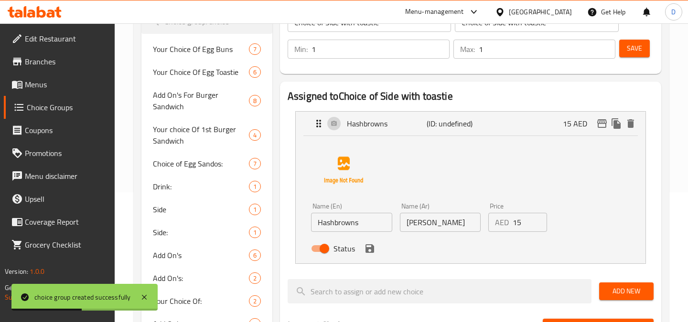
click at [525, 224] on input "15" at bounding box center [530, 222] width 34 height 19
type input "1"
click at [370, 250] on icon "save" at bounding box center [369, 248] width 11 height 11
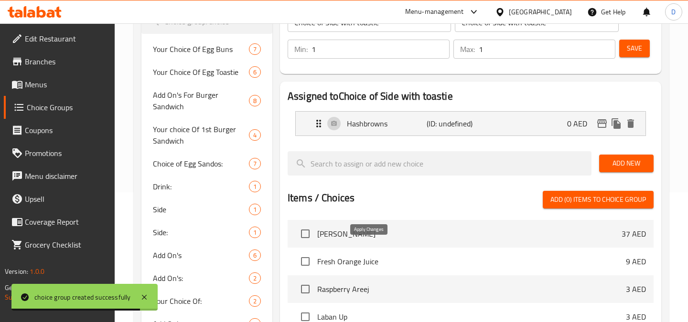
type input "0"
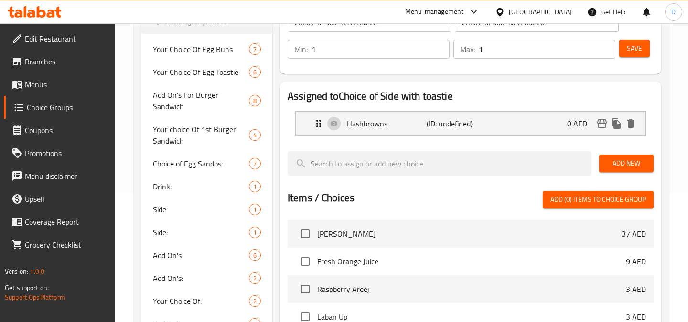
click at [643, 54] on button "Save" at bounding box center [634, 49] width 31 height 18
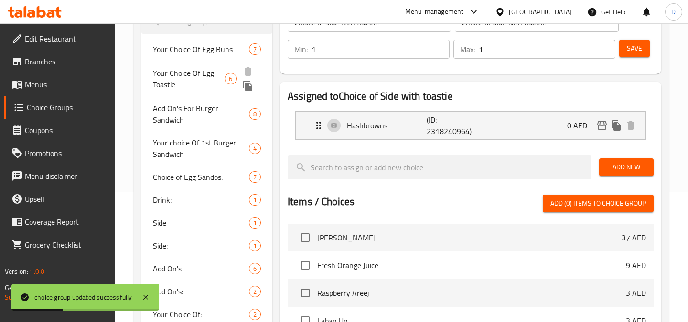
click at [195, 73] on span "Your Choice Of Egg Toastie" at bounding box center [189, 78] width 72 height 23
type input "Your Choice Of Egg Toastie"
type input "إختيارك من [PERSON_NAME]"
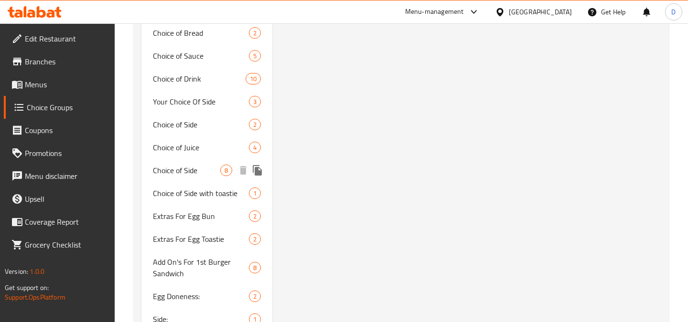
scroll to position [825, 0]
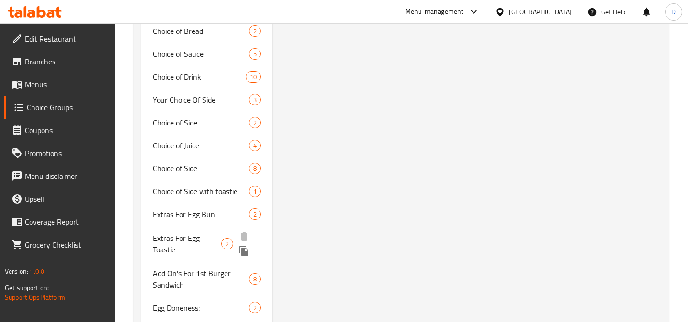
click at [199, 236] on span "Extras For Egg Toastie" at bounding box center [187, 244] width 68 height 23
type input "Extras For Egg Toastie"
type input "إضافات [PERSON_NAME]"
type input "0"
type input "2"
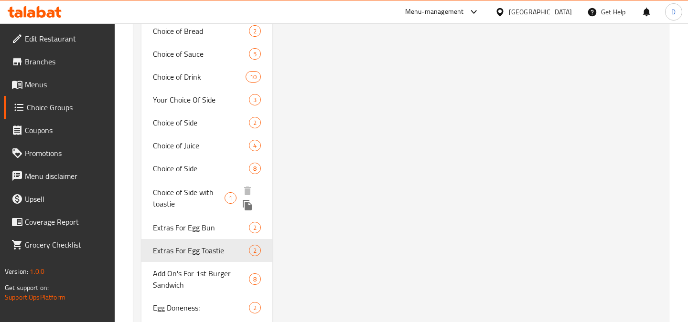
click at [204, 187] on span "Choice of Side with toastie" at bounding box center [189, 198] width 72 height 23
type input "Choice of Side with toastie"
type input "1"
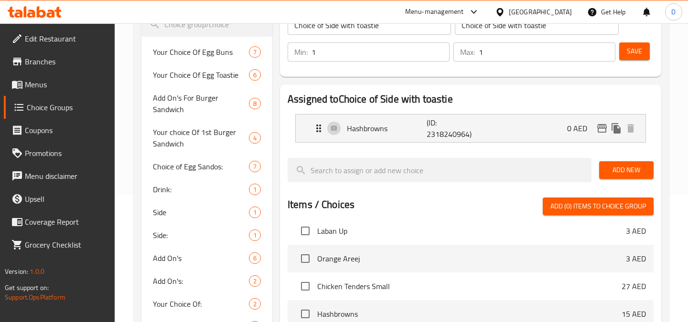
scroll to position [0, 0]
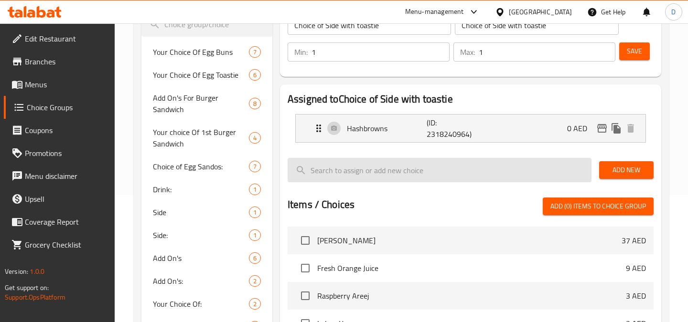
click at [394, 168] on input "search" at bounding box center [440, 170] width 304 height 24
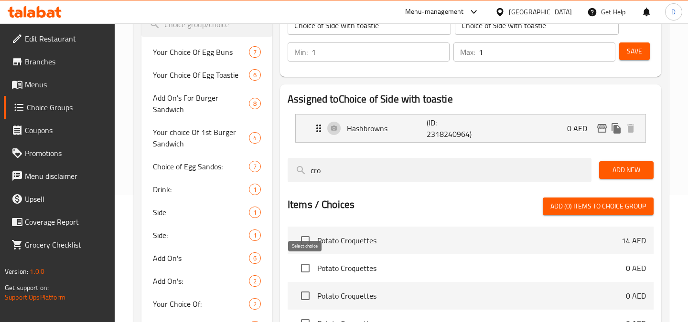
type input "cro"
click at [300, 267] on input "checkbox" at bounding box center [305, 268] width 20 height 20
checkbox input "true"
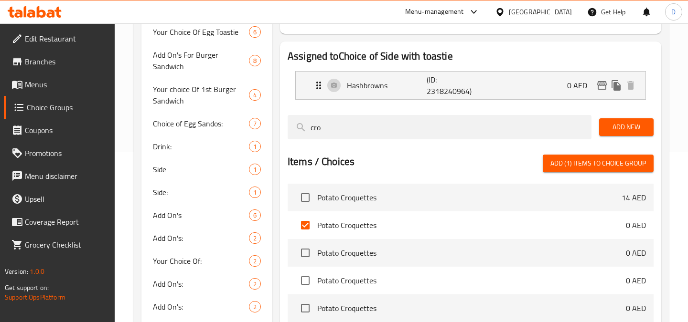
scroll to position [173, 0]
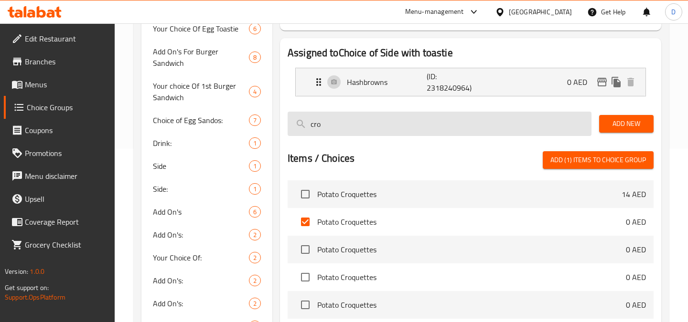
click at [385, 119] on input "cro" at bounding box center [440, 124] width 304 height 24
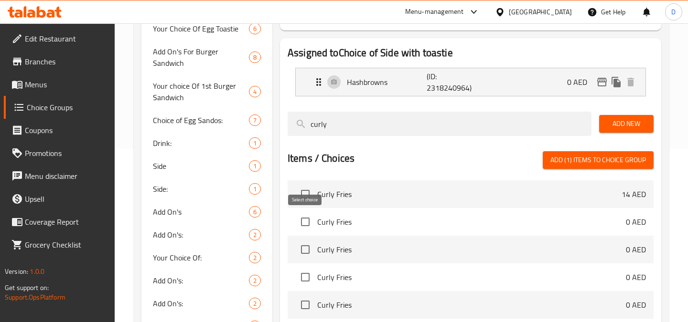
type input "curly"
click at [308, 221] on input "checkbox" at bounding box center [305, 222] width 20 height 20
checkbox input "true"
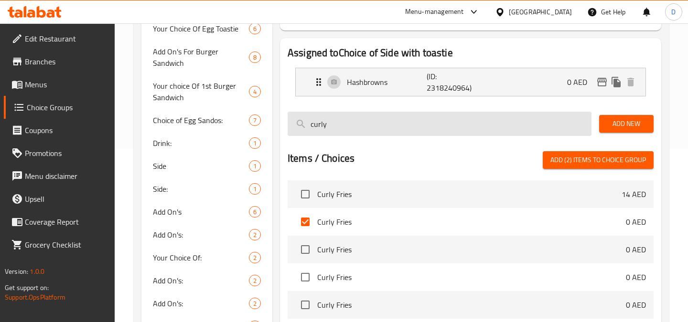
click at [451, 120] on input "curly" at bounding box center [440, 124] width 304 height 24
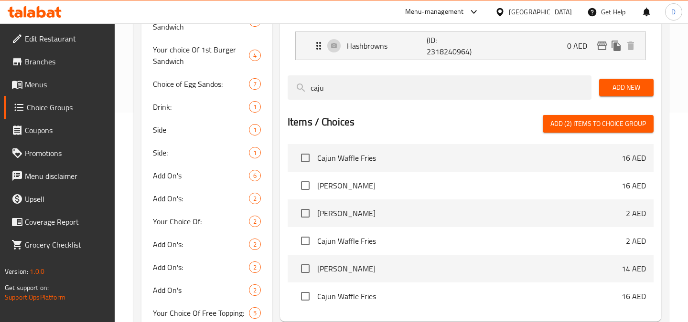
scroll to position [208, 0]
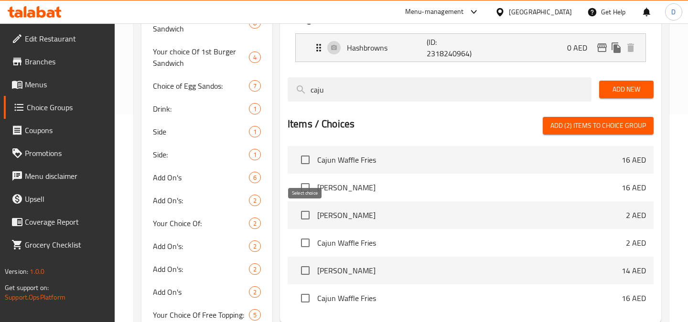
type input "caju"
click at [300, 216] on input "checkbox" at bounding box center [305, 215] width 20 height 20
checkbox input "true"
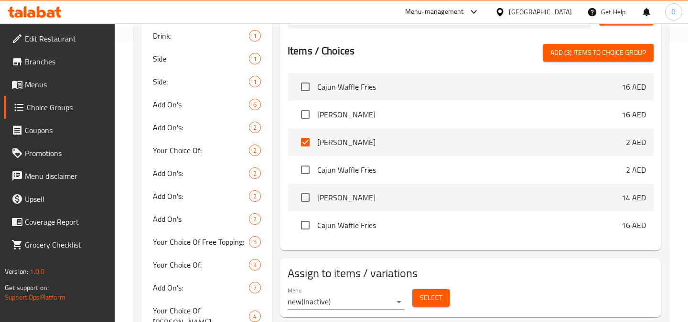
scroll to position [278, 0]
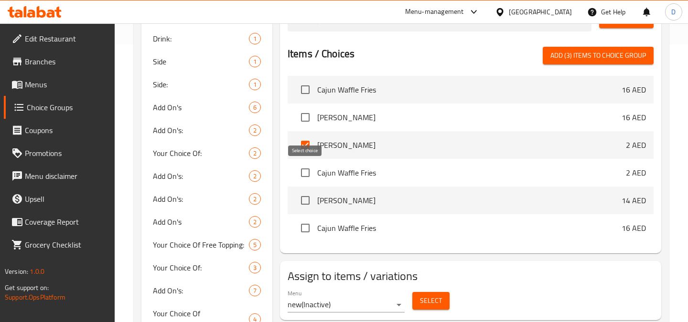
click at [303, 181] on input "checkbox" at bounding box center [305, 173] width 20 height 20
checkbox input "true"
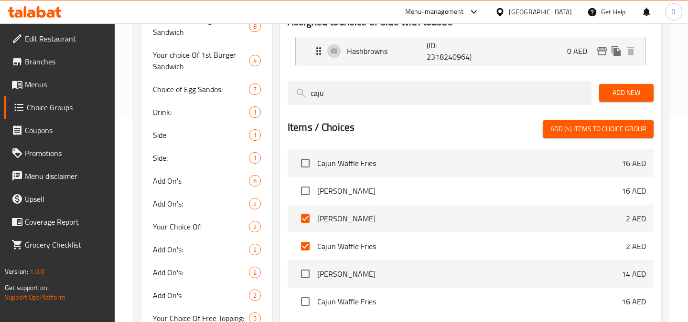
scroll to position [203, 0]
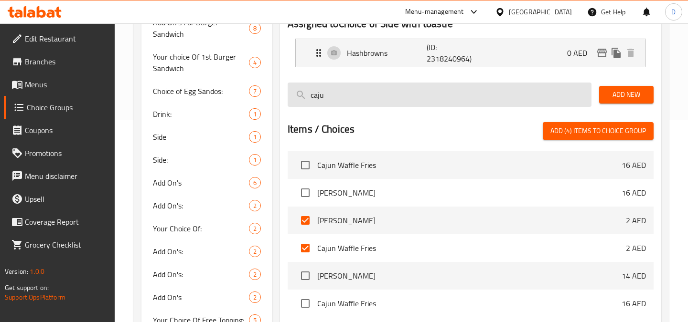
click at [380, 92] on input "caju" at bounding box center [440, 95] width 304 height 24
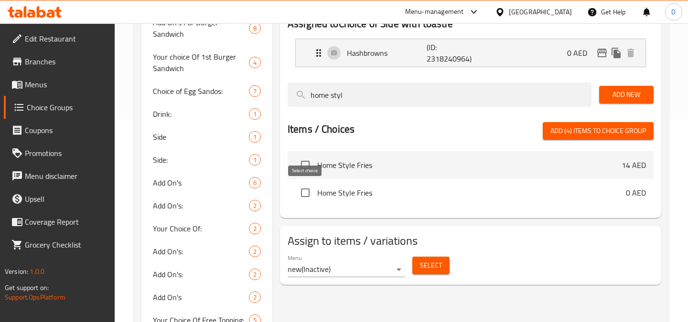
type input "home styl"
click at [308, 193] on input "checkbox" at bounding box center [305, 193] width 20 height 20
checkbox input "true"
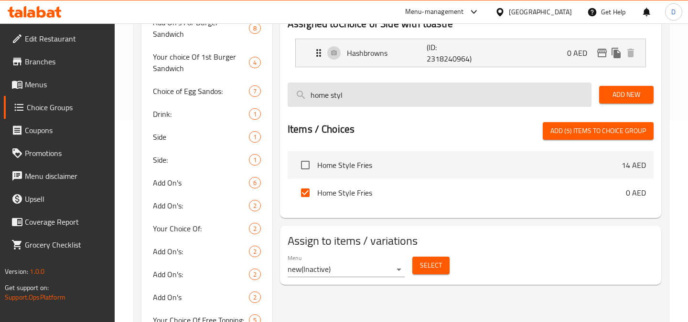
click at [408, 102] on input "home styl" at bounding box center [440, 95] width 304 height 24
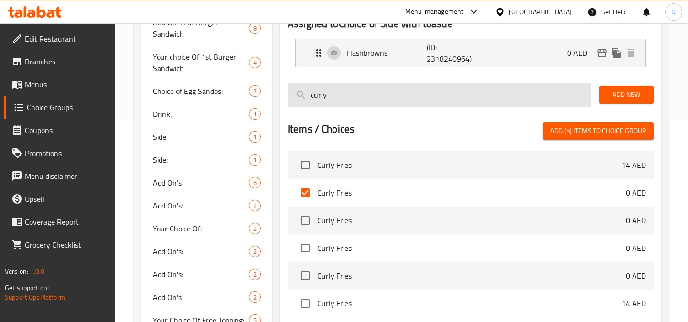
click at [408, 92] on input "curly" at bounding box center [440, 95] width 304 height 24
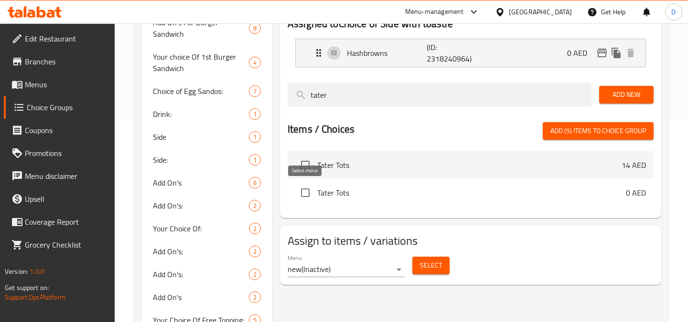
type input "tater"
click at [300, 196] on input "checkbox" at bounding box center [305, 193] width 20 height 20
click at [605, 133] on span "Add (6) items to choice group" at bounding box center [598, 131] width 96 height 12
checkbox input "false"
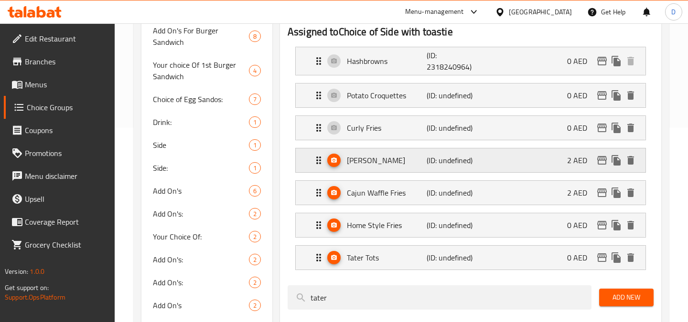
scroll to position [193, 0]
click at [471, 164] on p "(ID: undefined)" at bounding box center [453, 161] width 53 height 11
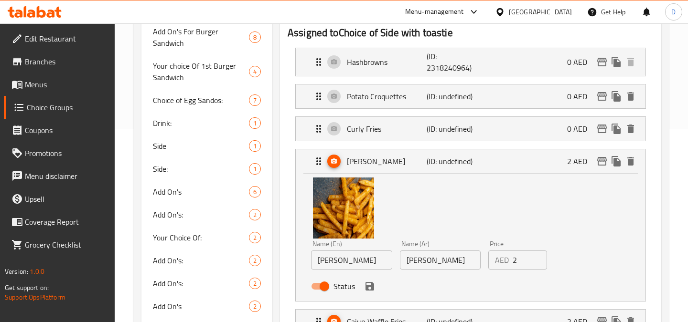
click at [527, 264] on input "2" at bounding box center [530, 260] width 34 height 19
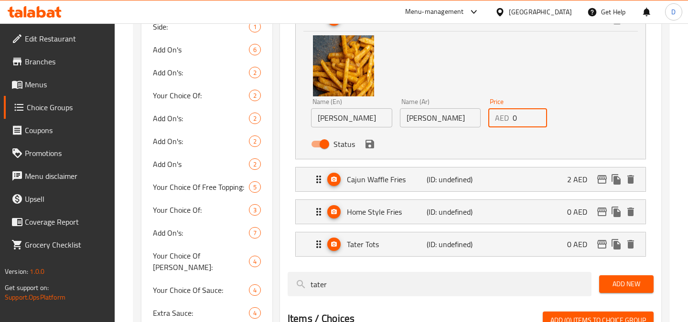
scroll to position [338, 0]
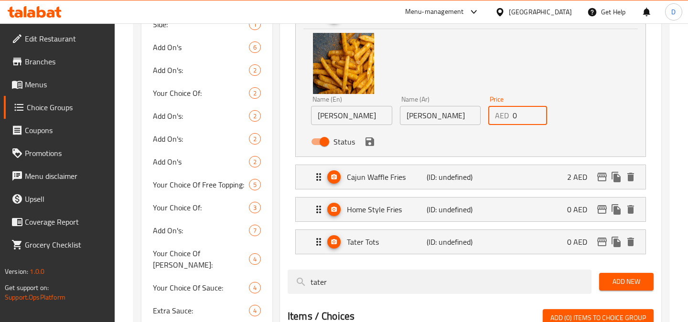
click at [375, 145] on icon "save" at bounding box center [369, 141] width 11 height 11
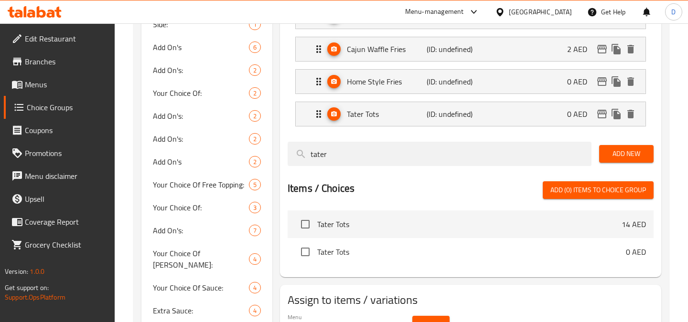
type input "0"
click at [564, 59] on div "Cajun Waffle Fries (ID: undefined) 2 AED" at bounding box center [473, 49] width 321 height 24
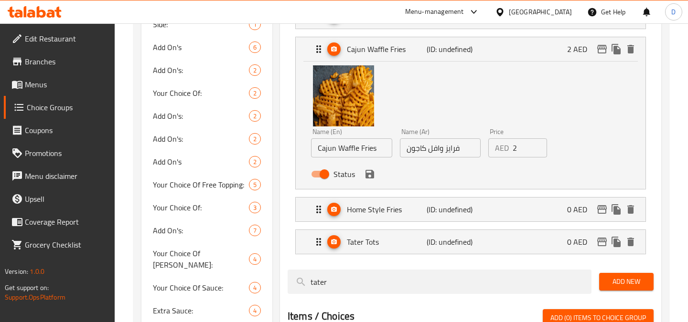
click at [526, 150] on input "2" at bounding box center [530, 148] width 34 height 19
click at [368, 180] on icon "save" at bounding box center [369, 174] width 11 height 11
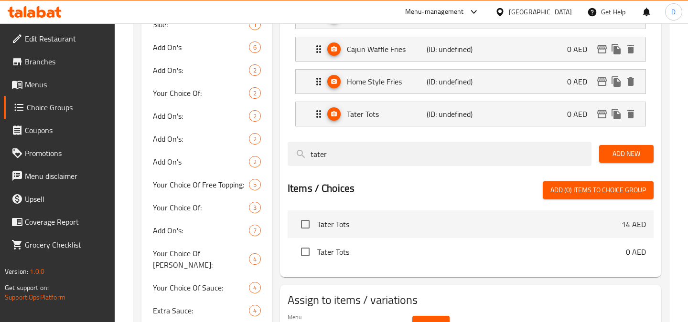
type input "0"
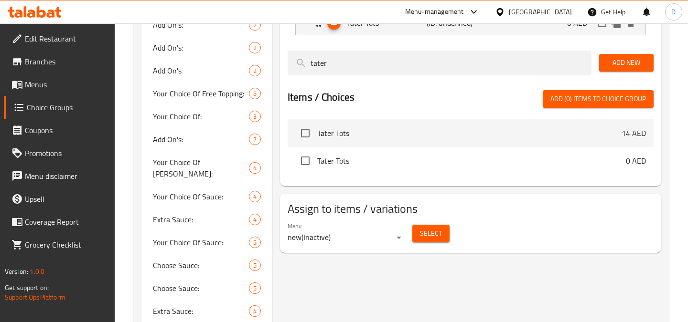
scroll to position [426, 0]
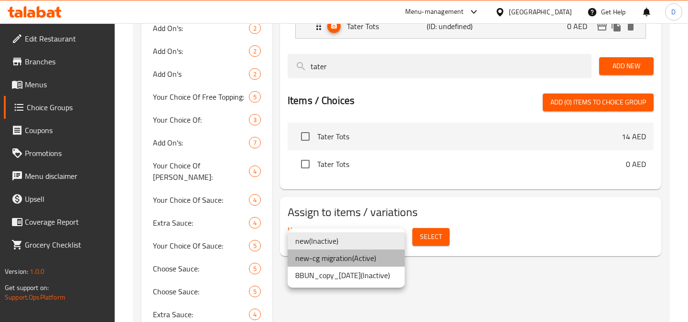
click at [395, 255] on li "new-cg migration ( Active )" at bounding box center [346, 258] width 117 height 17
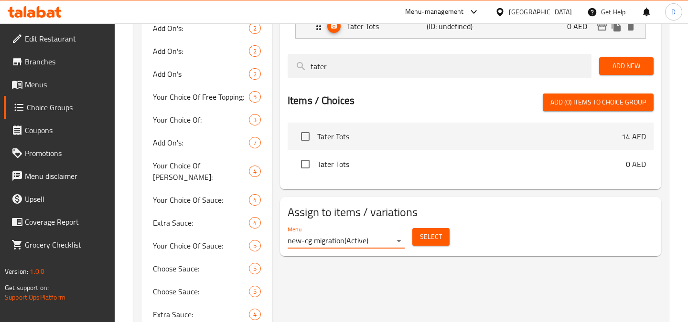
click at [482, 238] on div "Menu new-cg migration ( Active ) Select" at bounding box center [471, 237] width 374 height 31
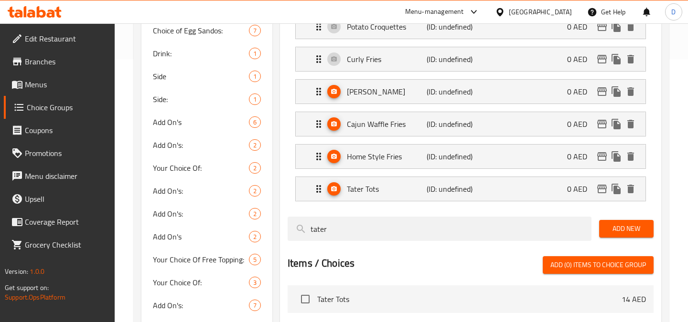
scroll to position [0, 0]
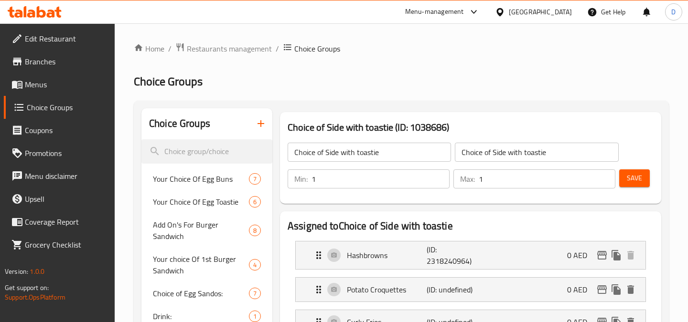
click at [643, 176] on button "Save" at bounding box center [634, 179] width 31 height 18
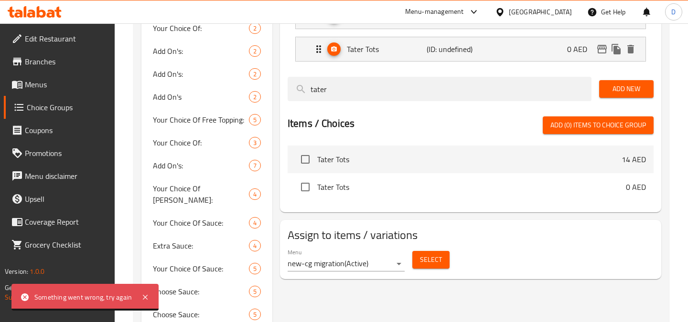
scroll to position [417, 0]
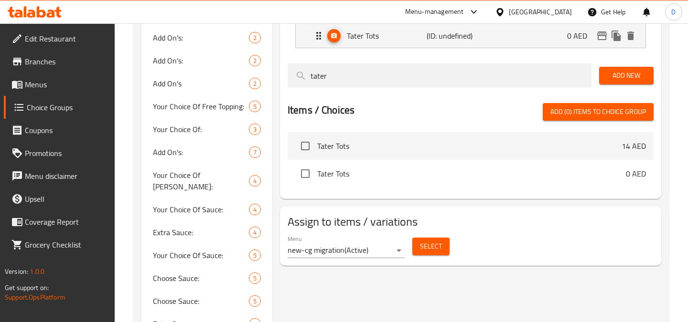
click at [465, 239] on div "Menu new-cg migration ( Active ) Select" at bounding box center [471, 247] width 374 height 31
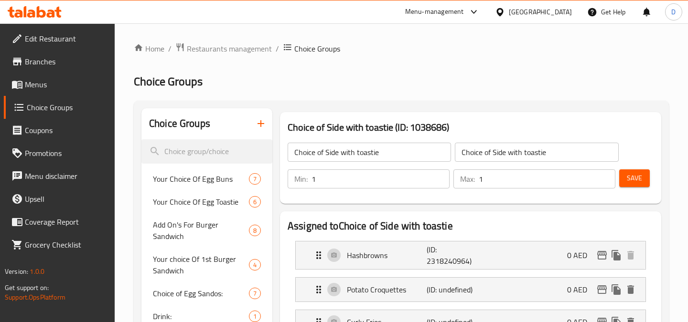
click at [631, 177] on span "Save" at bounding box center [634, 178] width 15 height 12
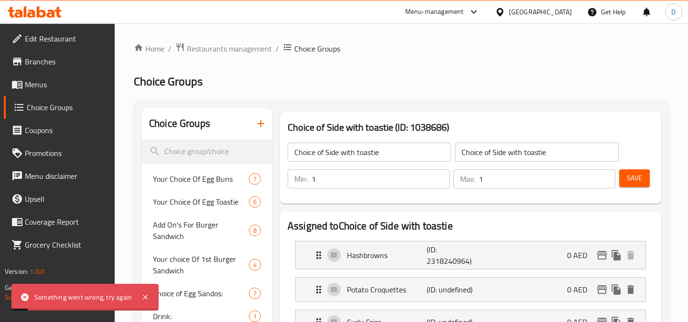
click at [556, 158] on input "Choice of Side with toastie" at bounding box center [536, 152] width 163 height 19
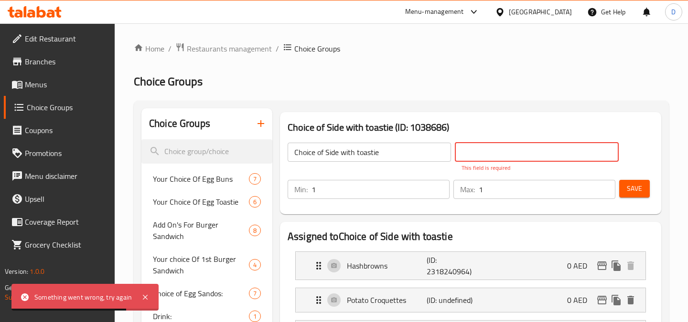
paste input "اختيار الطبق الجانبي مع الخبز المحمص"
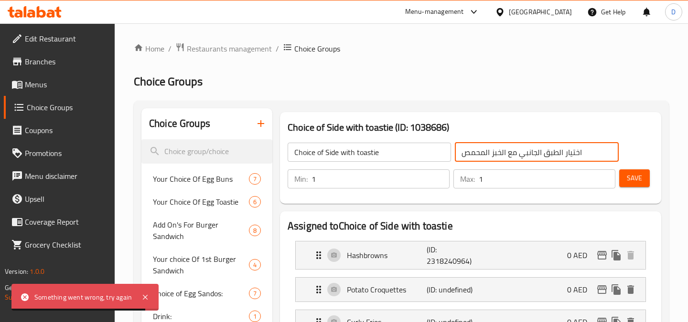
type input "اختيار الطبق الجانبي مع الخبز المحمص"
click at [644, 179] on button "Save" at bounding box center [634, 179] width 31 height 18
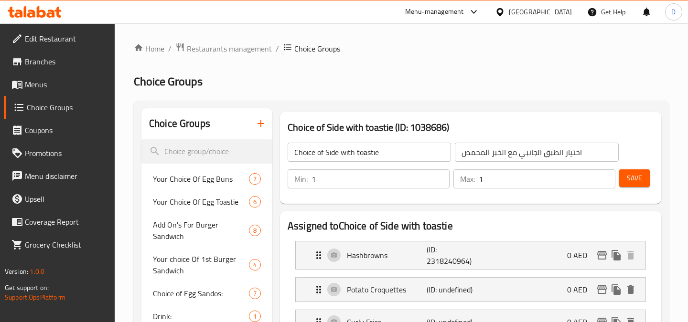
click at [638, 182] on span "Save" at bounding box center [634, 178] width 15 height 12
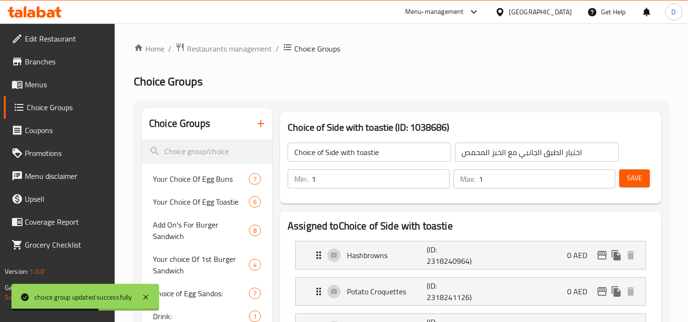
click at [82, 83] on span "Menus" at bounding box center [66, 84] width 82 height 11
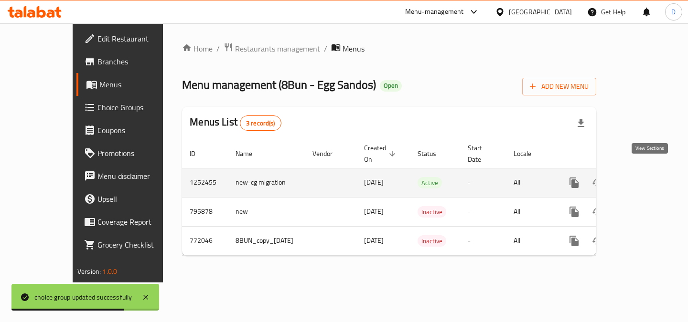
click at [647, 179] on icon "enhanced table" at bounding box center [643, 183] width 9 height 9
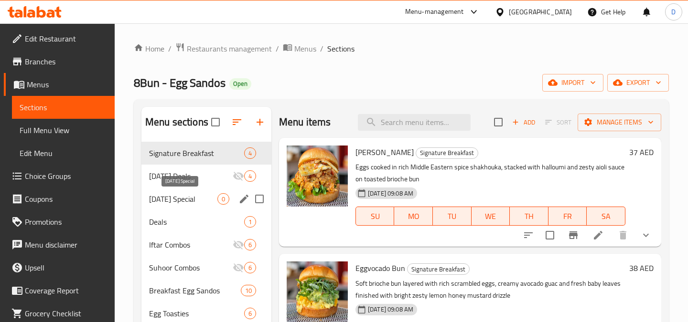
scroll to position [17, 0]
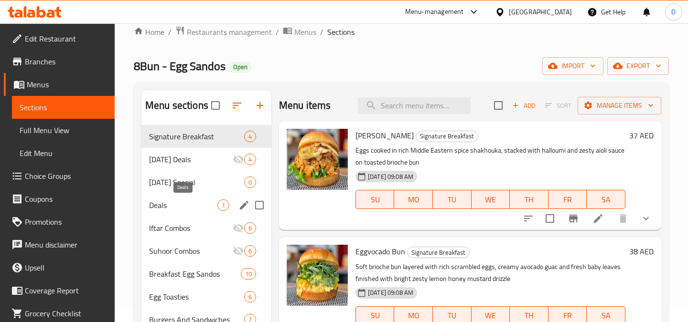
click at [177, 202] on span "Deals" at bounding box center [183, 205] width 68 height 11
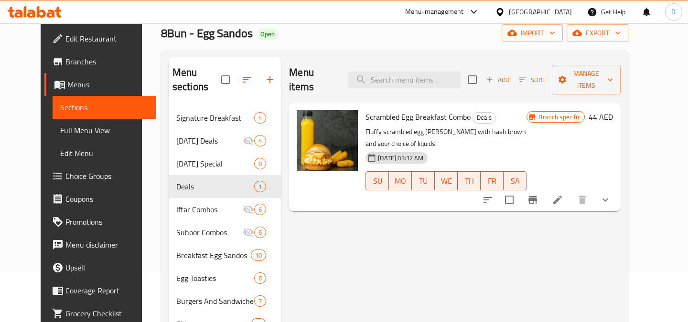
scroll to position [57, 0]
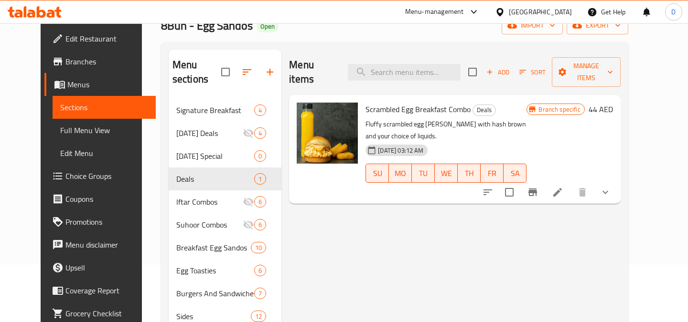
click at [571, 184] on li at bounding box center [557, 192] width 27 height 17
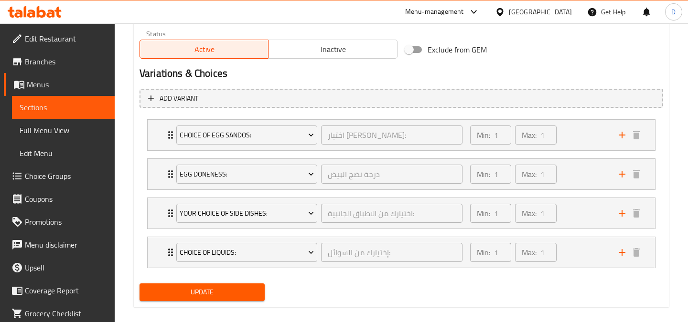
scroll to position [487, 0]
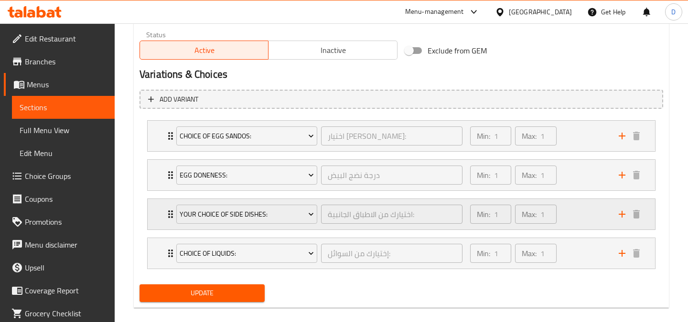
click at [566, 218] on div "Min: 1 ​ Max: 1 ​" at bounding box center [538, 214] width 149 height 31
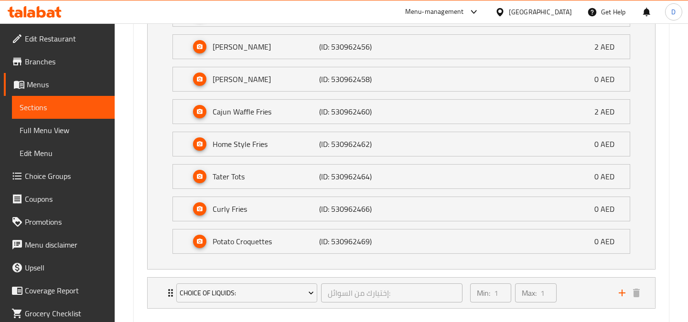
scroll to position [753, 0]
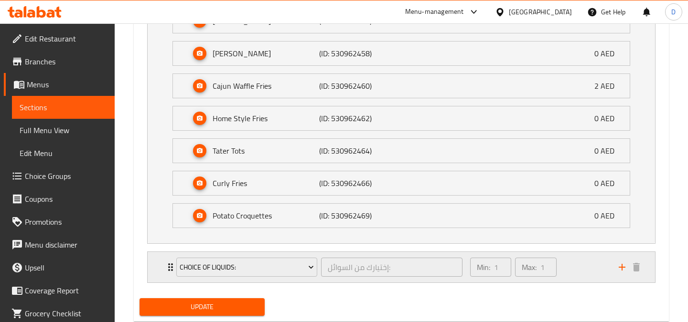
click at [583, 272] on div "Min: 1 ​ Max: 1 ​" at bounding box center [538, 267] width 149 height 31
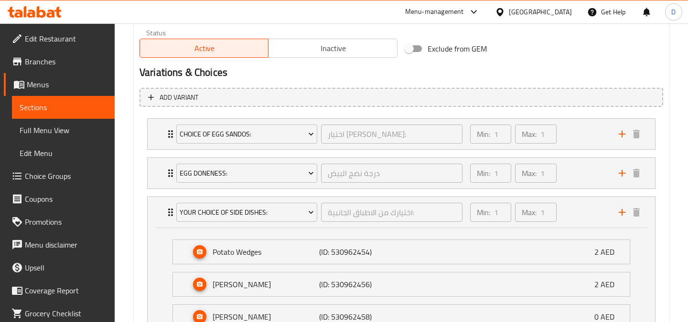
scroll to position [509, 0]
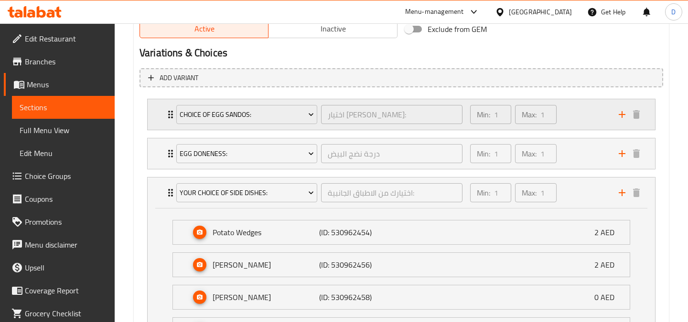
click at [589, 129] on div "Min: 1 ​ Max: 1 ​" at bounding box center [538, 114] width 149 height 31
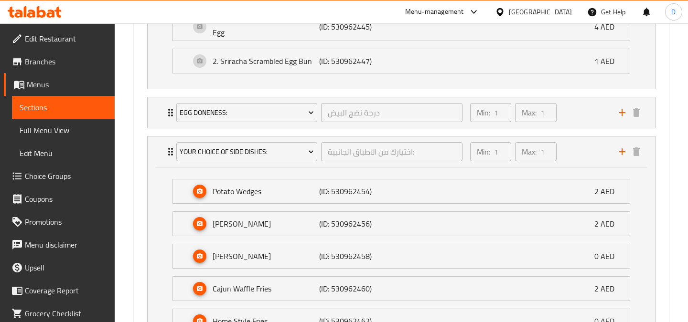
scroll to position [790, 0]
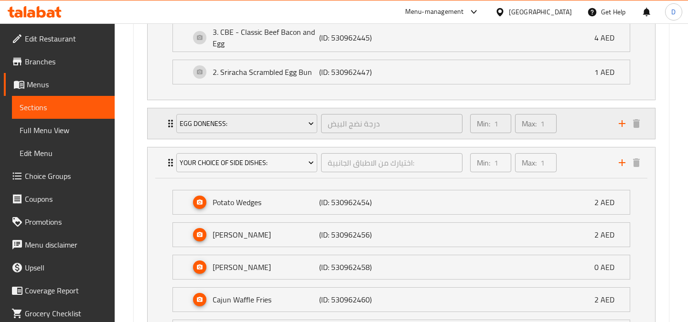
click at [579, 130] on div "Min: 1 ​ Max: 1 ​" at bounding box center [538, 123] width 149 height 31
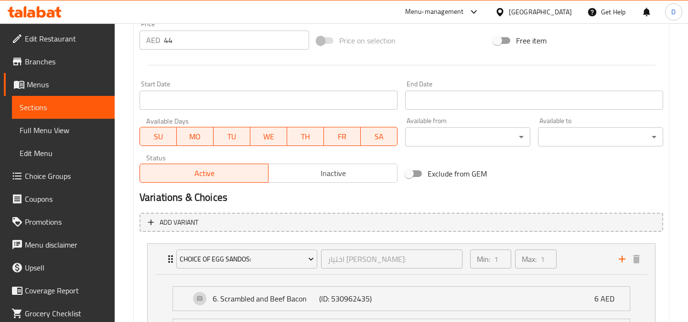
scroll to position [0, 0]
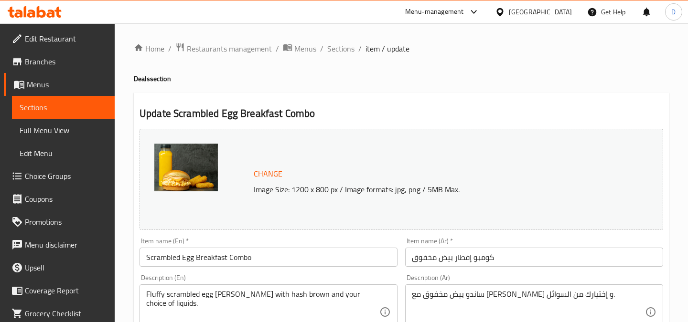
click at [107, 110] on link "Sections" at bounding box center [63, 107] width 103 height 23
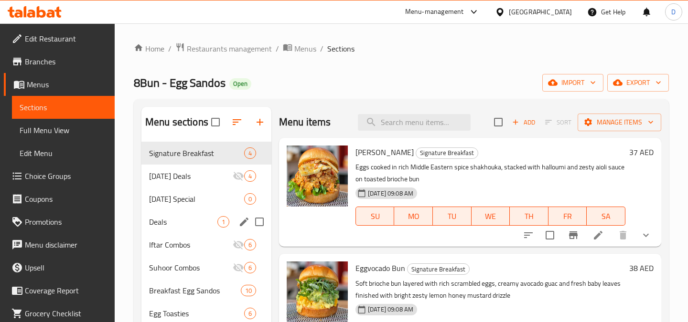
click at [167, 218] on span "Deals" at bounding box center [183, 221] width 68 height 11
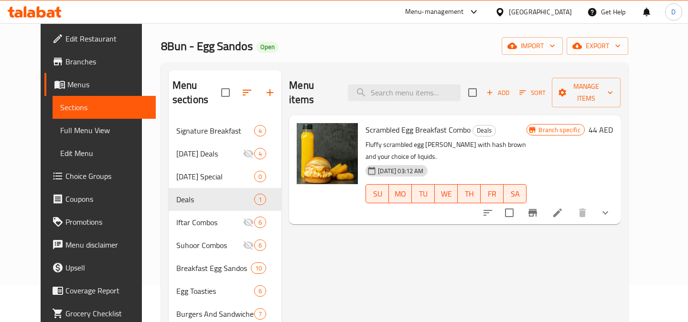
scroll to position [59, 0]
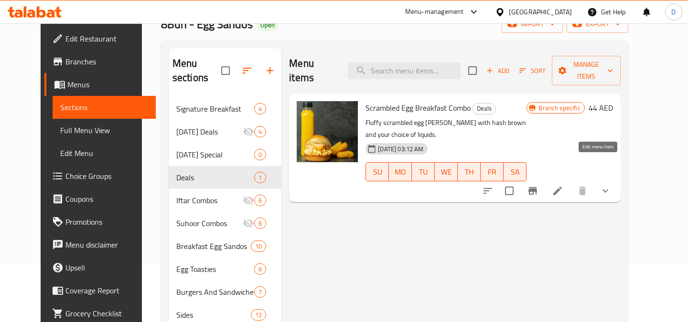
click at [563, 185] on icon at bounding box center [557, 190] width 11 height 11
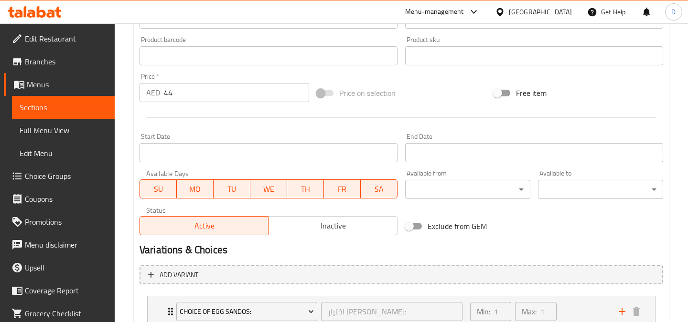
scroll to position [500, 0]
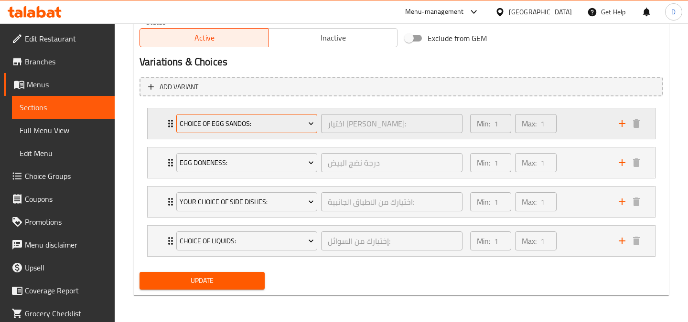
click at [299, 128] on span "Choice of Egg Sandos:" at bounding box center [247, 124] width 134 height 12
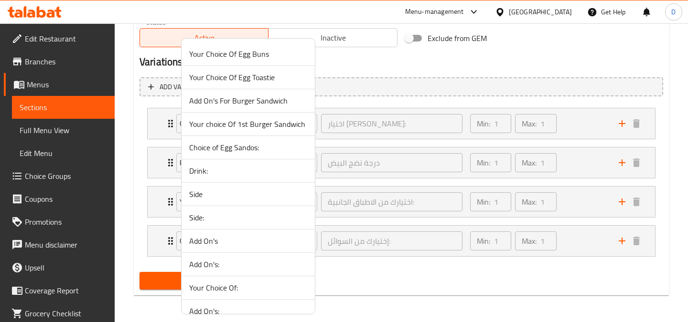
click at [218, 173] on span "Drink:" at bounding box center [248, 170] width 118 height 11
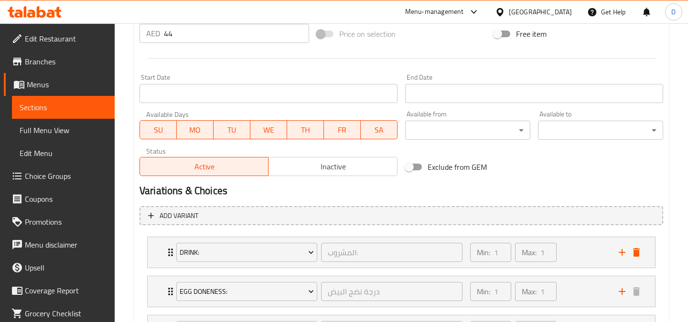
scroll to position [295, 0]
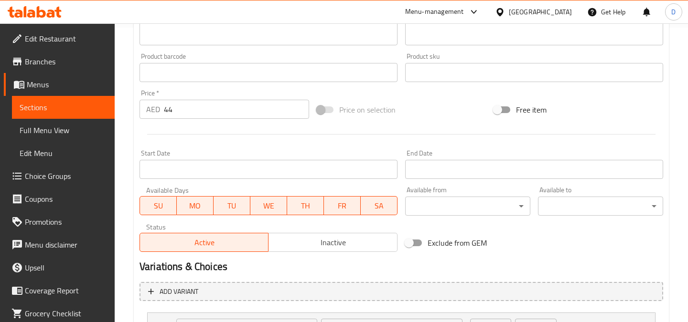
click at [95, 103] on span "Sections" at bounding box center [63, 107] width 87 height 11
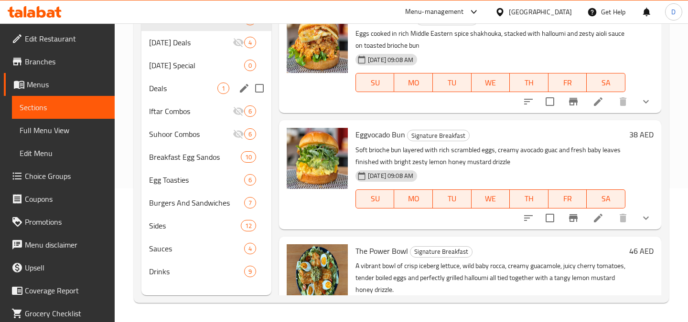
click at [176, 95] on div "Deals 1" at bounding box center [206, 88] width 130 height 23
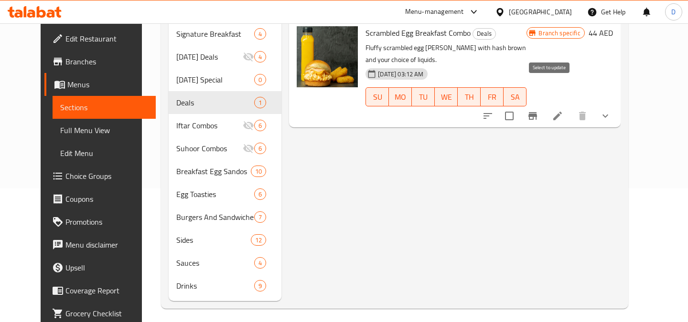
click at [519, 106] on input "checkbox" at bounding box center [509, 116] width 20 height 20
checkbox input "true"
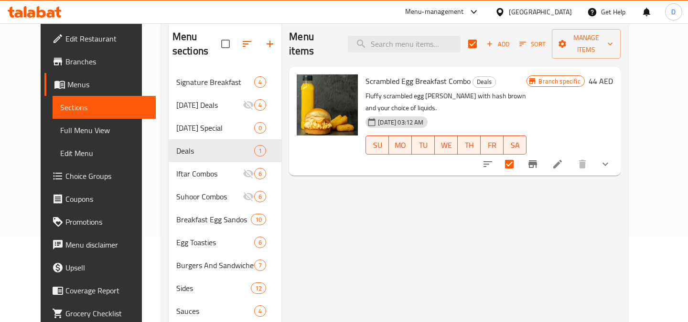
scroll to position [86, 0]
click at [610, 33] on span "Manage items" at bounding box center [586, 44] width 54 height 24
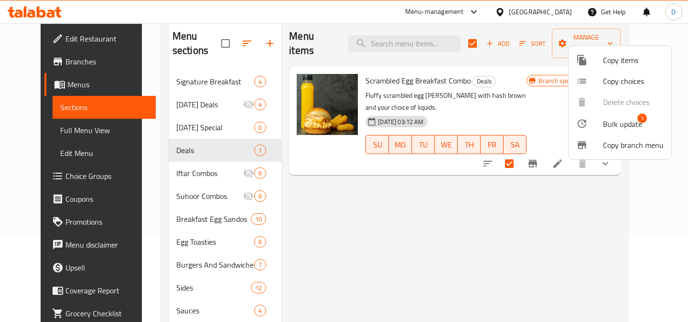
click at [632, 62] on span "Copy items" at bounding box center [633, 59] width 61 height 11
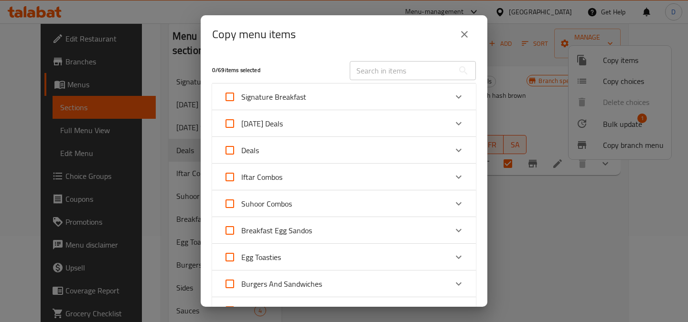
click at [318, 144] on div "Deals" at bounding box center [336, 150] width 224 height 23
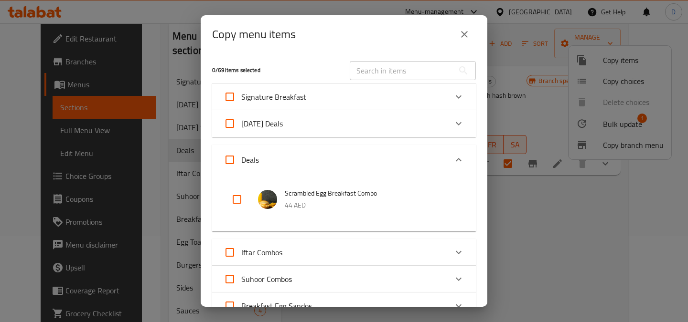
click at [239, 201] on input "checkbox" at bounding box center [236, 199] width 23 height 23
checkbox input "true"
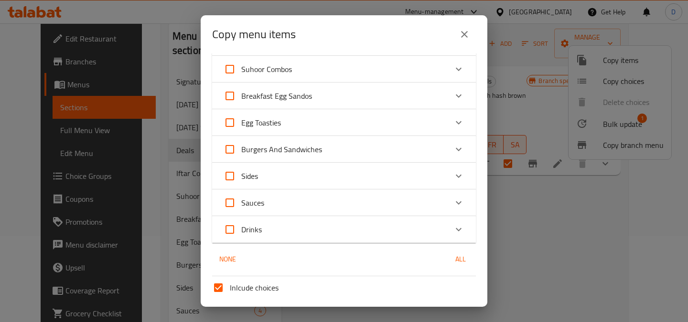
scroll to position [284, 0]
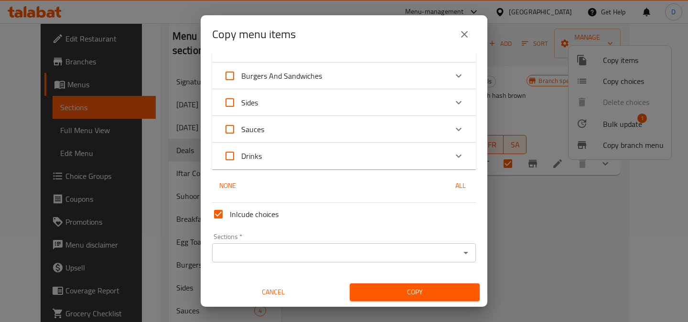
click at [353, 255] on input "Sections   *" at bounding box center [336, 252] width 242 height 13
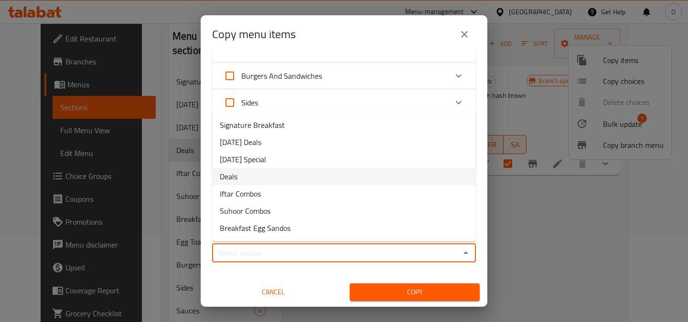
click at [296, 177] on li "Deals" at bounding box center [344, 176] width 264 height 17
type input "Deals"
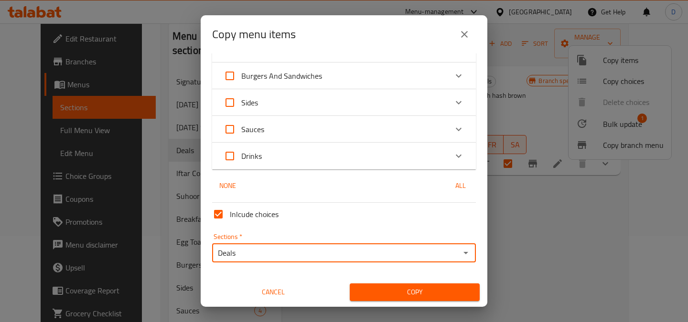
click at [400, 295] on span "Copy" at bounding box center [414, 293] width 115 height 12
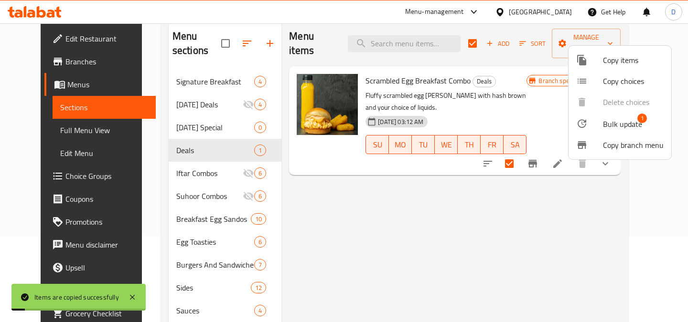
click at [548, 225] on div at bounding box center [344, 161] width 688 height 322
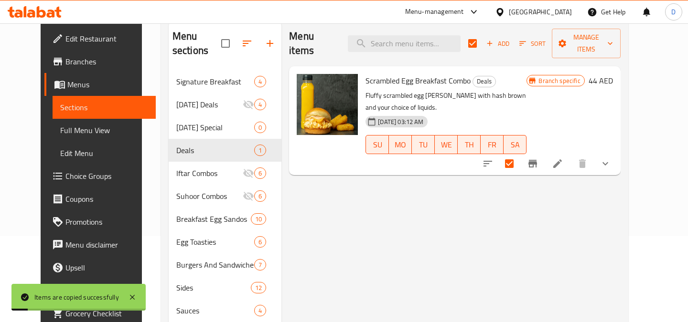
checkbox input "false"
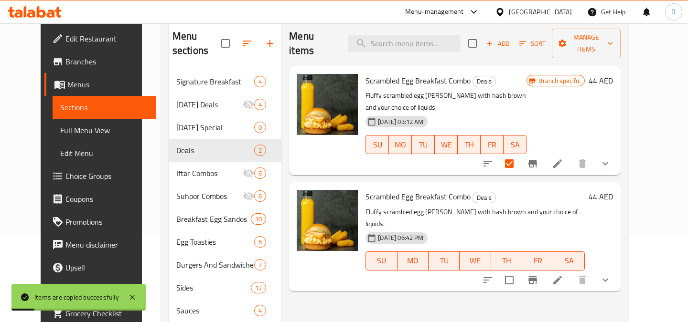
click at [522, 252] on button "TH" at bounding box center [506, 261] width 31 height 19
click at [563, 275] on icon at bounding box center [557, 280] width 11 height 11
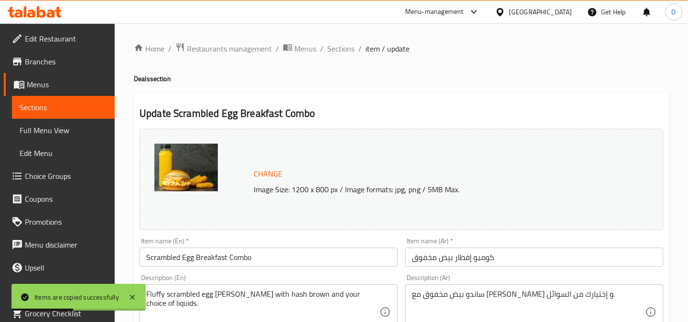
click at [184, 182] on img at bounding box center [186, 168] width 64 height 48
click at [266, 172] on span "Change" at bounding box center [268, 174] width 29 height 14
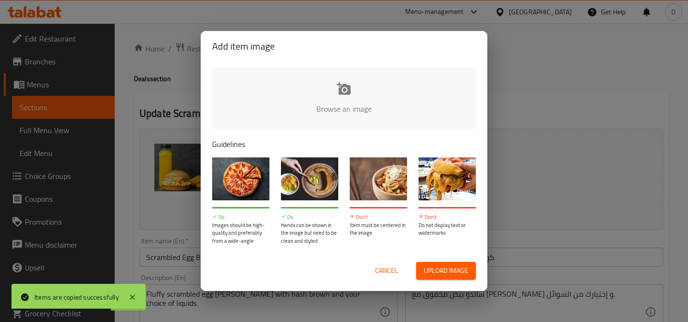
click at [346, 95] on input "file" at bounding box center [667, 111] width 910 height 89
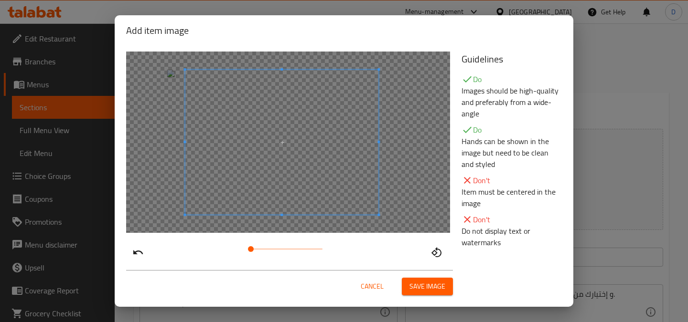
click at [332, 196] on span at bounding box center [281, 142] width 193 height 145
click at [421, 284] on span "Save image" at bounding box center [427, 287] width 36 height 12
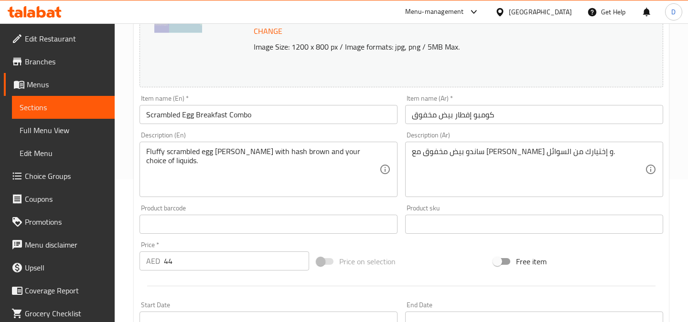
scroll to position [122, 0]
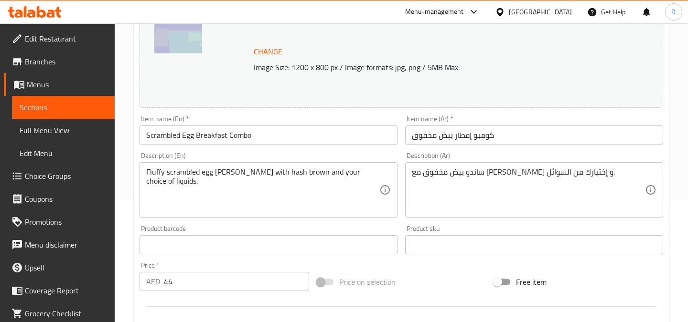
click at [311, 138] on input "Scrambled Egg Breakfast Combo" at bounding box center [268, 135] width 258 height 19
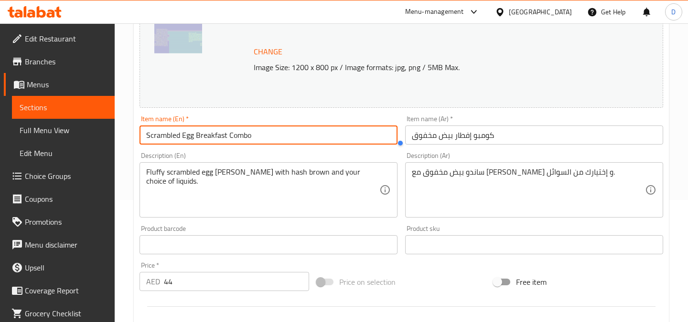
paste input "Breakfast Egg Toastie"
click at [149, 135] on input "Breakfast Egg Toastie" at bounding box center [268, 135] width 258 height 19
type input "Deals Breakfast Egg Toastie"
click at [491, 135] on input "كومبو إفطار بيض مخفوق" at bounding box center [534, 135] width 258 height 19
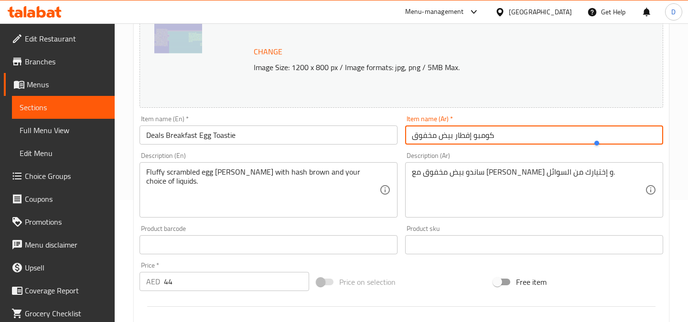
paste input "عروض إفطار توست البيض"
type input "عروض إفطار توست البيض"
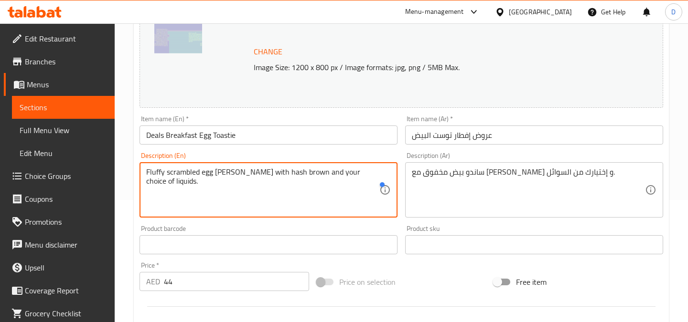
paste textarea "Choice of Egg Toastie with Choice of Sides and Drinks"
type textarea "Choice of Egg Toastie with Choice of Sides and Drinks"
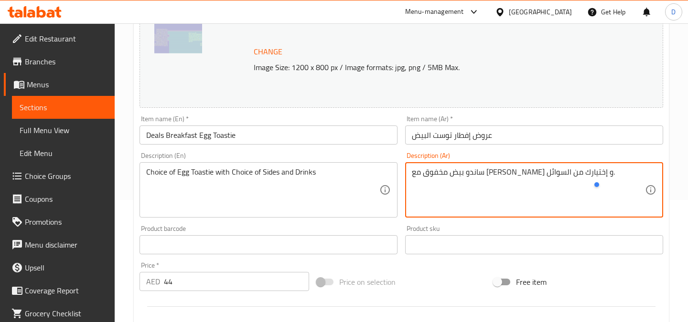
paste textarea "ختيار من خبز البيض المحمص مع اختيار من الأطباق الجانبية والمشروبات"
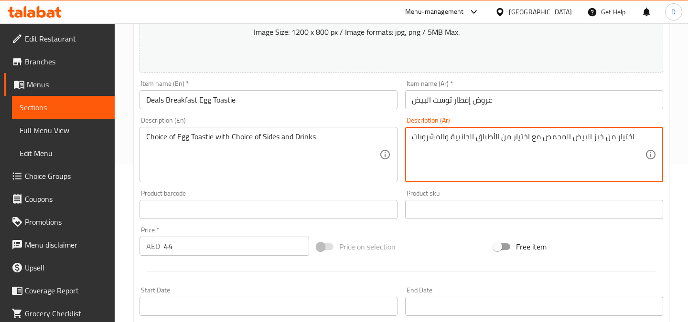
scroll to position [166, 0]
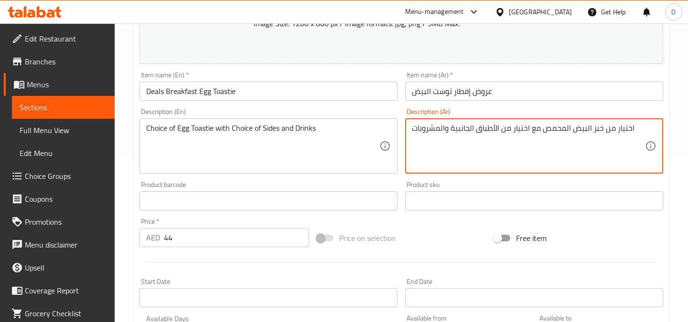
type textarea "اختيار من خبز البيض المحمص مع اختيار من الأطباق الجانبية والمشروبات"
click at [227, 237] on input "44" at bounding box center [236, 237] width 145 height 19
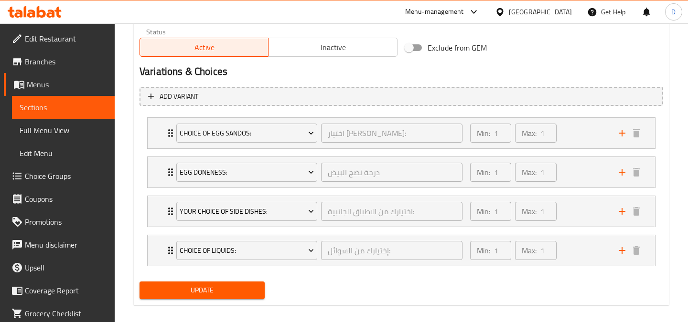
scroll to position [500, 0]
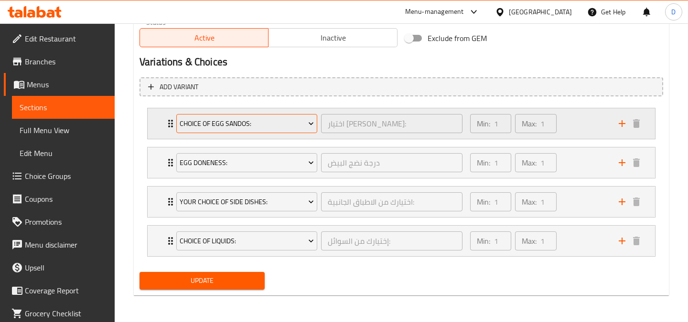
type input "49"
click at [246, 122] on span "Choice of Egg Sandos:" at bounding box center [247, 124] width 134 height 12
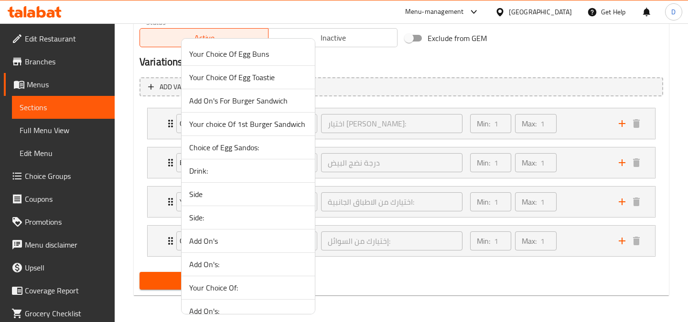
click at [274, 75] on span "Your Choice Of Egg Toastie" at bounding box center [248, 77] width 118 height 11
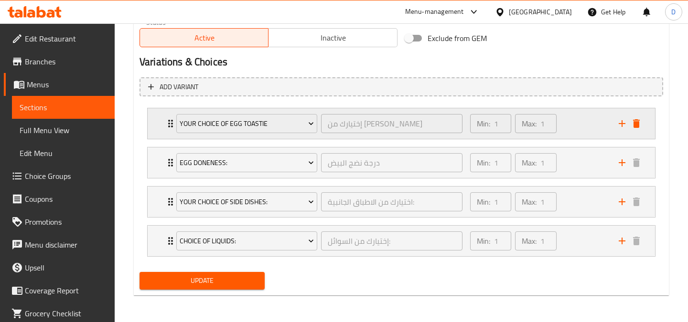
click at [578, 127] on div "Min: 1 ​ Max: 1 ​" at bounding box center [538, 123] width 149 height 31
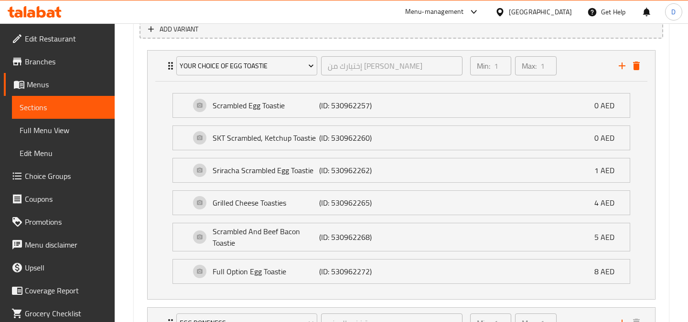
scroll to position [552, 0]
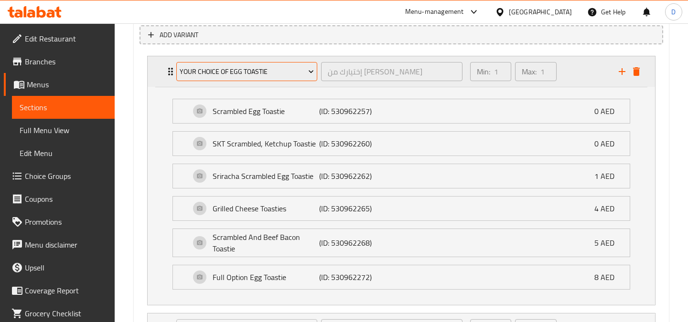
click at [287, 77] on span "Your Choice Of Egg Toastie" at bounding box center [247, 72] width 134 height 12
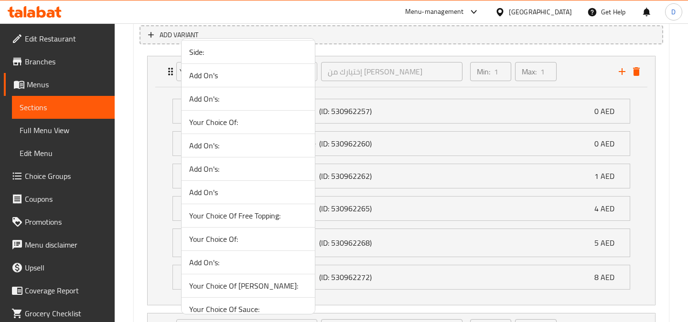
scroll to position [0, 0]
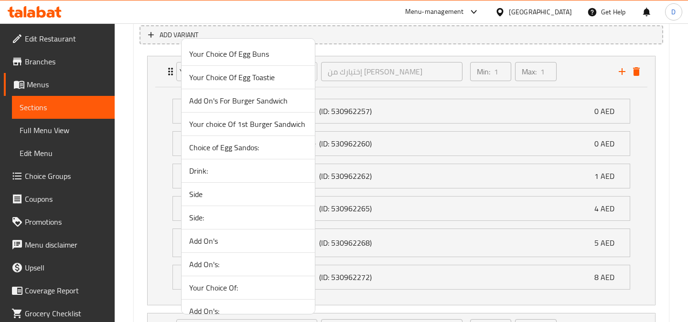
click at [265, 79] on span "Your Choice Of Egg Toastie" at bounding box center [248, 77] width 118 height 11
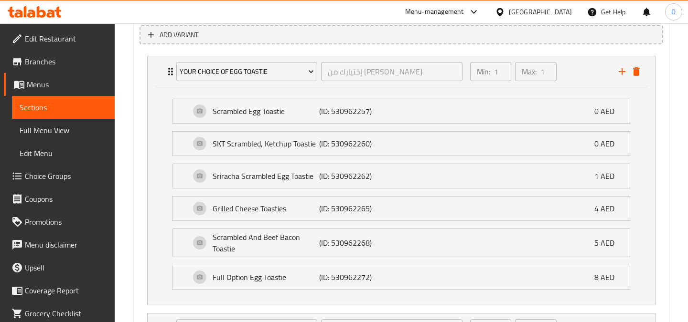
click at [665, 94] on div "Add variant Your Choice Of Egg Toastie إختيارك من توست البيض ​ Min: 1 ​ Max: 1 …" at bounding box center [401, 228] width 531 height 414
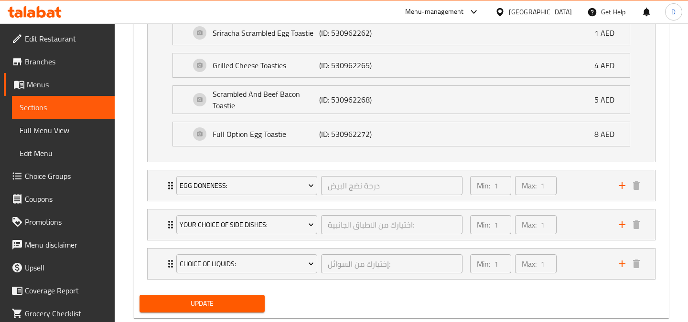
scroll to position [698, 0]
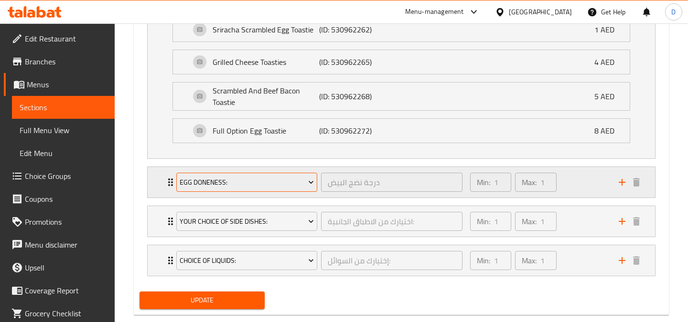
click at [244, 184] on span "Egg Doneness:" at bounding box center [247, 183] width 134 height 12
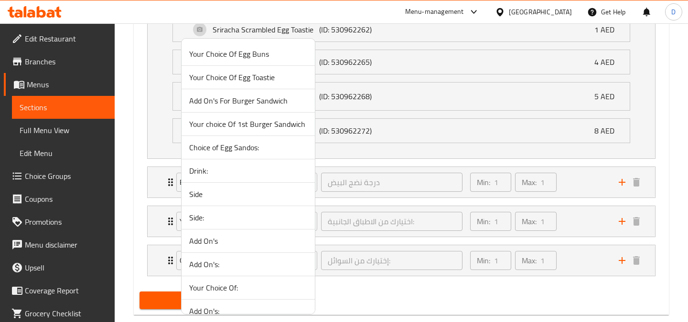
click at [638, 260] on div at bounding box center [344, 161] width 688 height 322
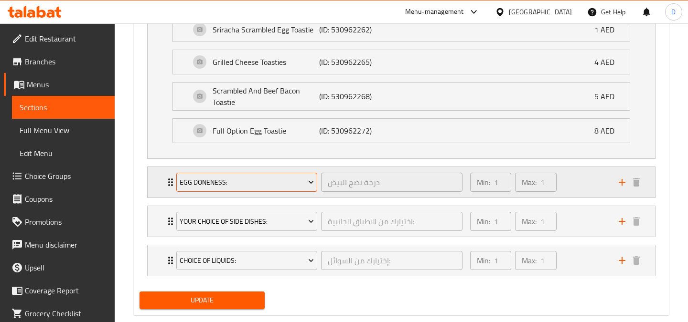
click at [267, 181] on span "Egg Doneness:" at bounding box center [247, 183] width 134 height 12
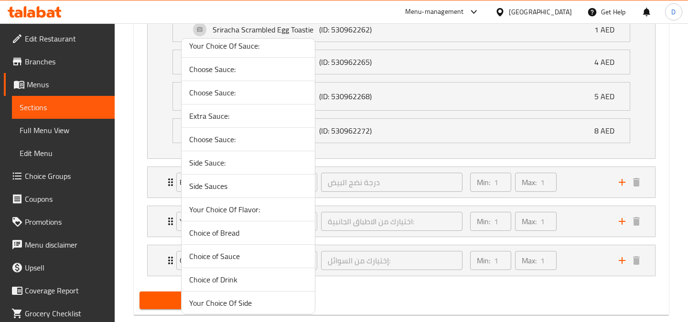
scroll to position [529, 0]
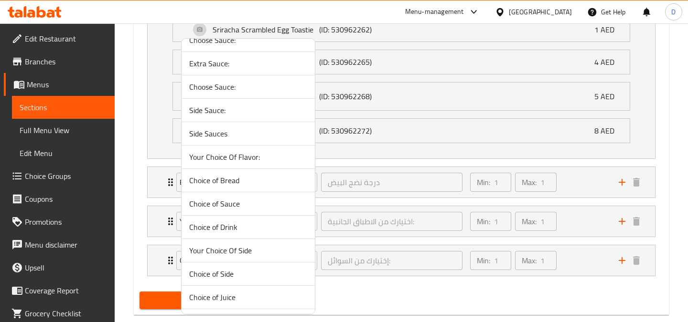
click at [246, 227] on span "Choice of Drink" at bounding box center [248, 227] width 118 height 11
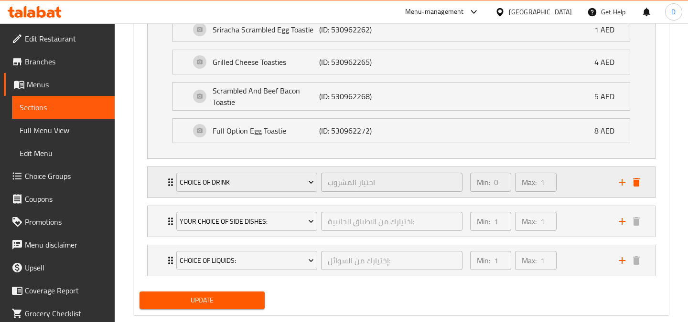
click at [578, 180] on div "Min: 0 ​ Max: 1 ​" at bounding box center [538, 182] width 149 height 31
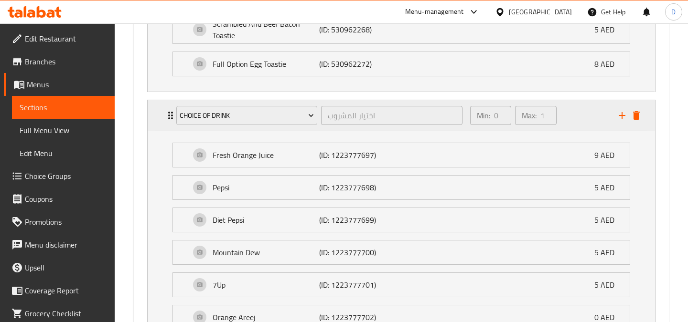
scroll to position [758, 0]
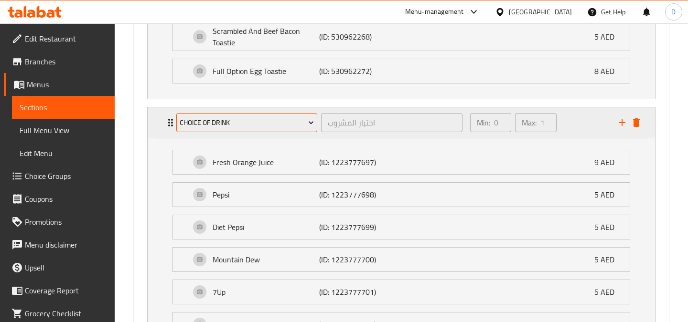
click at [303, 131] on button "Choice of Drink" at bounding box center [246, 122] width 141 height 19
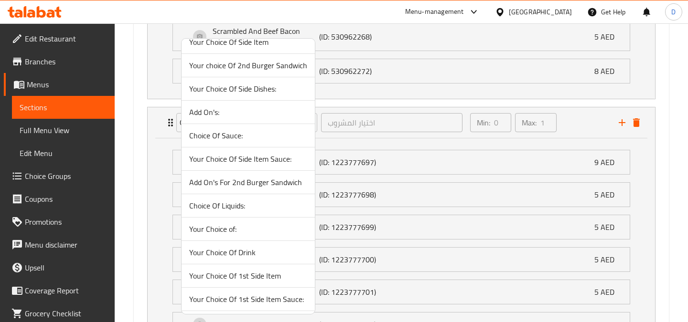
scroll to position [1351, 0]
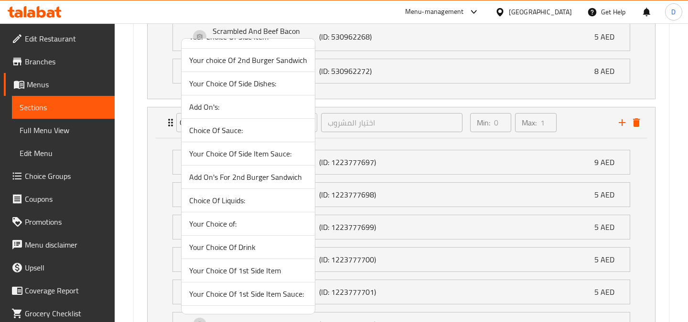
click at [247, 250] on span "Your Choice Of Drink" at bounding box center [248, 247] width 118 height 11
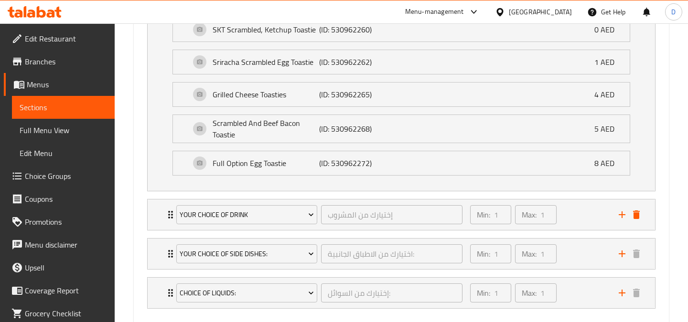
scroll to position [663, 0]
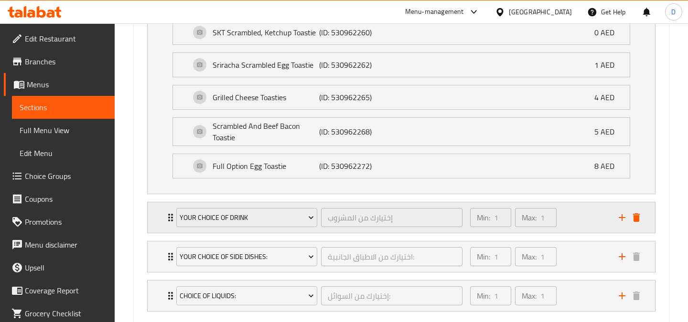
click at [578, 221] on div "Min: 1 ​ Max: 1 ​" at bounding box center [538, 218] width 149 height 31
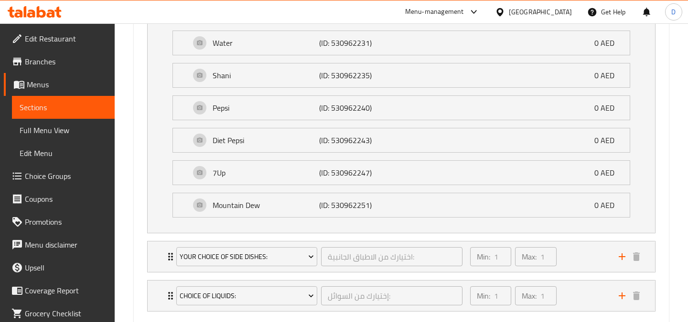
scroll to position [965, 0]
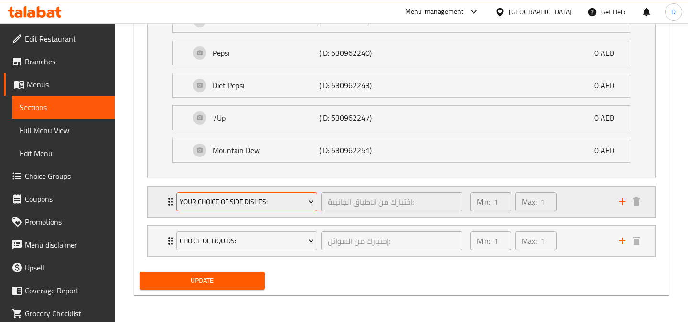
click at [253, 199] on span "Your Choice Of Side Dishes:" at bounding box center [247, 202] width 134 height 12
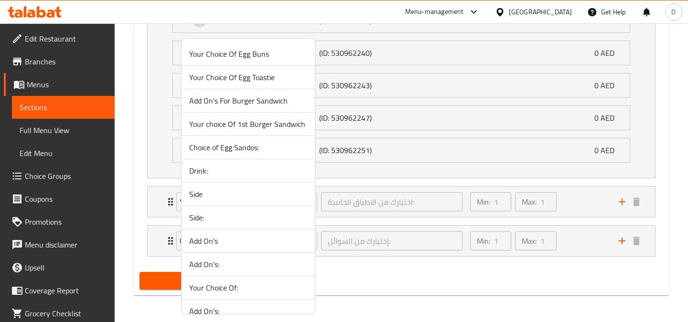
click at [571, 204] on div at bounding box center [344, 161] width 688 height 322
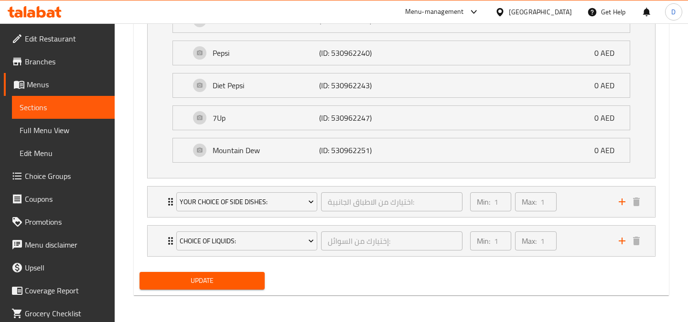
click at [571, 204] on div "Min: 1 ​ Max: 1 ​" at bounding box center [538, 202] width 149 height 31
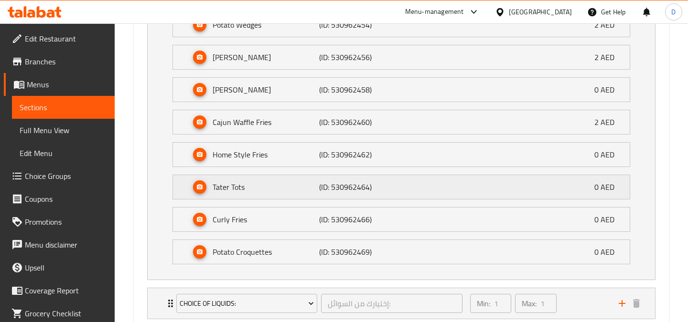
scroll to position [1244, 0]
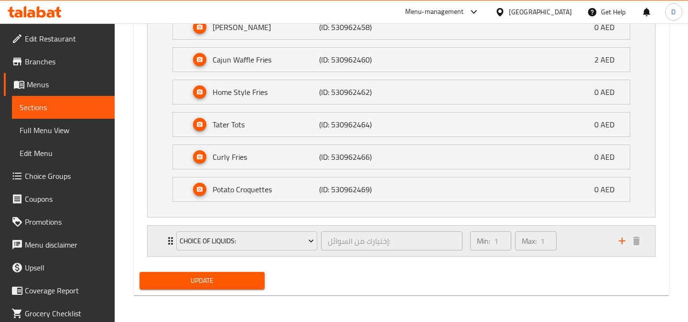
click at [578, 240] on div "Min: 1 ​ Max: 1 ​" at bounding box center [538, 241] width 149 height 31
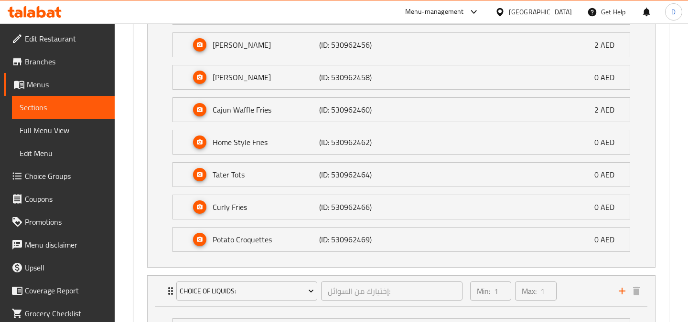
scroll to position [1197, 0]
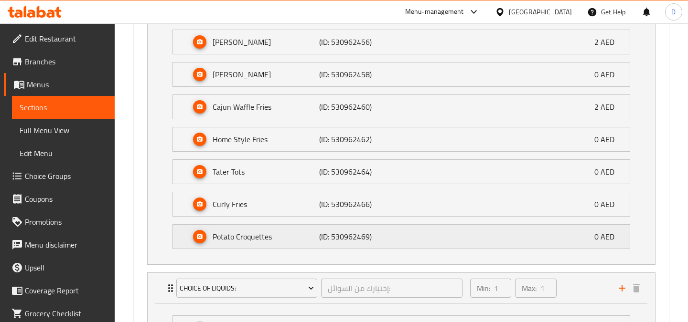
click at [546, 242] on div "Potato Croquettes (ID: 530962469) 0 AED" at bounding box center [404, 237] width 428 height 24
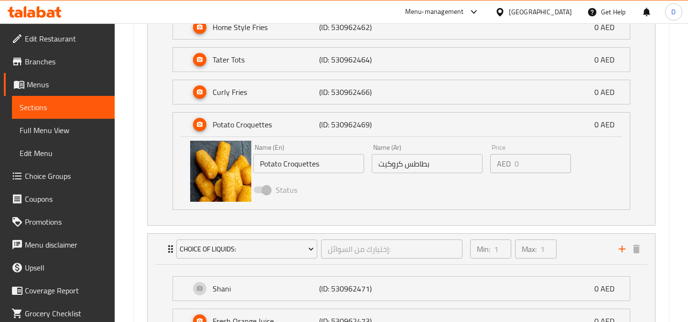
scroll to position [1312, 0]
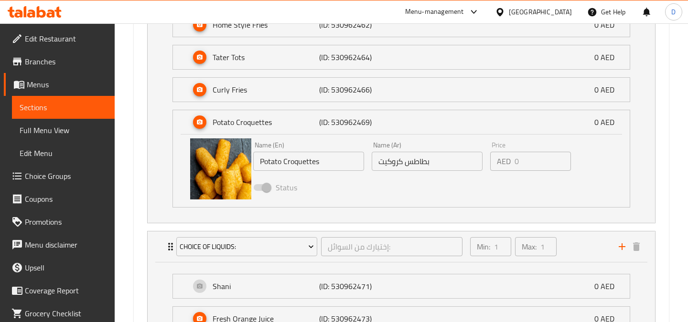
click at [267, 193] on span at bounding box center [262, 188] width 28 height 18
click at [261, 190] on span at bounding box center [262, 187] width 16 height 7
click at [492, 131] on div "Potato Croquettes (ID: 530962469) 0 AED" at bounding box center [404, 122] width 428 height 24
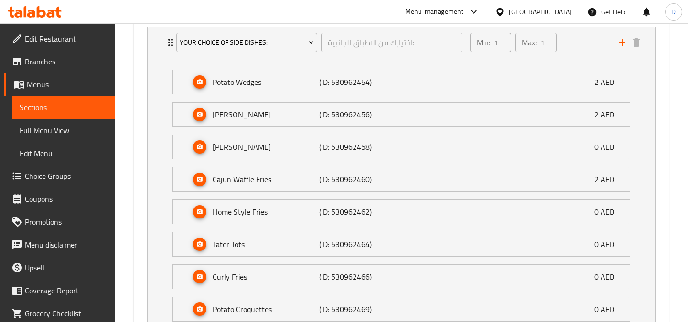
scroll to position [1122, 0]
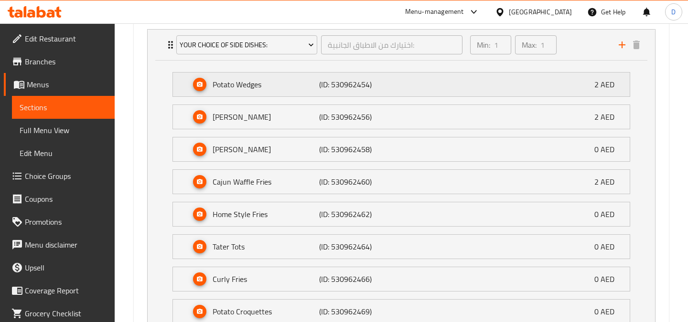
click at [502, 94] on div "Potato Wedges (ID: 530962454) 2 AED" at bounding box center [404, 85] width 428 height 24
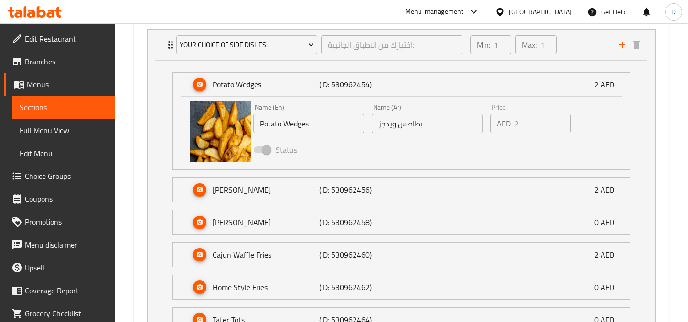
click at [265, 145] on span at bounding box center [262, 150] width 28 height 18
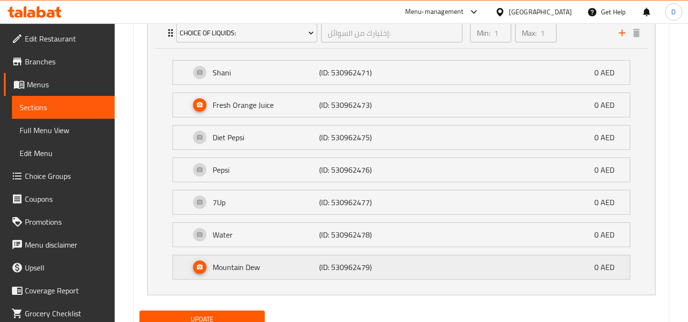
scroll to position [1564, 0]
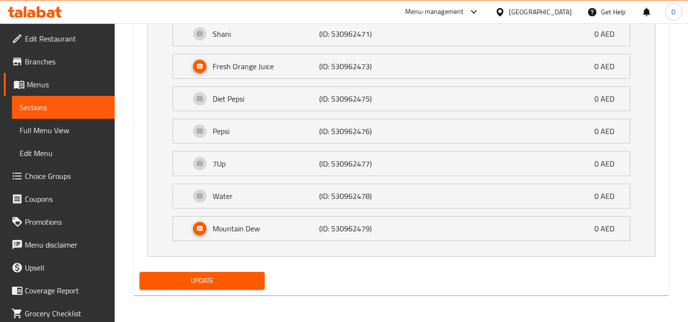
click at [205, 277] on span "Update" at bounding box center [202, 281] width 110 height 12
click at [215, 280] on span "Update" at bounding box center [202, 281] width 110 height 12
click at [242, 280] on span "Update" at bounding box center [202, 281] width 110 height 12
click at [208, 284] on span "Update" at bounding box center [202, 281] width 110 height 12
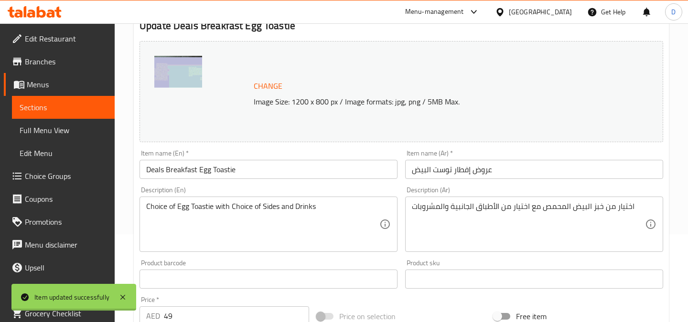
scroll to position [75, 0]
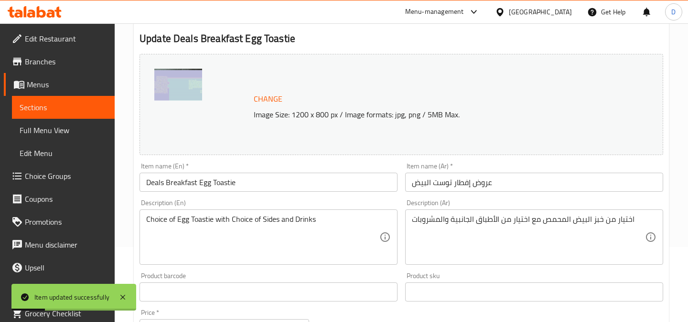
click at [88, 117] on link "Sections" at bounding box center [63, 107] width 103 height 23
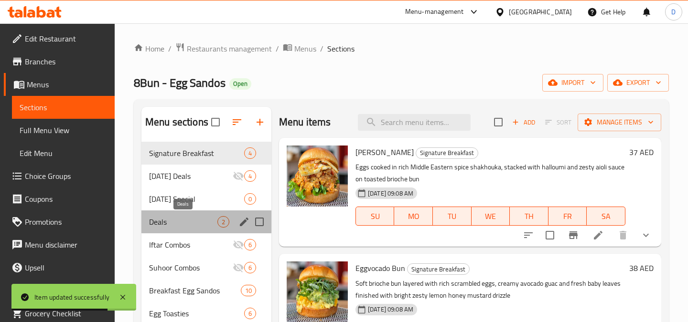
click at [180, 216] on span "Deals" at bounding box center [183, 221] width 68 height 11
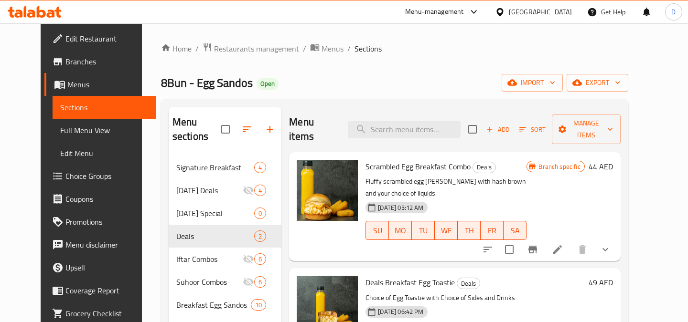
click at [76, 47] on link "Edit Restaurant" at bounding box center [99, 38] width 111 height 23
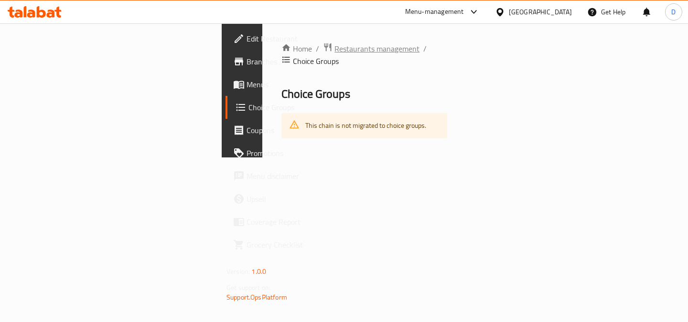
click at [334, 48] on span "Restaurants management" at bounding box center [376, 48] width 85 height 11
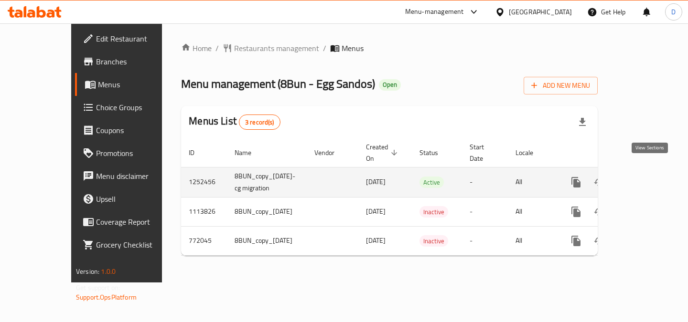
click at [651, 177] on icon "enhanced table" at bounding box center [644, 182] width 11 height 11
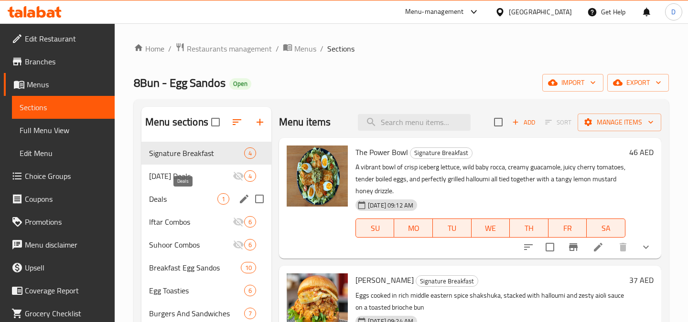
click at [177, 201] on span "Deals" at bounding box center [183, 198] width 68 height 11
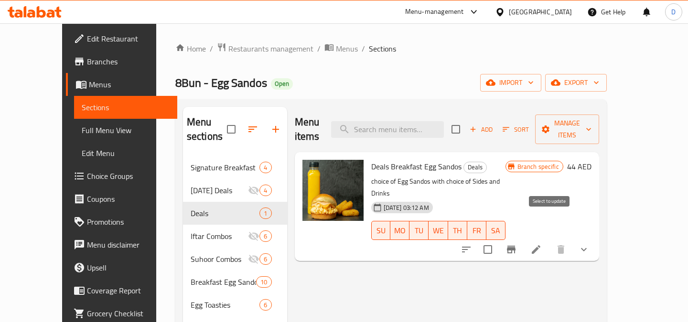
click at [498, 240] on input "checkbox" at bounding box center [488, 250] width 20 height 20
checkbox input "true"
click at [591, 120] on span "Manage items" at bounding box center [567, 130] width 49 height 24
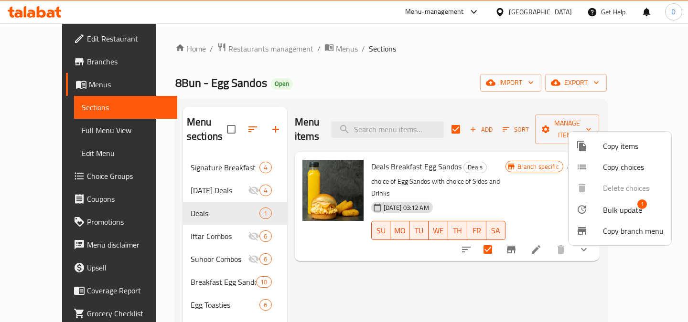
click at [607, 149] on span "Copy items" at bounding box center [633, 145] width 61 height 11
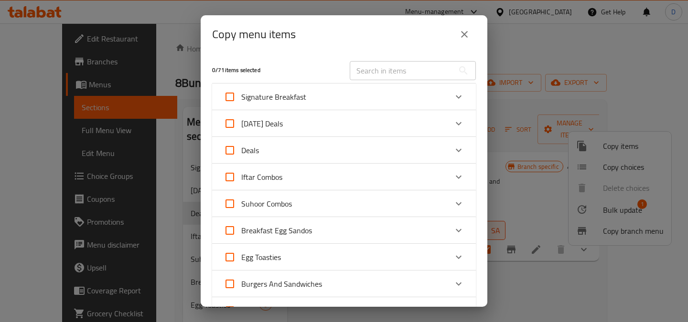
click at [289, 145] on div "Deals" at bounding box center [336, 150] width 224 height 23
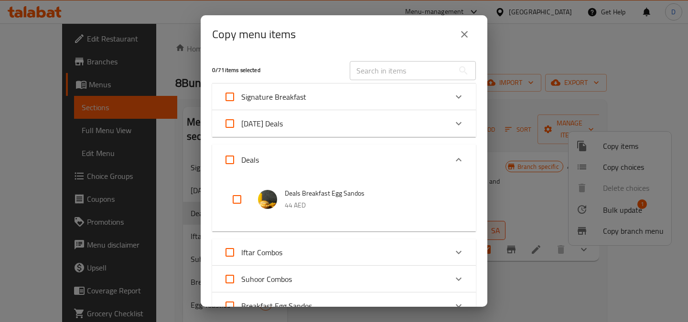
click at [232, 197] on input "checkbox" at bounding box center [236, 199] width 23 height 23
checkbox input "true"
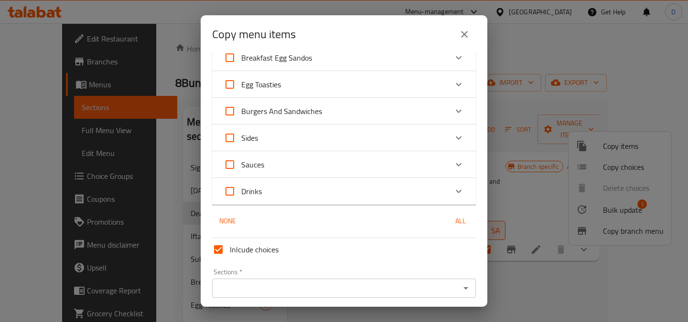
scroll to position [284, 0]
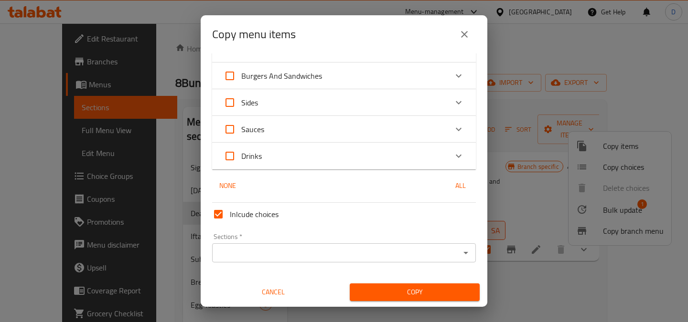
click at [431, 262] on div "Sections *" at bounding box center [344, 253] width 264 height 19
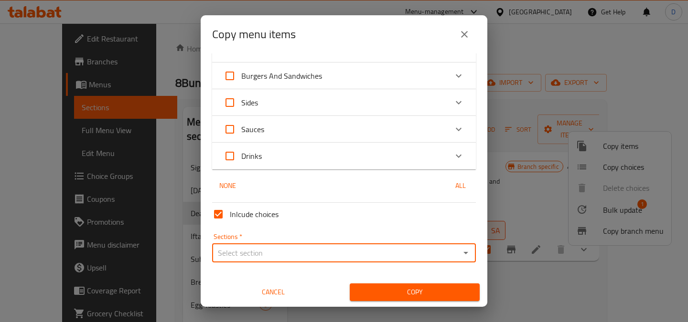
click at [415, 250] on input "Sections   *" at bounding box center [336, 252] width 242 height 13
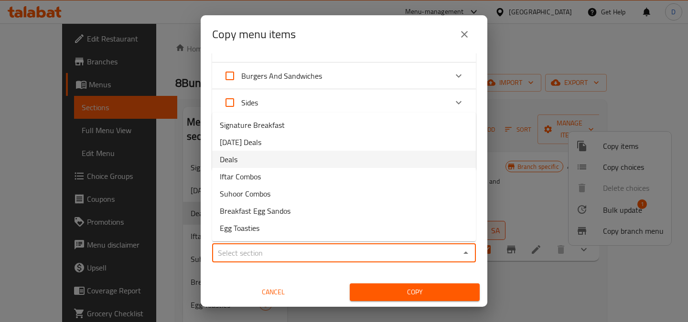
click at [277, 154] on li "Deals" at bounding box center [344, 159] width 264 height 17
type input "Deals"
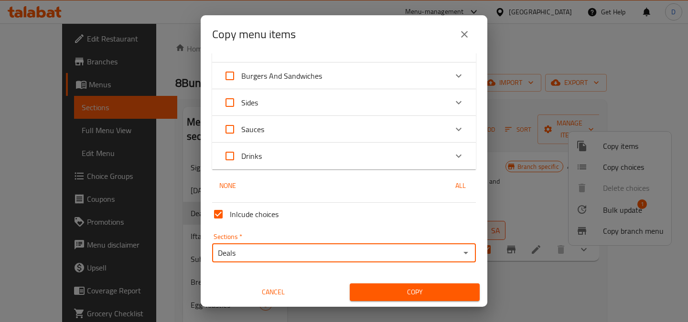
click at [413, 292] on span "Copy" at bounding box center [414, 293] width 115 height 12
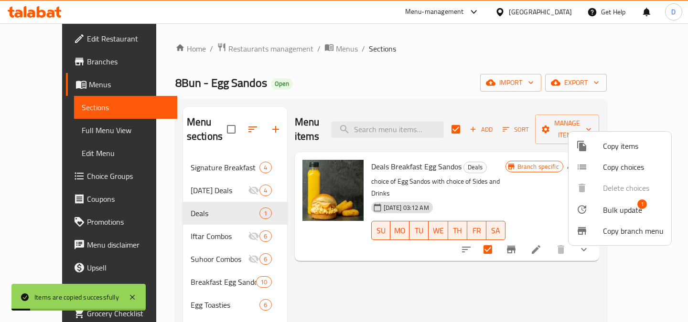
click at [559, 265] on div at bounding box center [344, 161] width 688 height 322
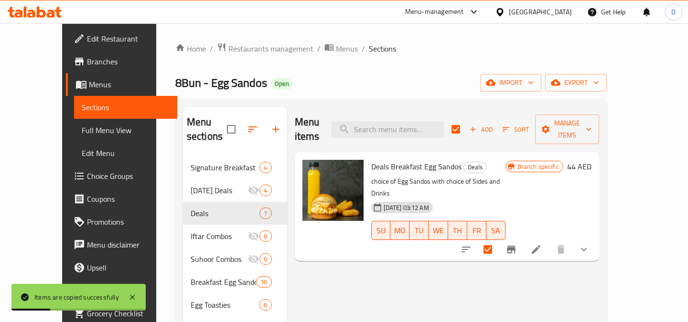
checkbox input "false"
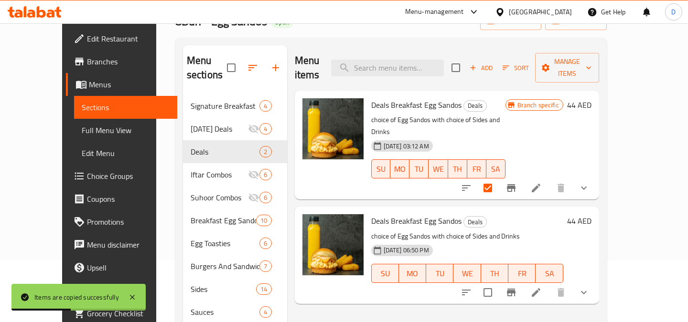
scroll to position [105, 0]
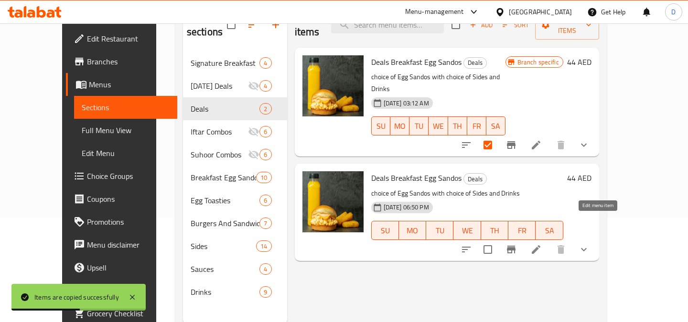
click at [542, 244] on icon at bounding box center [535, 249] width 11 height 11
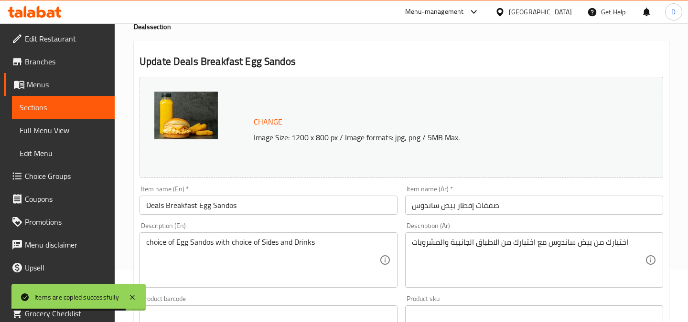
scroll to position [58, 0]
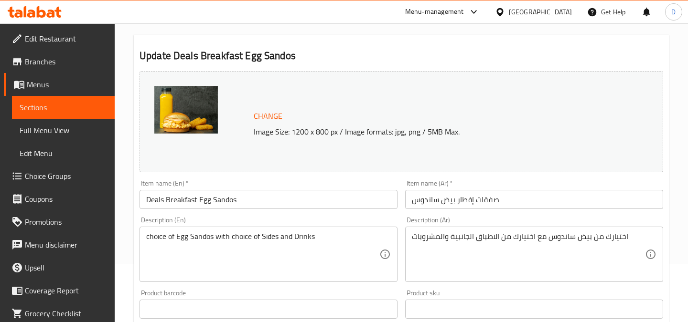
click at [281, 204] on input "Deals Breakfast Egg Sandos" at bounding box center [268, 199] width 258 height 19
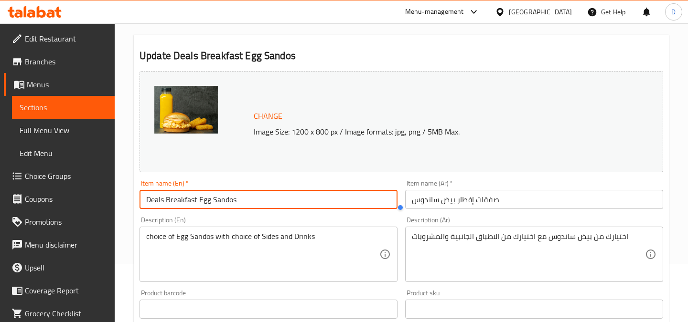
paste input "اختيار من خبز البيض المحمص مع اختيار من الأطباق الجانبية والمشروبات"
type input "اختيار من خبز البيض المحمص مع اختيار من الأطباق الجانبية والمشروبات"
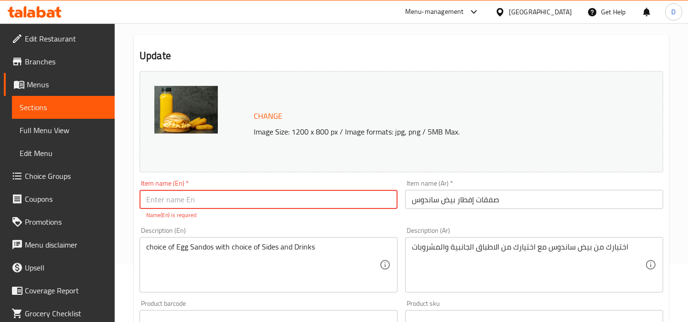
click at [482, 194] on input "صفقات إفطار بيض ساندوس" at bounding box center [534, 199] width 258 height 19
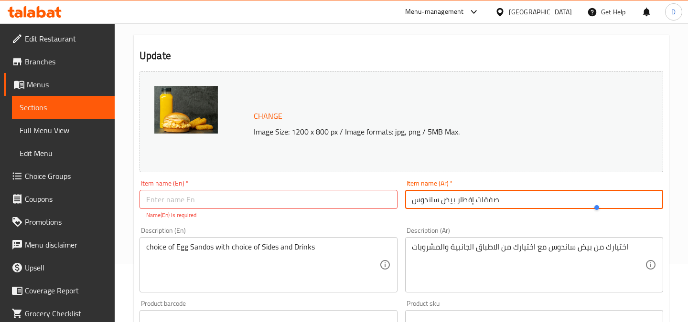
paste input "روض إفطار توست البيض"
type input "عروض إفطار توست البيض"
click at [221, 203] on input "text" at bounding box center [268, 199] width 258 height 19
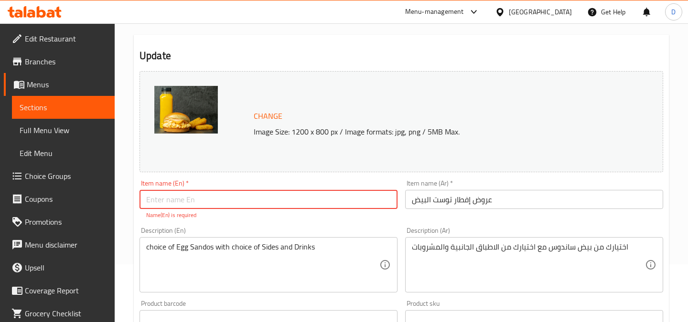
paste input "Deals Breakfast Egg Toastie"
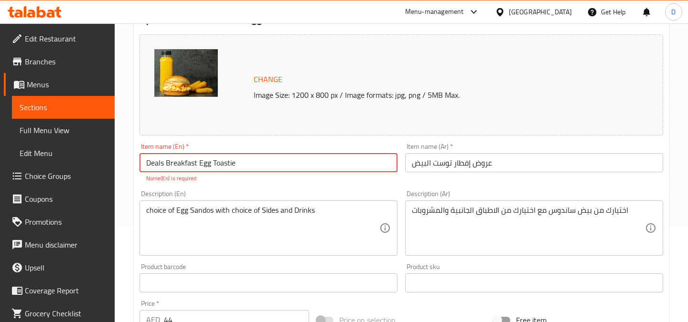
scroll to position [102, 0]
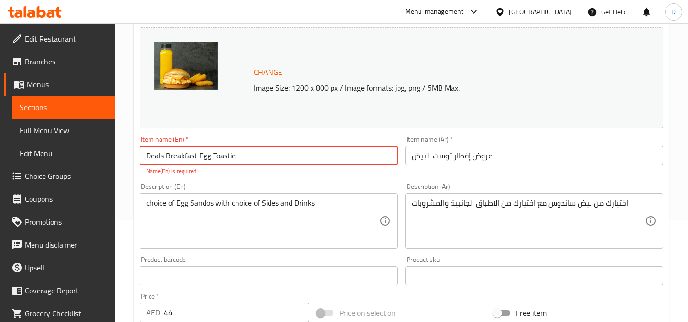
type input "Deals Breakfast Egg Toastie"
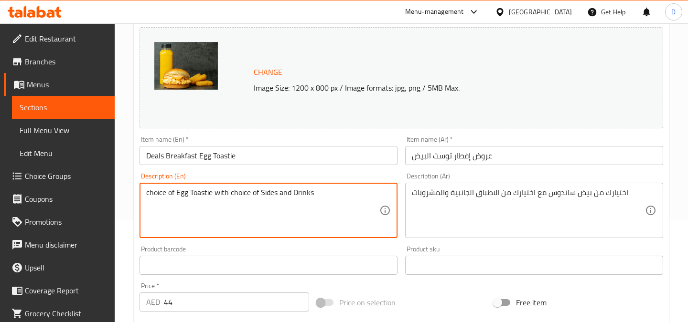
type textarea "choice of Egg Toastie with choice of Sides and Drinks"
click at [506, 185] on div "Description (Ar)" at bounding box center [534, 210] width 258 height 55
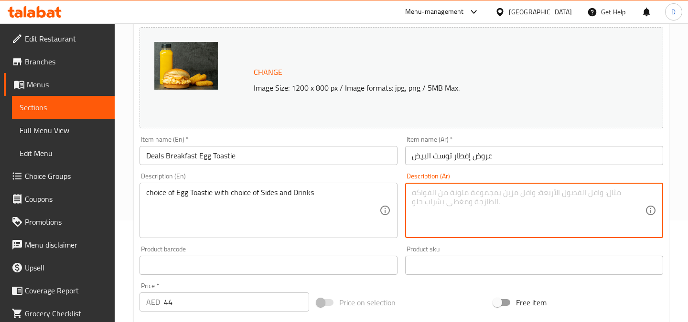
paste textarea "اختيار من خبز البيض المحمص مع اختيار من الأطباق الجانبية والمشروبات"
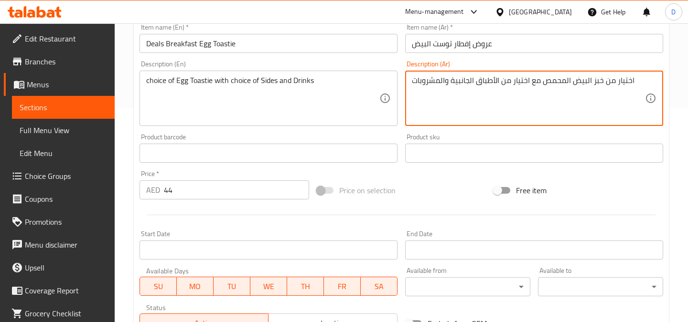
scroll to position [219, 0]
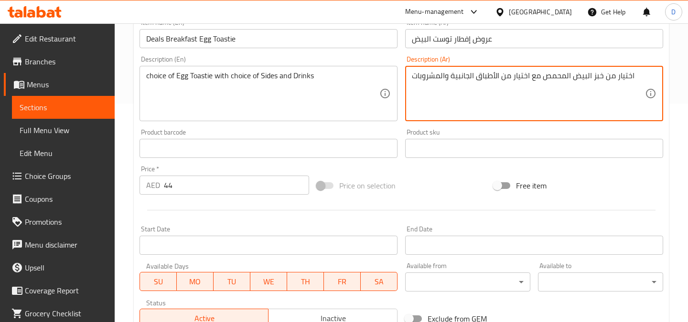
type textarea "اختيار من خبز البيض المحمص مع اختيار من الأطباق الجانبية والمشروبات"
click at [220, 186] on input "44" at bounding box center [236, 185] width 145 height 19
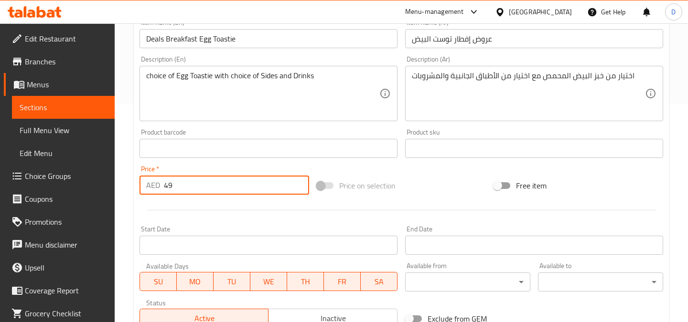
type input "49"
click at [440, 204] on div at bounding box center [401, 210] width 531 height 23
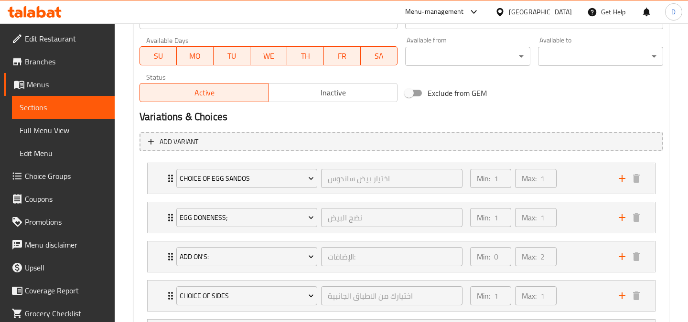
scroll to position [446, 0]
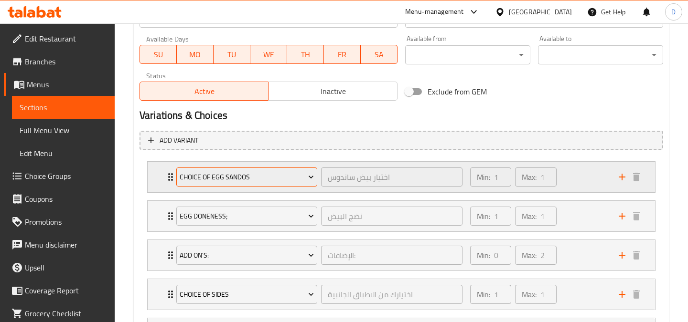
click at [283, 183] on span "Choice of Egg Sandos" at bounding box center [247, 177] width 134 height 12
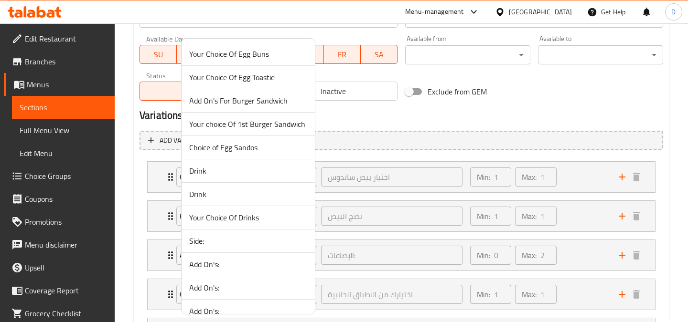
click at [262, 83] on span "Your Choice Of Egg Toastie" at bounding box center [248, 77] width 118 height 11
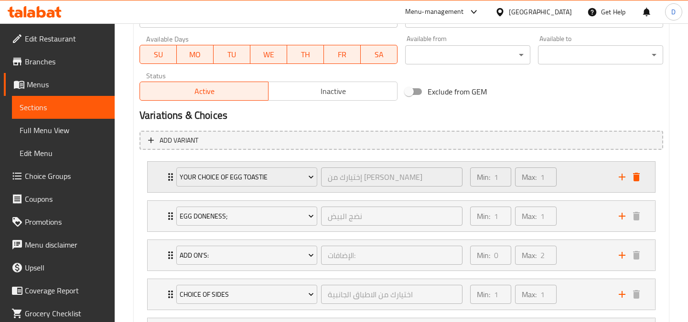
click at [584, 179] on div "Min: 1 ​ Max: 1 ​" at bounding box center [538, 177] width 149 height 31
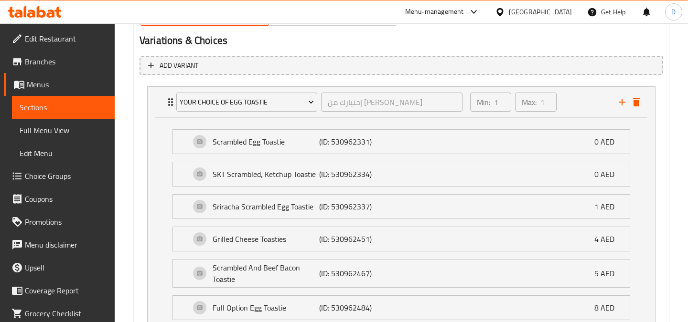
scroll to position [520, 0]
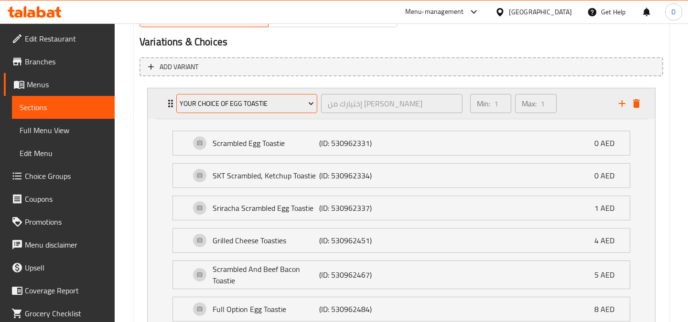
click at [305, 108] on span "Your Choice Of Egg Toastie" at bounding box center [247, 104] width 134 height 12
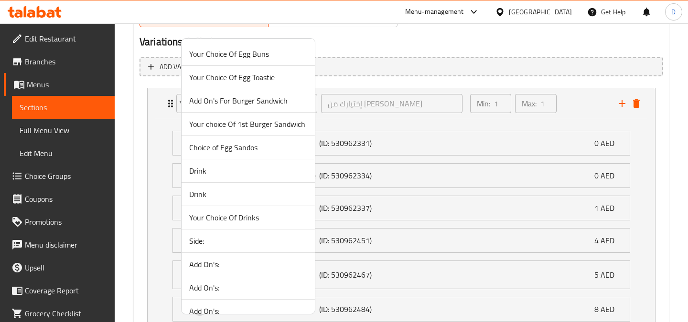
click at [272, 81] on span "Your Choice Of Egg Toastie" at bounding box center [248, 77] width 118 height 11
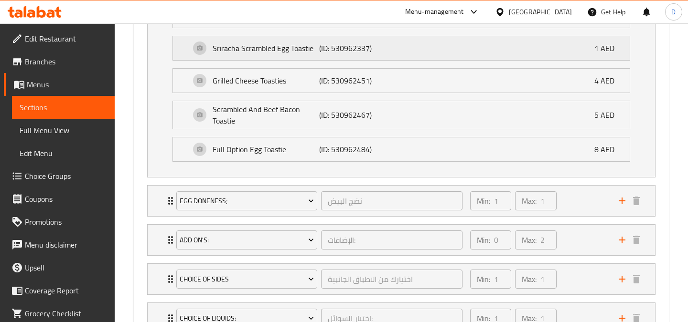
scroll to position [694, 0]
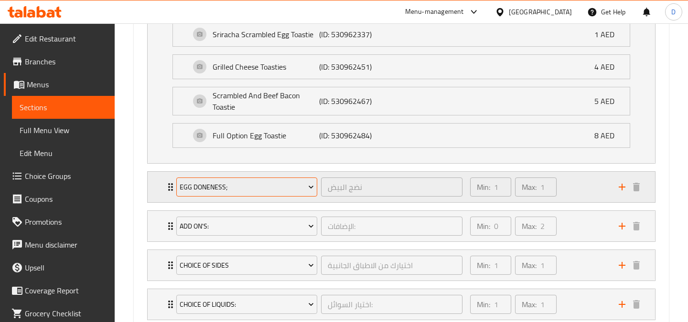
click at [273, 190] on span "Egg Doneness;" at bounding box center [247, 188] width 134 height 12
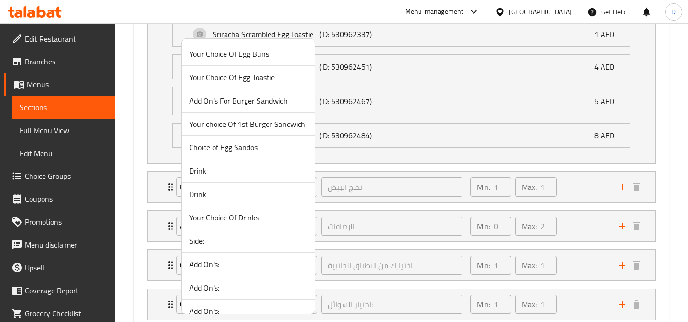
click at [245, 221] on span "Your Choice Of Drinks" at bounding box center [248, 217] width 118 height 11
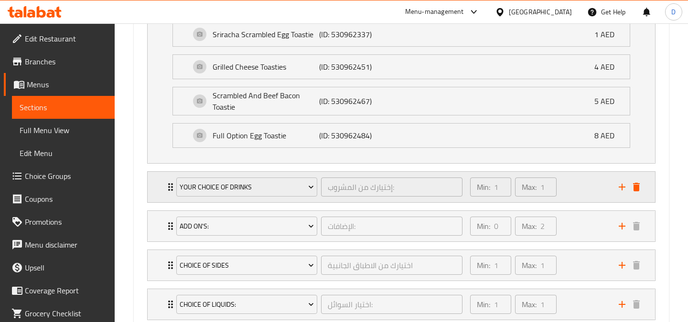
click at [583, 181] on div "Min: 1 ​ Max: 1 ​" at bounding box center [538, 187] width 149 height 31
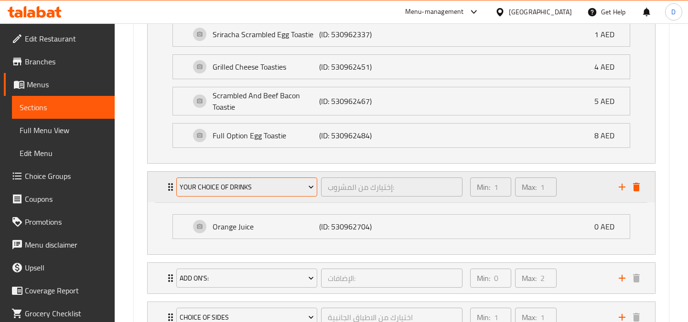
click at [272, 193] on span "Your Choice Of Drinks" at bounding box center [247, 188] width 134 height 12
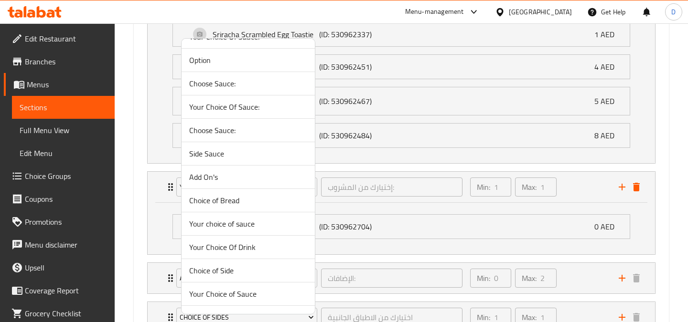
scroll to position [636, 0]
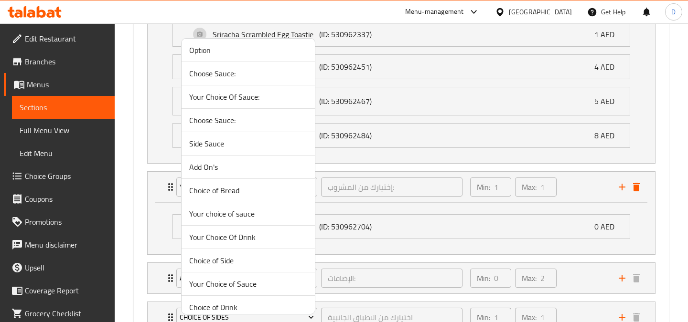
click at [232, 234] on span "Your Choice Of Drink" at bounding box center [248, 237] width 118 height 11
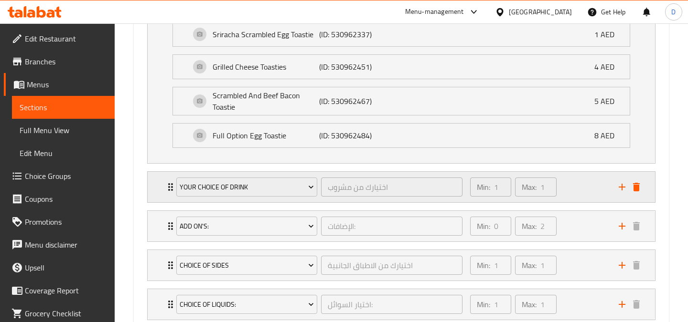
click at [572, 185] on div "Min: 1 ​ Max: 1 ​" at bounding box center [538, 187] width 149 height 31
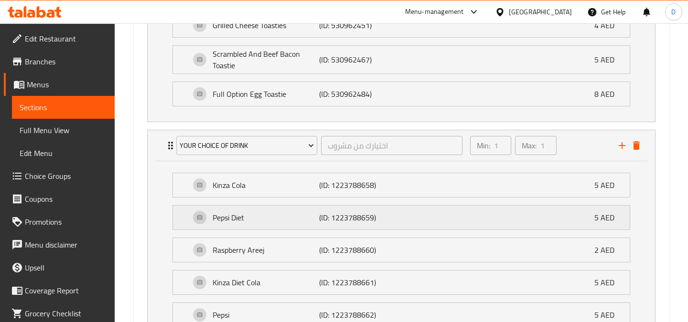
scroll to position [730, 0]
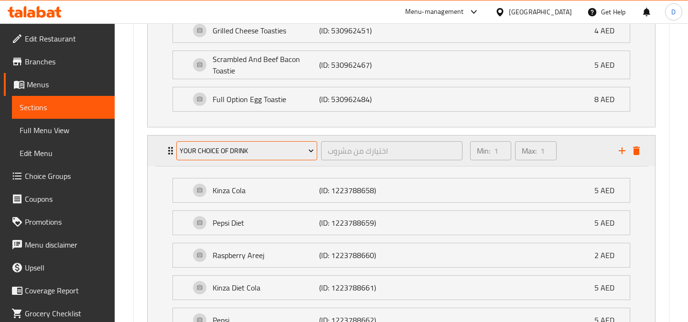
click at [270, 147] on span "Your Choice Of Drink" at bounding box center [247, 151] width 134 height 12
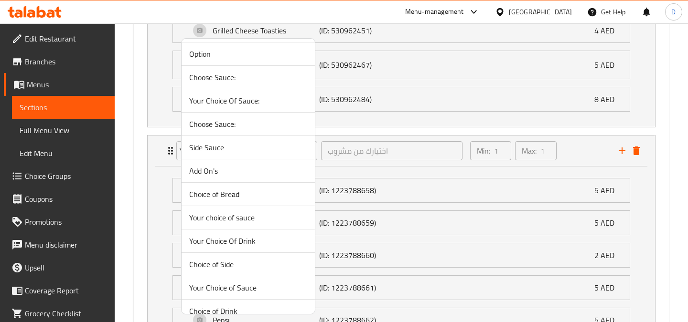
scroll to position [635, 0]
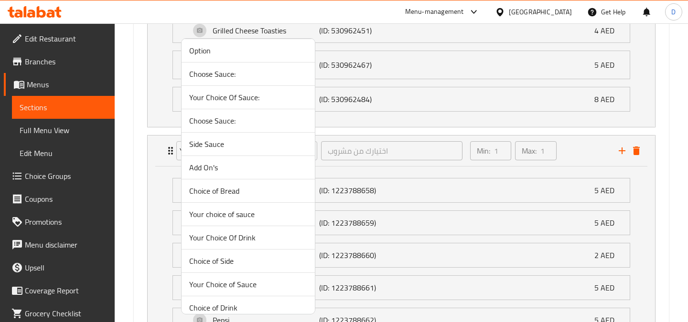
click at [244, 241] on span "Your Choice Of Drink" at bounding box center [248, 237] width 118 height 11
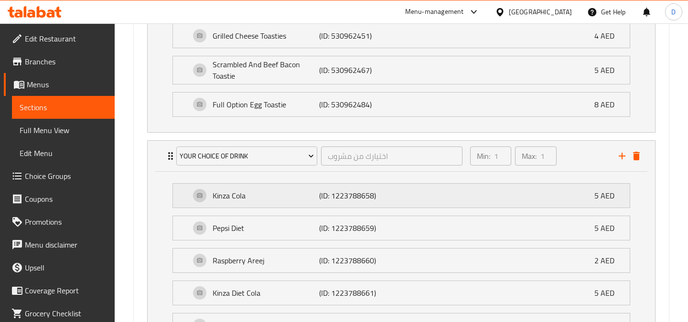
scroll to position [723, 0]
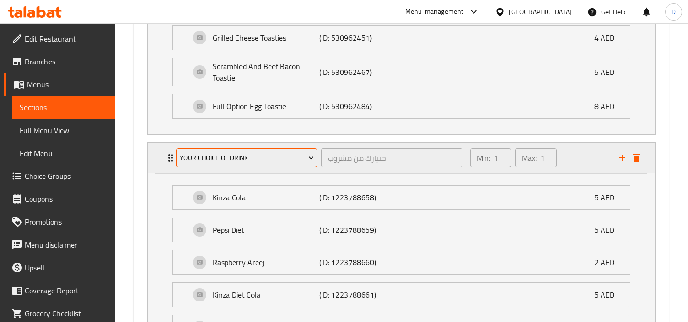
click at [271, 161] on span "Your Choice Of Drink" at bounding box center [247, 158] width 134 height 12
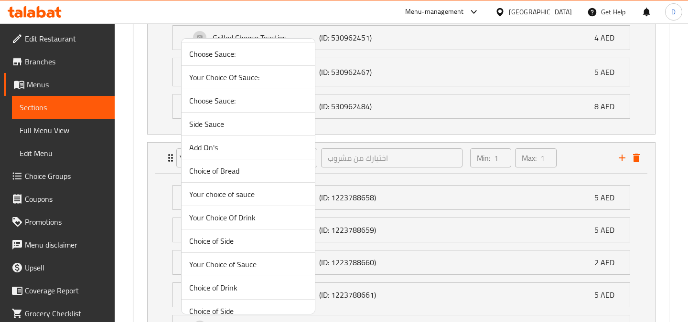
scroll to position [660, 0]
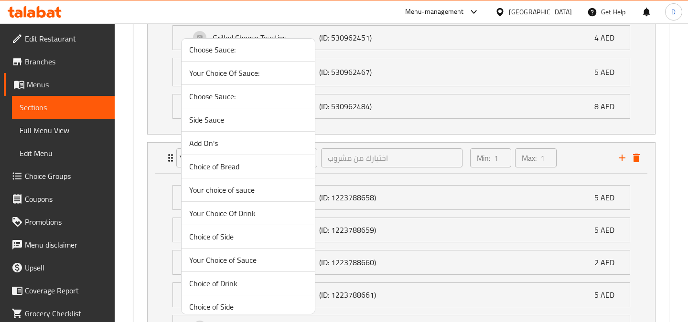
click at [246, 219] on span "Your Choice Of Drink" at bounding box center [248, 213] width 118 height 11
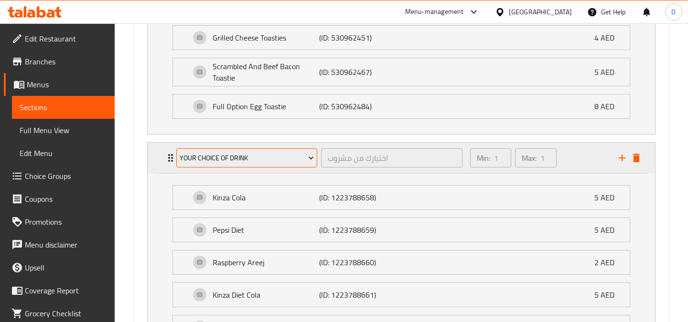
click at [317, 161] on button "Your Choice Of Drink" at bounding box center [246, 158] width 141 height 19
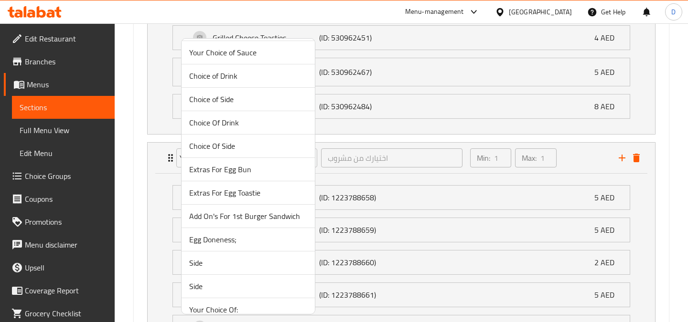
scroll to position [862, 0]
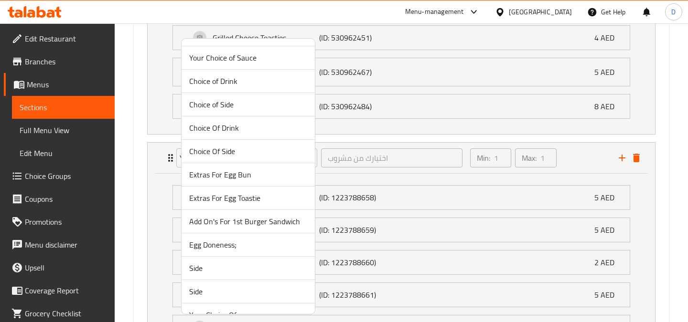
click at [252, 129] on span "Choice Of Drink" at bounding box center [248, 127] width 118 height 11
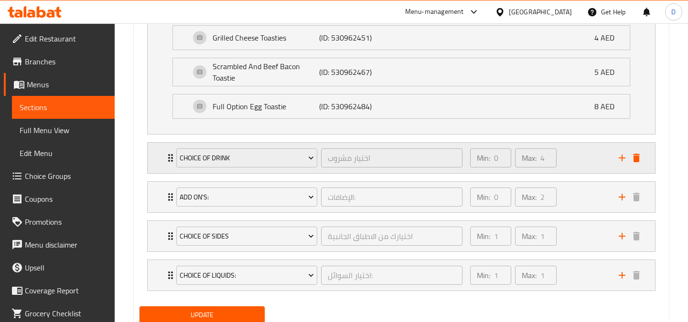
click at [577, 165] on div "Min: 0 ​ Max: 4 ​" at bounding box center [538, 158] width 149 height 31
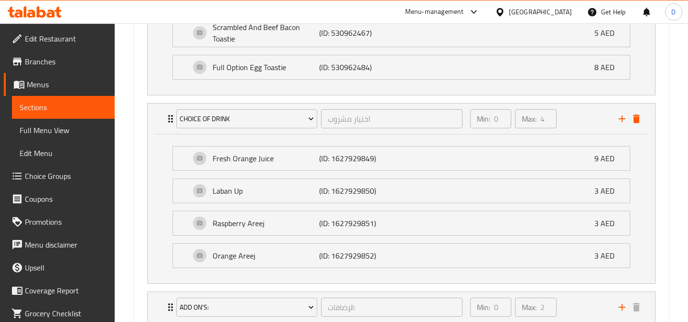
scroll to position [761, 0]
click at [313, 131] on div "Choice Of Drink" at bounding box center [246, 120] width 145 height 23
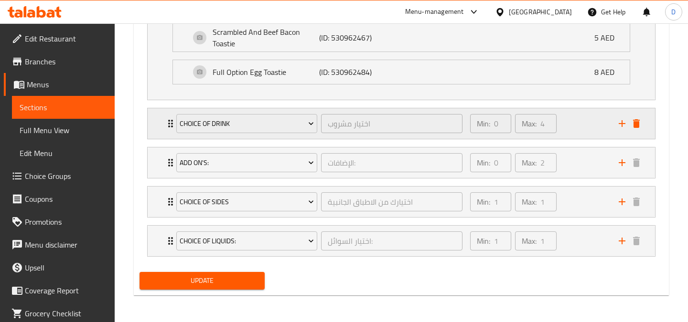
scroll to position [757, 0]
click at [313, 131] on button "Choice Of Drink" at bounding box center [246, 123] width 141 height 19
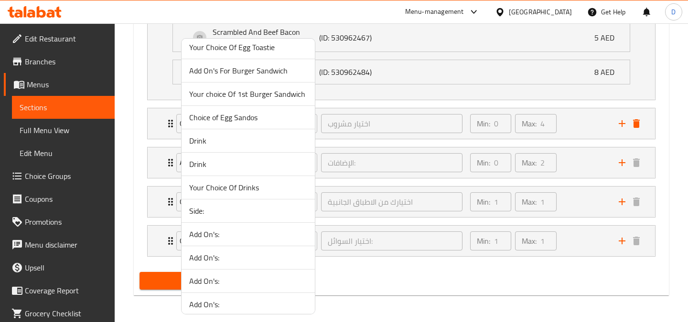
scroll to position [31, 0]
click at [249, 195] on li "Your Choice Of Drinks" at bounding box center [248, 187] width 133 height 23
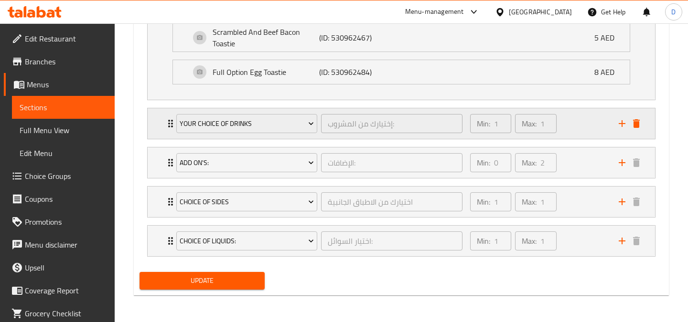
click at [570, 133] on div "Min: 1 ​ Max: 1 ​" at bounding box center [538, 123] width 149 height 31
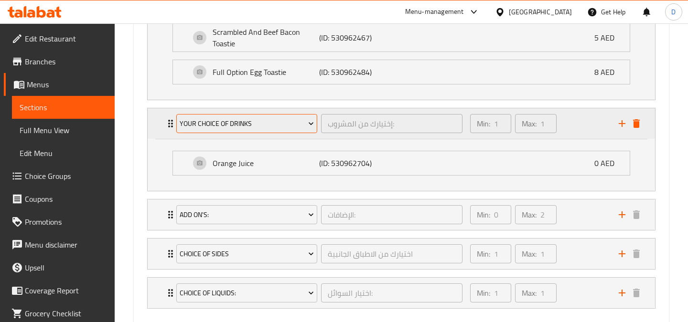
click at [275, 132] on button "Your Choice Of Drinks" at bounding box center [246, 123] width 141 height 19
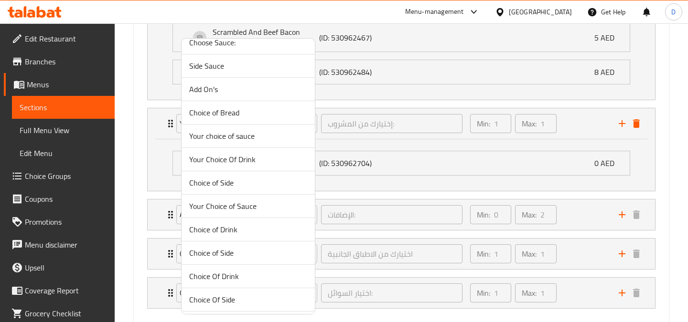
scroll to position [721, 0]
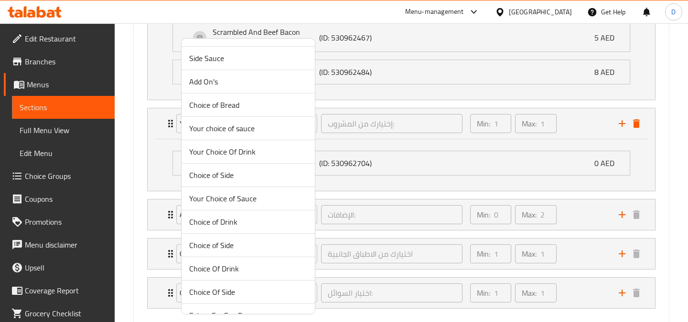
click at [267, 220] on span "Choice of Drink" at bounding box center [248, 221] width 118 height 11
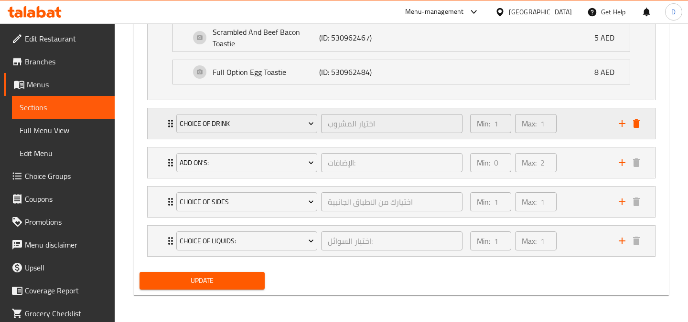
click at [582, 126] on div "Min: 1 ​ Max: 1 ​" at bounding box center [538, 123] width 149 height 31
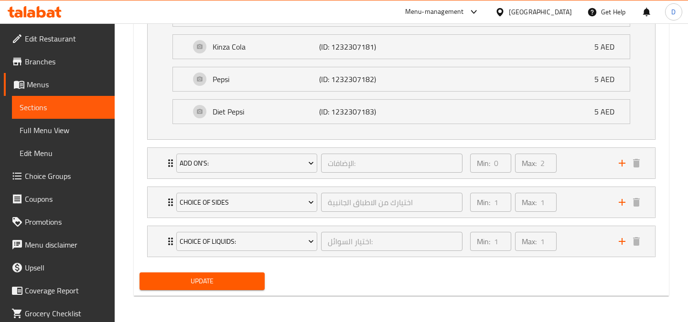
scroll to position [1004, 0]
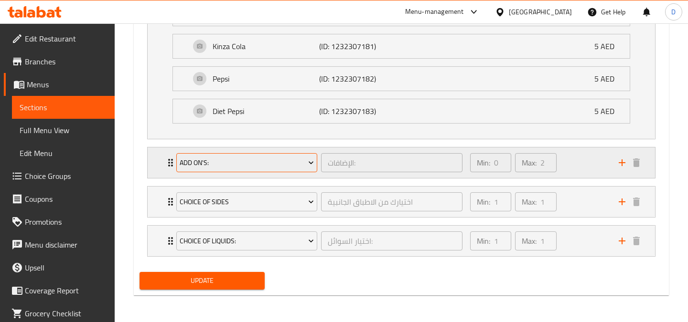
click at [279, 161] on span "Add On's:" at bounding box center [247, 163] width 134 height 12
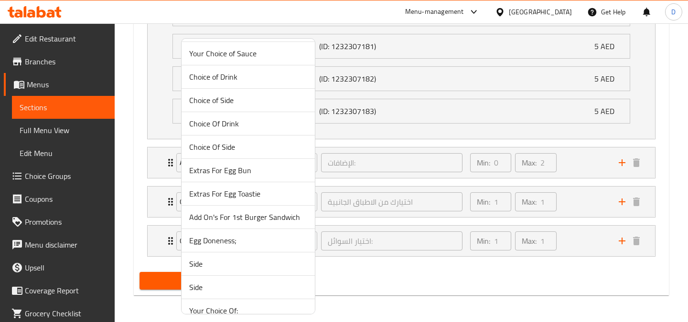
scroll to position [868, 0]
click at [253, 193] on span "Extras For Egg Toastie" at bounding box center [248, 191] width 118 height 11
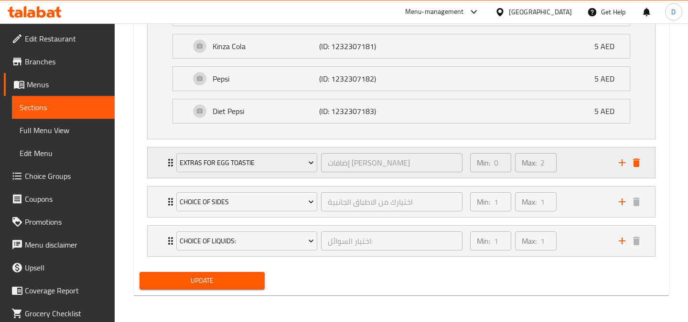
click at [586, 172] on div "Min: 0 ​ Max: 2 ​" at bounding box center [538, 163] width 149 height 31
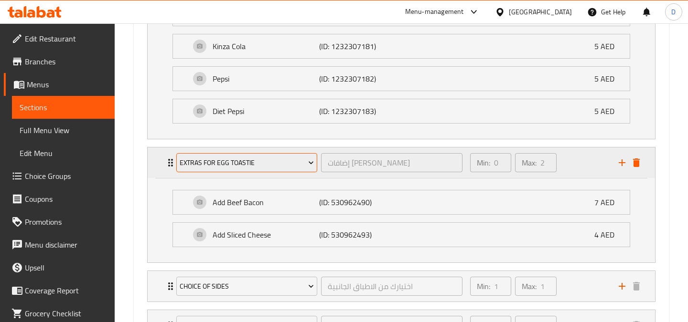
click at [302, 161] on span "Extras For Egg Toastie" at bounding box center [247, 163] width 134 height 12
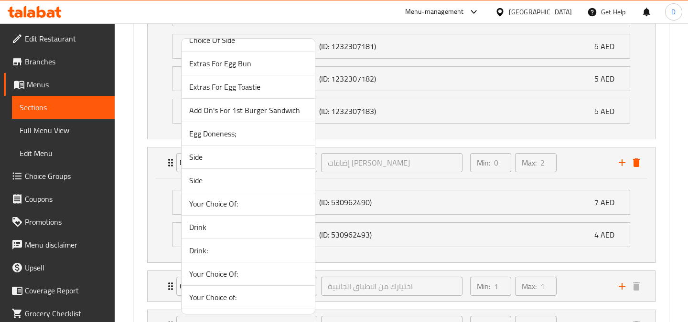
scroll to position [976, 0]
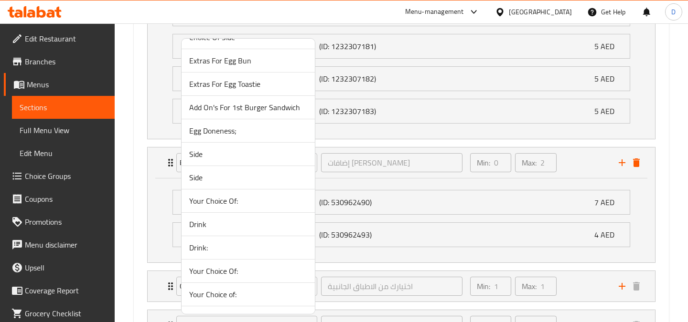
click at [371, 264] on div at bounding box center [344, 161] width 688 height 322
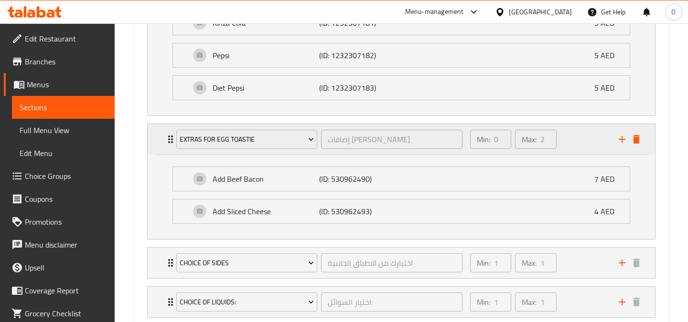
scroll to position [1089, 0]
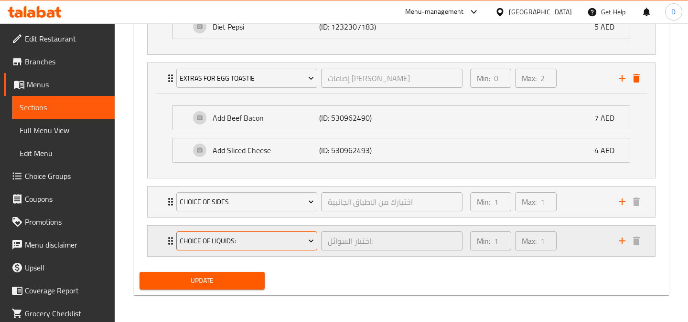
click at [237, 237] on span "Choice Of Liquids:" at bounding box center [247, 242] width 134 height 12
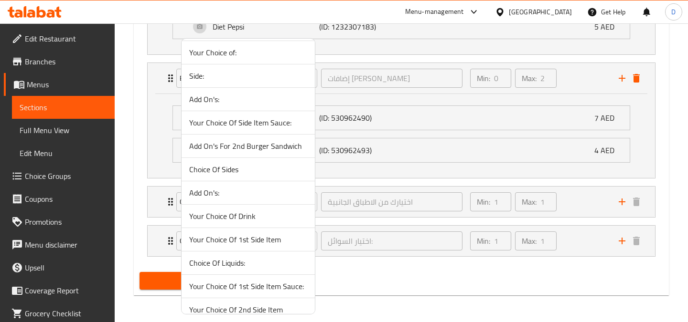
scroll to position [1604, 0]
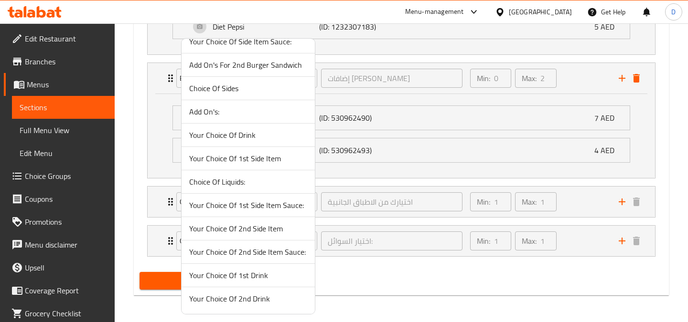
click at [133, 232] on div at bounding box center [344, 161] width 688 height 322
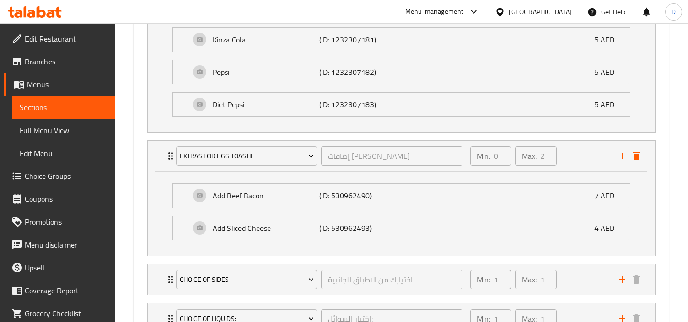
scroll to position [1012, 0]
click at [637, 157] on icon "delete" at bounding box center [636, 155] width 7 height 9
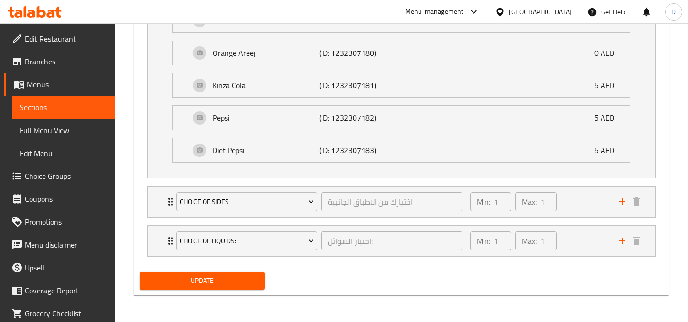
scroll to position [965, 0]
click at [568, 204] on div "Min: 1 ​ Max: 1 ​" at bounding box center [538, 202] width 149 height 31
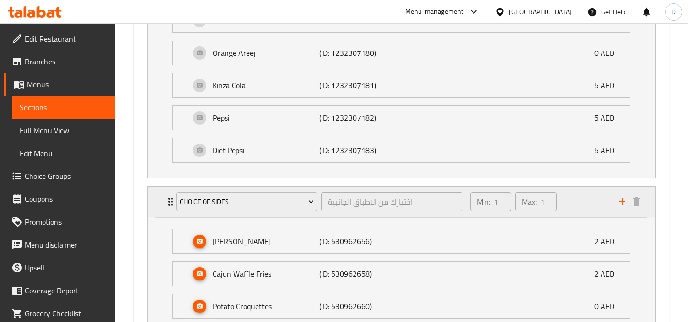
scroll to position [1012, 0]
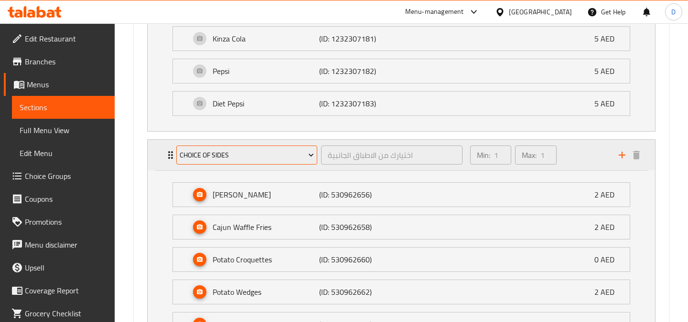
click at [237, 162] on button "Choice Of Sides" at bounding box center [246, 155] width 141 height 19
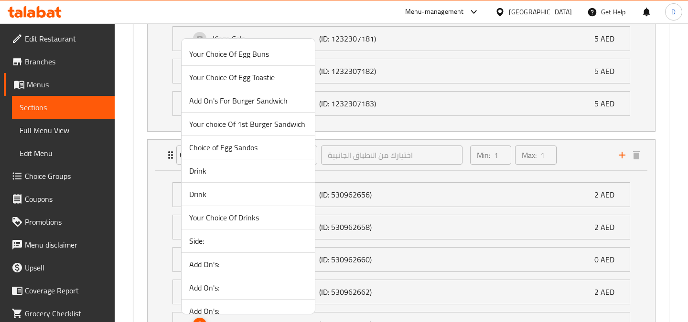
click at [567, 161] on div at bounding box center [344, 161] width 688 height 322
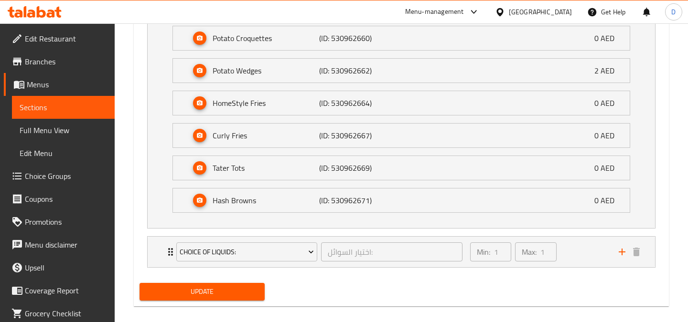
scroll to position [1244, 0]
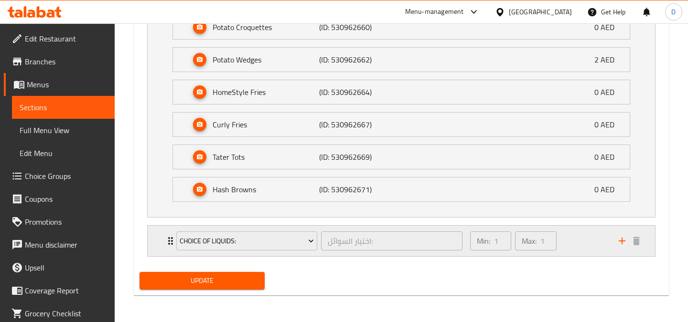
click at [576, 244] on div "Min: 1 ​ Max: 1 ​" at bounding box center [538, 241] width 149 height 31
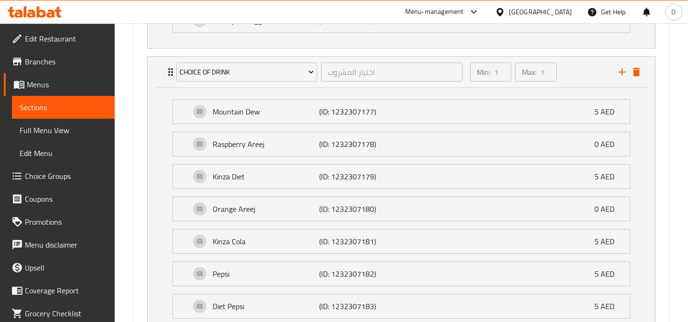
scroll to position [805, 0]
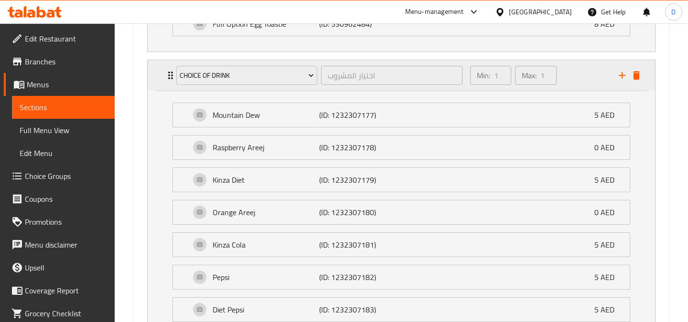
click at [637, 84] on div "Choice of Drink اختيار المشروب ​ Min: 1 ​ Max: 1 ​" at bounding box center [404, 75] width 479 height 31
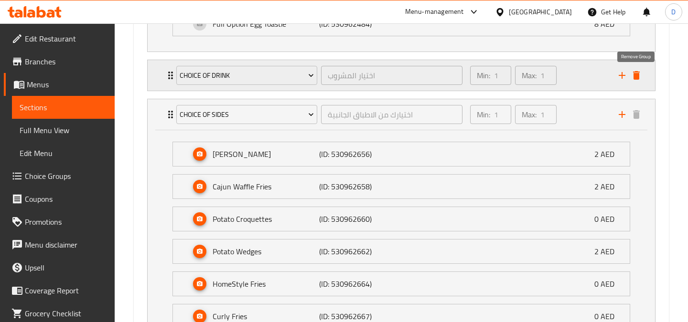
click at [638, 78] on icon "delete" at bounding box center [636, 75] width 7 height 9
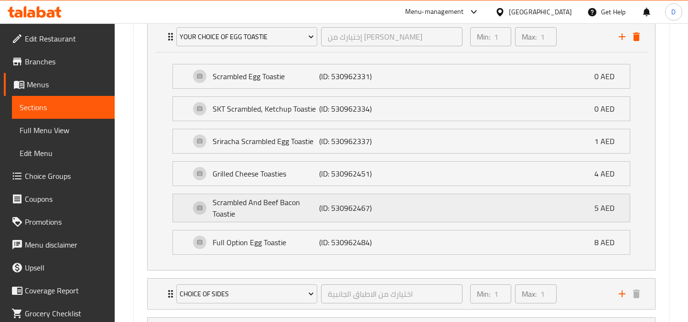
scroll to position [679, 0]
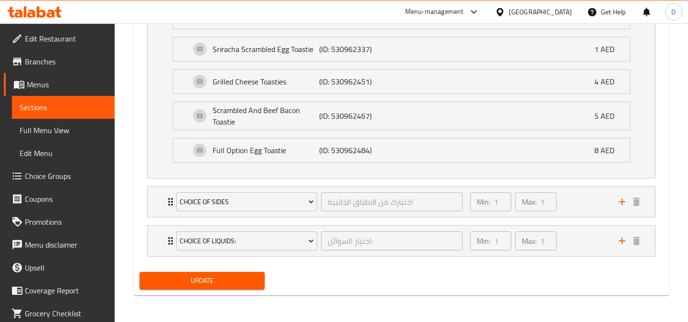
click at [218, 280] on span "Update" at bounding box center [202, 281] width 110 height 12
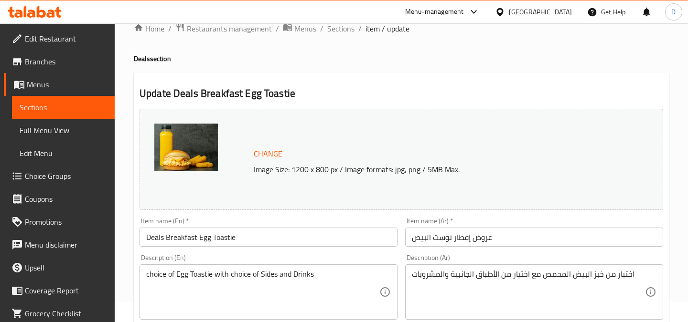
scroll to position [18, 0]
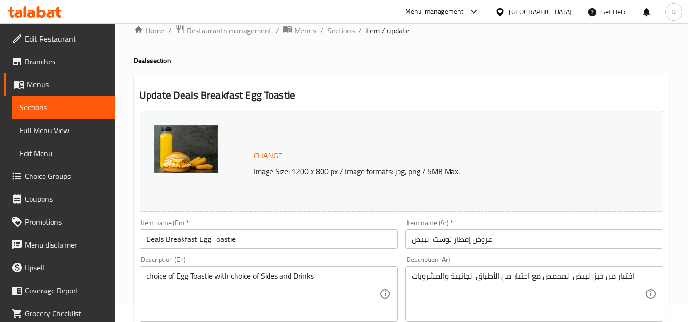
click at [258, 156] on span "Change" at bounding box center [268, 156] width 29 height 14
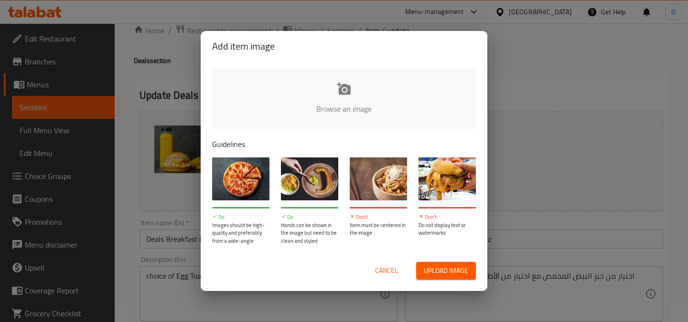
click at [336, 91] on input "file" at bounding box center [667, 111] width 910 height 89
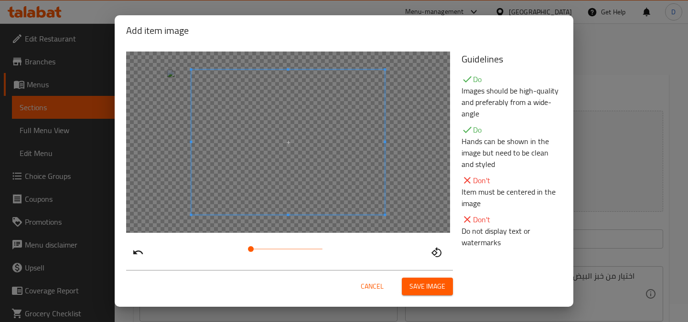
click at [424, 288] on span "Save image" at bounding box center [427, 287] width 36 height 12
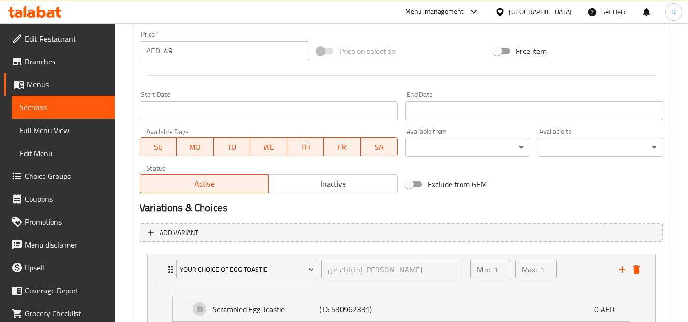
scroll to position [679, 0]
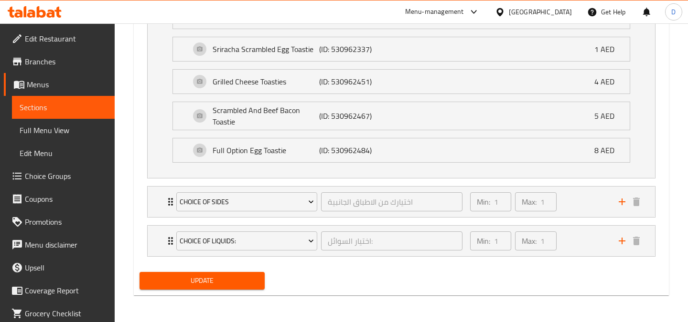
click at [208, 293] on div "Update" at bounding box center [202, 280] width 133 height 25
click at [210, 293] on div "Update" at bounding box center [202, 280] width 133 height 25
click at [212, 292] on div "Update" at bounding box center [202, 280] width 133 height 25
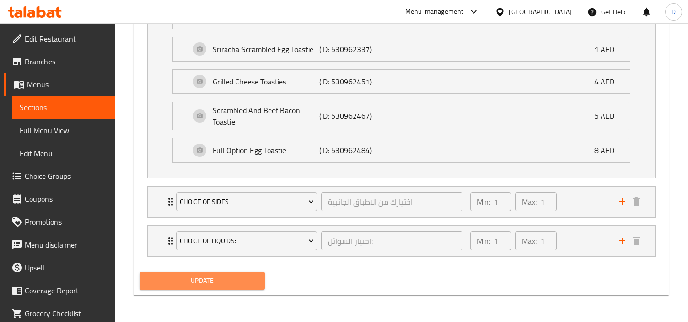
click at [223, 280] on span "Update" at bounding box center [202, 281] width 110 height 12
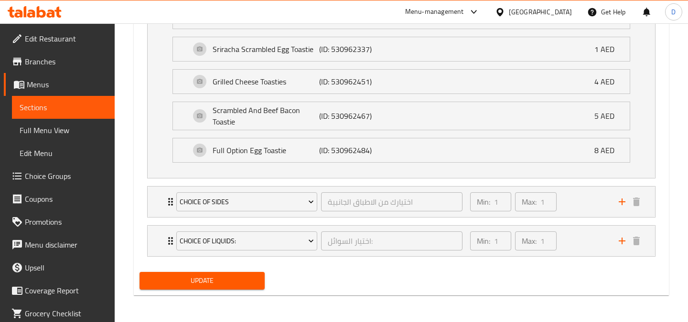
click at [230, 282] on span "Update" at bounding box center [202, 281] width 110 height 12
click at [215, 282] on span "Update" at bounding box center [202, 281] width 110 height 12
click at [220, 280] on span "Update" at bounding box center [202, 281] width 110 height 12
click at [206, 283] on span "Update" at bounding box center [202, 281] width 110 height 12
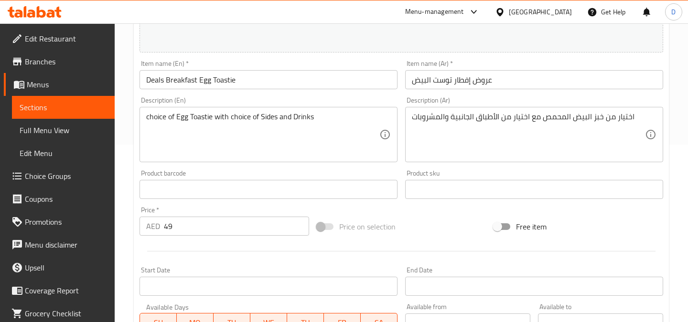
scroll to position [0, 0]
